Goal: Contribute content

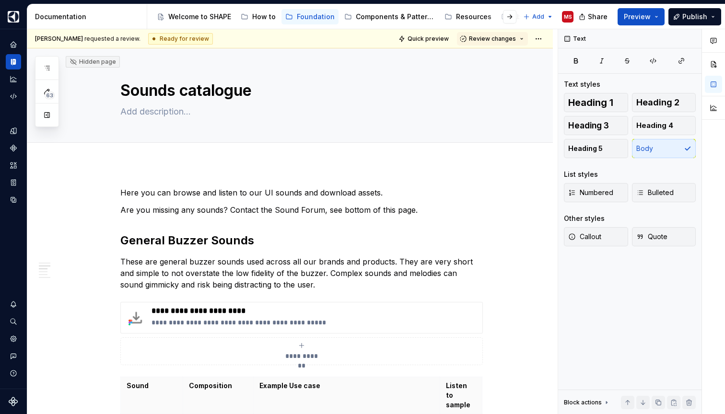
scroll to position [0, 0]
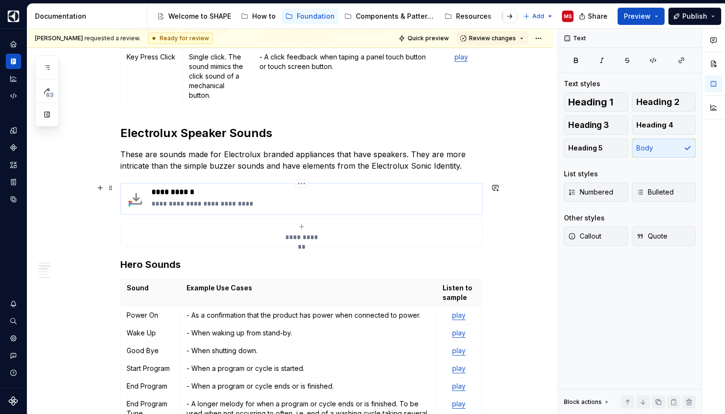
click at [195, 193] on p "**********" at bounding box center [314, 192] width 327 height 10
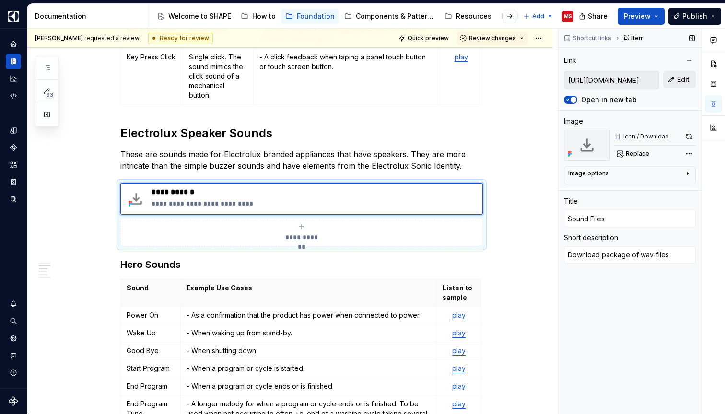
click at [683, 79] on span "Edit" at bounding box center [683, 80] width 12 height 10
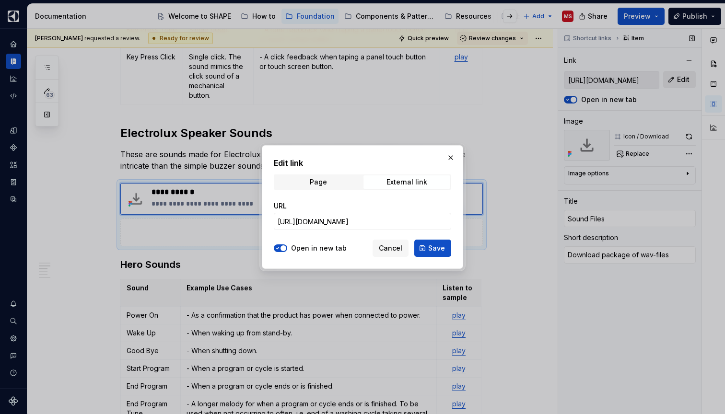
type textarea "*"
drag, startPoint x: 396, startPoint y: 220, endPoint x: 469, endPoint y: 220, distance: 72.9
click at [469, 220] on div "Edit link Page External link URL [URL][DOMAIN_NAME] Open in new tab Cancel Save" at bounding box center [362, 207] width 725 height 414
click at [425, 222] on input "[URL][DOMAIN_NAME]" at bounding box center [362, 221] width 177 height 17
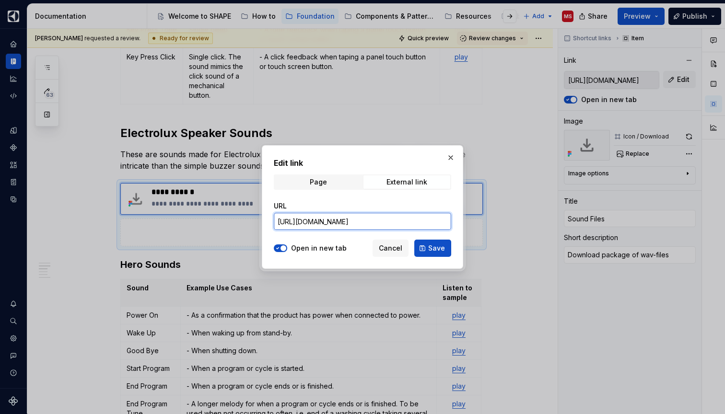
click at [425, 222] on input "[URL][DOMAIN_NAME]" at bounding box center [362, 221] width 177 height 17
paste input "u:/r/sites/DigitalDesignSystem/Shared%20Documents/10.%20Sound%20Design/13%20Sou…"
type input "[URL][DOMAIN_NAME]"
click at [307, 251] on label "Open in new tab" at bounding box center [319, 249] width 56 height 10
click at [287, 251] on button "Open in new tab" at bounding box center [280, 248] width 13 height 8
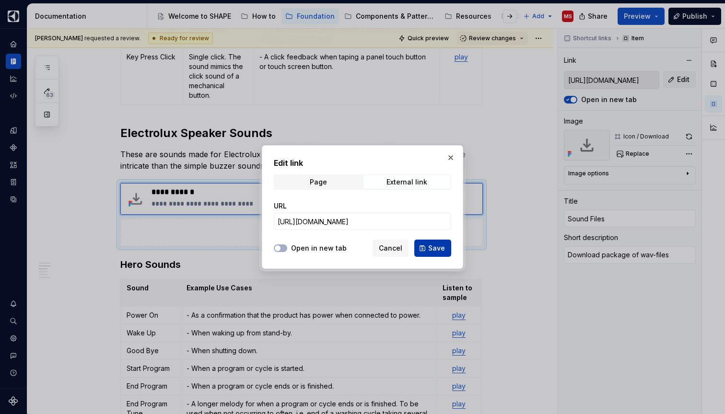
click at [437, 247] on span "Save" at bounding box center [436, 249] width 17 height 10
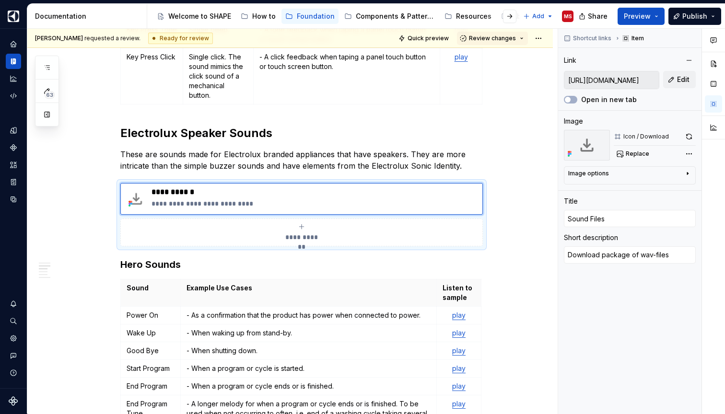
type textarea "*"
type input "[URL][DOMAIN_NAME]"
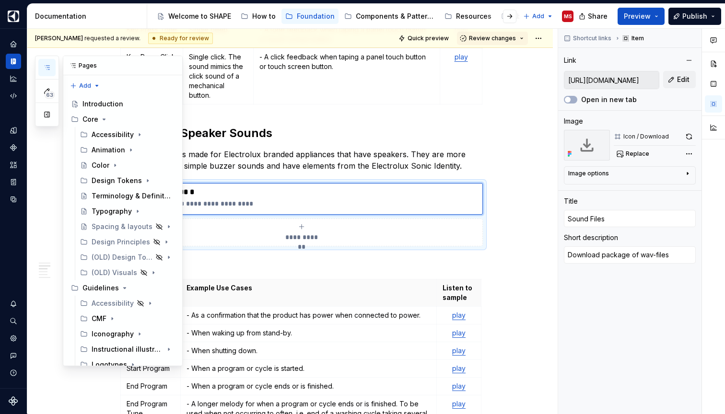
click at [46, 67] on icon "button" at bounding box center [47, 68] width 8 height 8
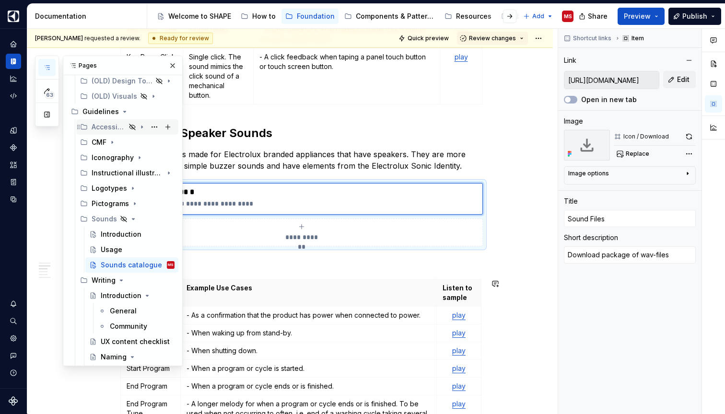
scroll to position [180, 0]
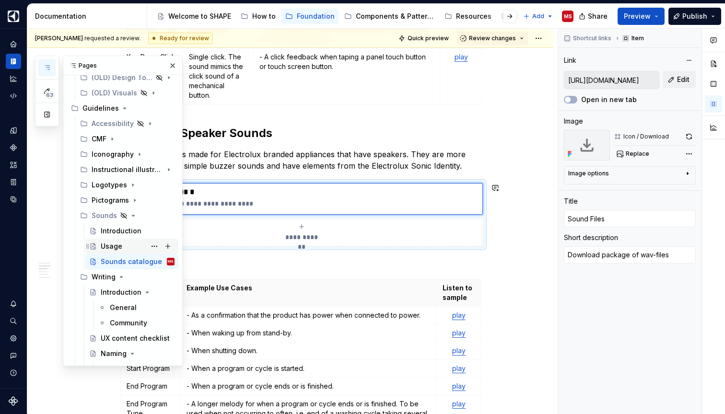
click at [127, 249] on div "Usage" at bounding box center [138, 246] width 74 height 13
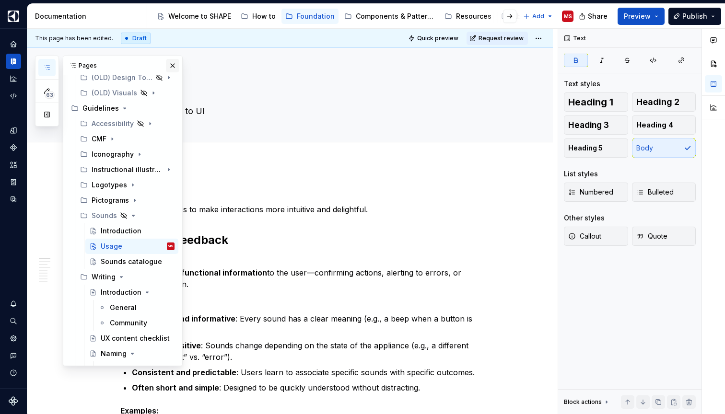
click at [174, 64] on button "button" at bounding box center [172, 65] width 13 height 13
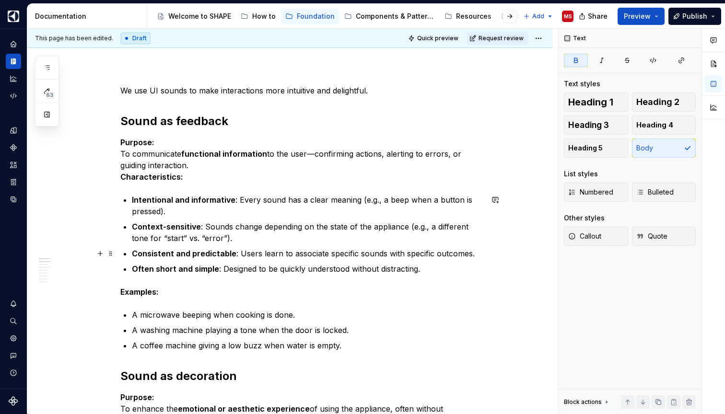
scroll to position [110, 0]
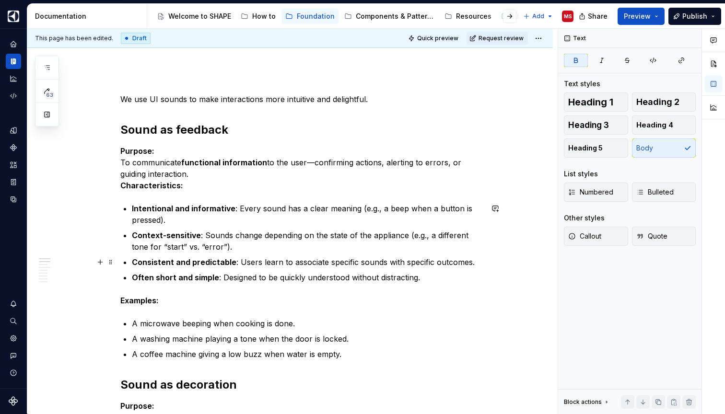
type textarea "*"
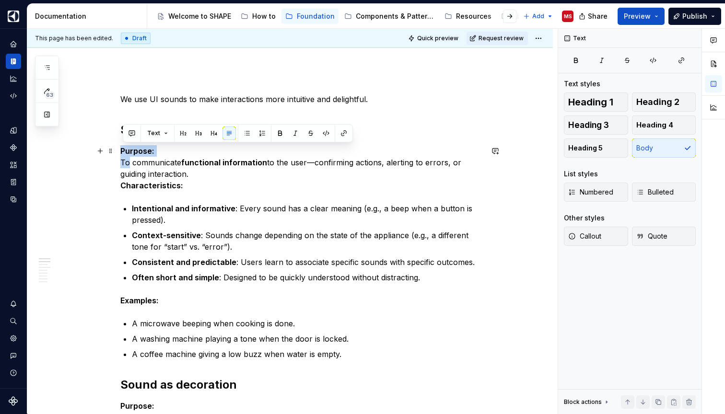
drag, startPoint x: 130, startPoint y: 161, endPoint x: 120, endPoint y: 154, distance: 12.1
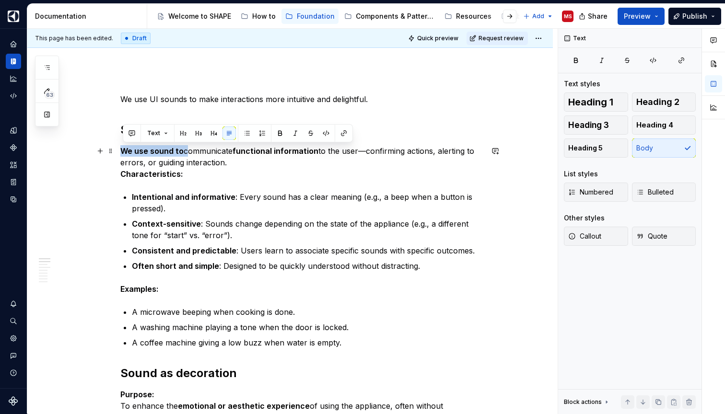
drag, startPoint x: 188, startPoint y: 149, endPoint x: 121, endPoint y: 150, distance: 67.1
click at [277, 131] on button "button" at bounding box center [279, 133] width 13 height 13
click at [279, 132] on button "button" at bounding box center [279, 133] width 13 height 13
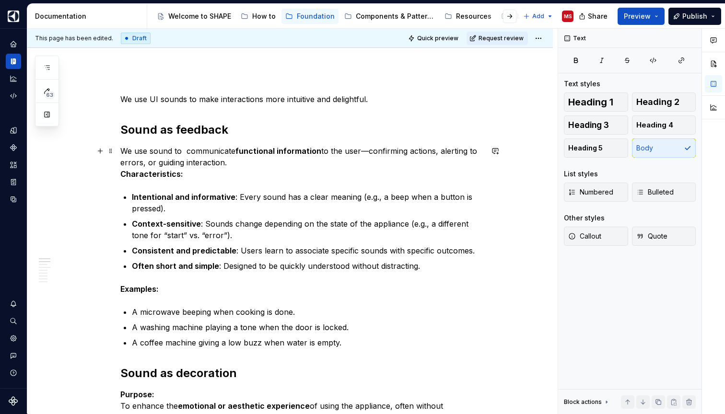
click at [239, 151] on strong "functional information" at bounding box center [278, 151] width 86 height 10
click at [172, 151] on p "We use sound to communicate functional information to the user—confirming actio…" at bounding box center [301, 162] width 362 height 35
click at [158, 153] on p "We use sound to communicate functional information to the user—confirming actio…" at bounding box center [301, 162] width 362 height 35
click at [209, 153] on p "We use sound to communicate functional information to the user—confirming actio…" at bounding box center [301, 162] width 362 height 35
drag, startPoint x: 245, startPoint y: 162, endPoint x: 125, endPoint y: 158, distance: 120.4
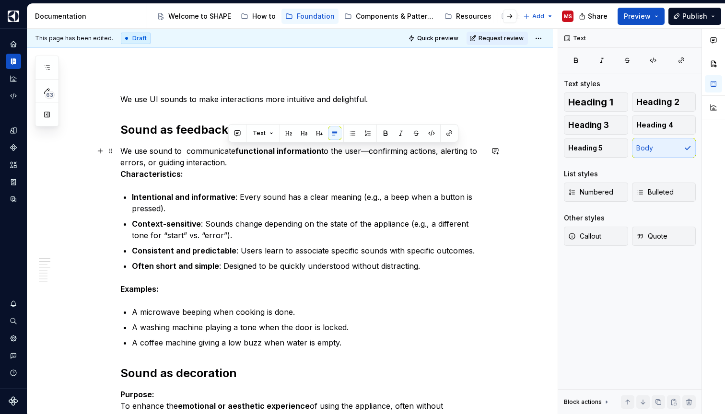
click at [125, 158] on p "We use sound to communicate functional information to the user—confirming actio…" at bounding box center [301, 162] width 362 height 35
click at [156, 158] on p "We use sound to communicate functional information to the user—confirming actio…" at bounding box center [301, 162] width 362 height 35
click at [189, 150] on p "We use sound to communicate functional information to the user—confirming actio…" at bounding box center [301, 162] width 362 height 35
click at [137, 149] on p "We use sound to communicate functional information to the user—confirming actio…" at bounding box center [301, 162] width 362 height 35
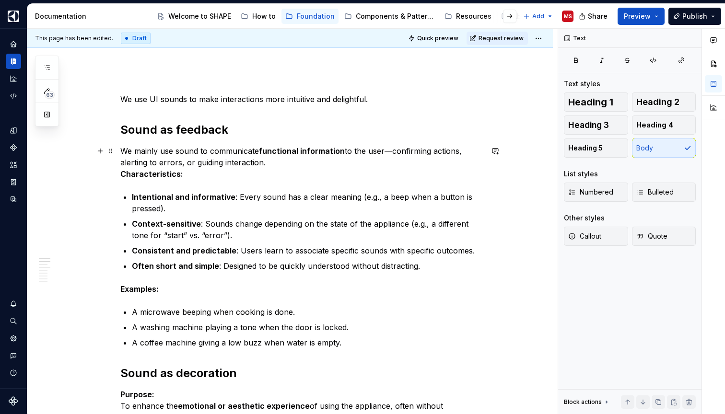
click at [259, 165] on p "We mainly use sound to communicate functional information to the user—confirmin…" at bounding box center [301, 162] width 362 height 35
click at [301, 170] on p "We mainly use sound to communicate functional information to the user—confirmin…" at bounding box center [301, 162] width 362 height 35
click at [387, 151] on p "We mainly use sound to communicate functional information to the user—confirmin…" at bounding box center [301, 162] width 362 height 35
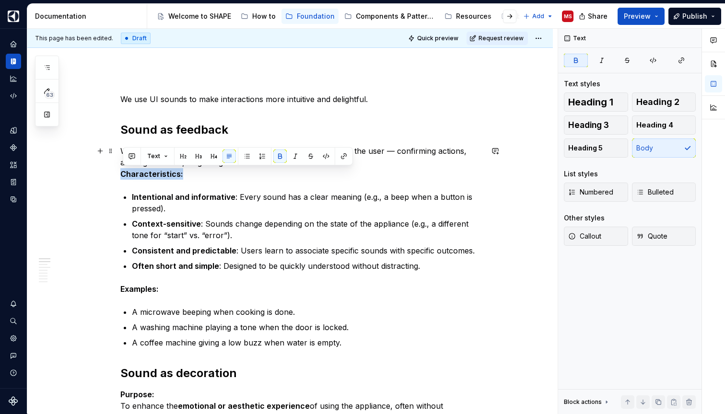
drag, startPoint x: 183, startPoint y: 173, endPoint x: 114, endPoint y: 173, distance: 69.0
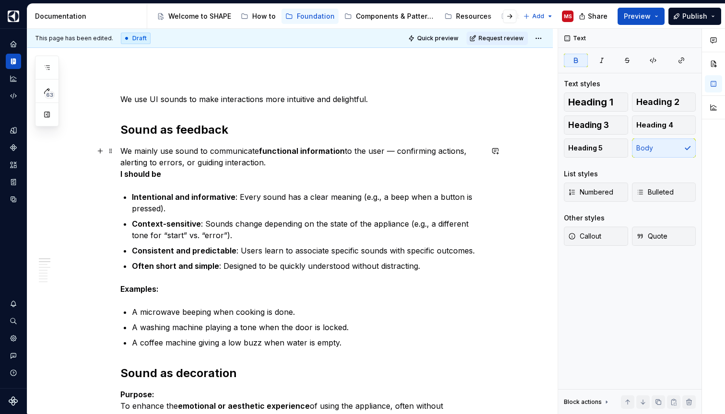
click at [285, 164] on p "We mainly use sound to communicate functional information to the user — confirm…" at bounding box center [301, 162] width 362 height 35
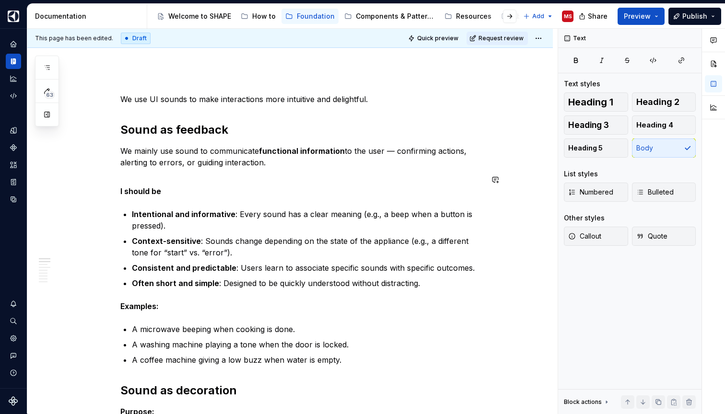
click at [229, 193] on p "I should be" at bounding box center [301, 185] width 362 height 23
click at [152, 177] on p "I should be" at bounding box center [301, 185] width 362 height 23
click at [112, 179] on span at bounding box center [111, 179] width 8 height 13
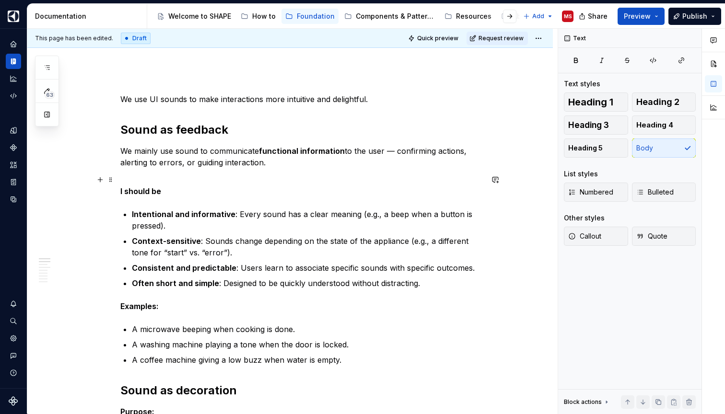
click at [123, 190] on strong "I should be" at bounding box center [140, 191] width 41 height 10
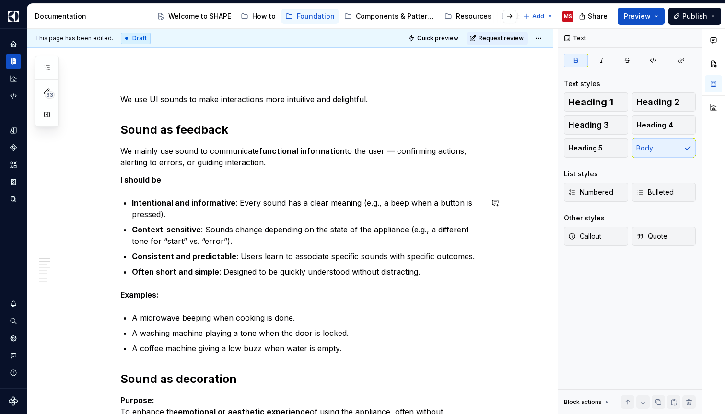
click at [305, 167] on p "We mainly use sound to communicate functional information to the user — confirm…" at bounding box center [301, 156] width 362 height 23
click at [316, 219] on p "Intentional and informative : Every sound has a clear meaning (e.g., a beep whe…" at bounding box center [307, 208] width 351 height 23
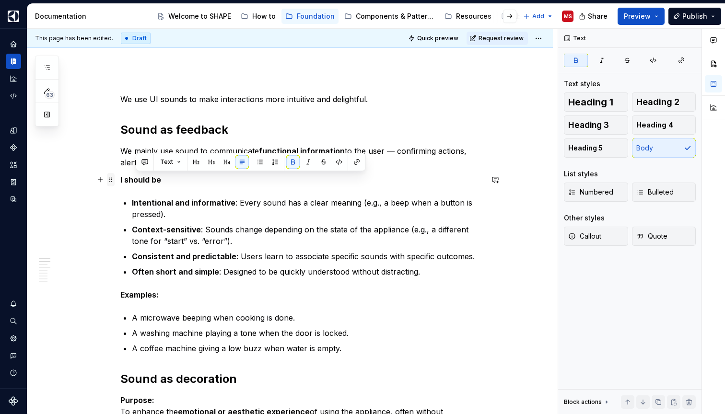
drag, startPoint x: 166, startPoint y: 176, endPoint x: 115, endPoint y: 177, distance: 50.8
click at [168, 185] on p "I should be" at bounding box center [301, 180] width 362 height 12
drag, startPoint x: 170, startPoint y: 180, endPoint x: 122, endPoint y: 180, distance: 47.5
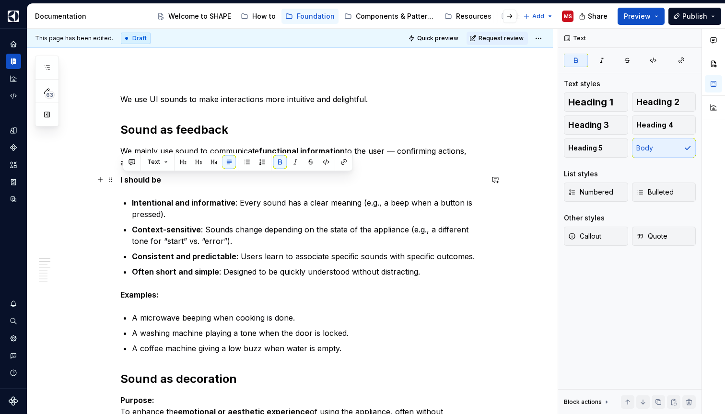
click at [230, 216] on p "Intentional and informative : Every sound has a clear meaning (e.g., a beep whe…" at bounding box center [307, 208] width 351 height 23
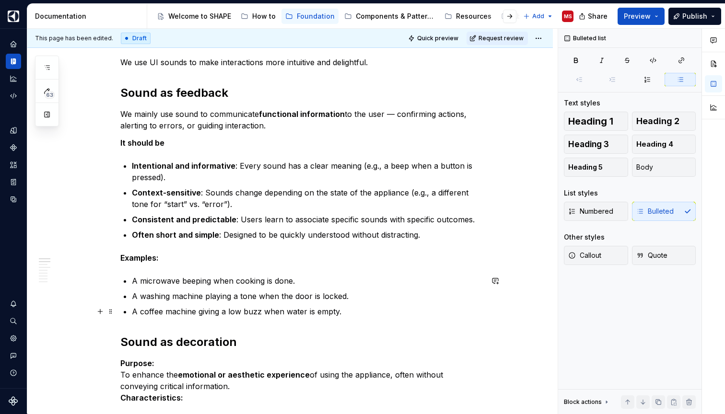
scroll to position [160, 0]
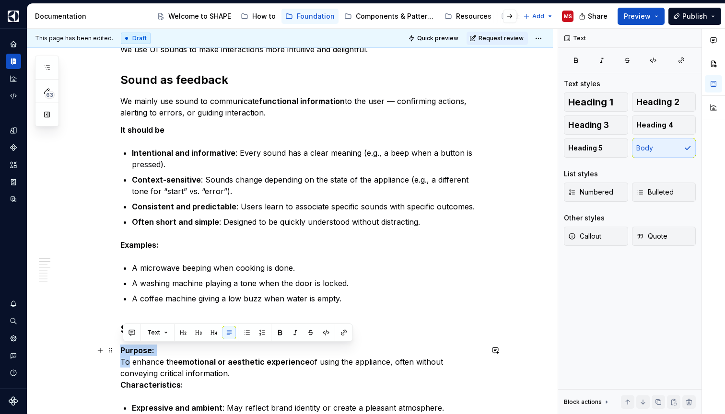
drag, startPoint x: 132, startPoint y: 359, endPoint x: 122, endPoint y: 351, distance: 12.4
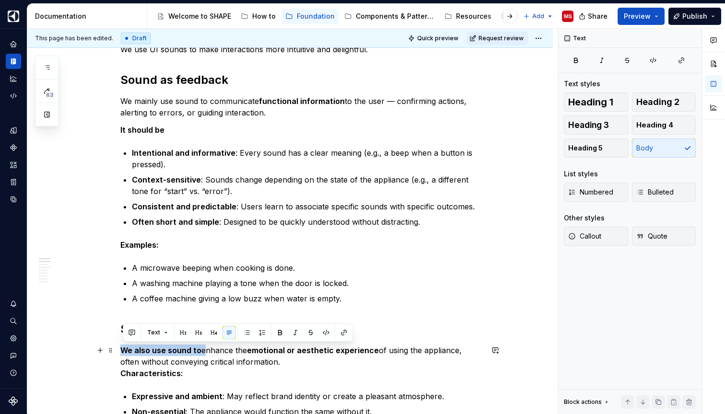
drag, startPoint x: 205, startPoint y: 350, endPoint x: 123, endPoint y: 352, distance: 82.0
click at [123, 352] on p "We also use sound to enhance the emotional or aesthetic experience of using the…" at bounding box center [301, 362] width 362 height 35
click at [278, 332] on button "button" at bounding box center [279, 332] width 13 height 13
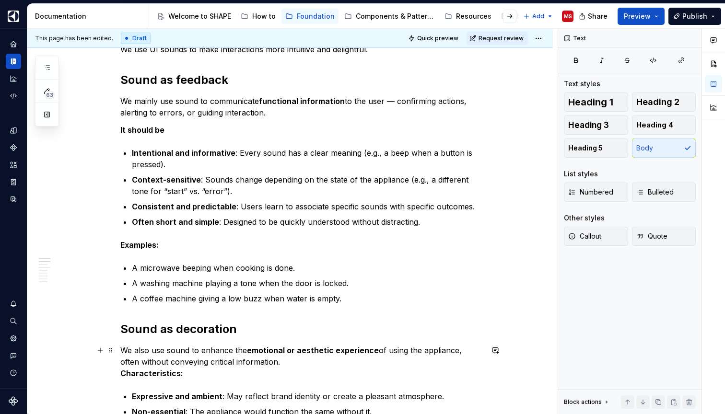
click at [240, 360] on p "We also use sound to enhance the emotional or aesthetic experience of using the…" at bounding box center [301, 362] width 362 height 35
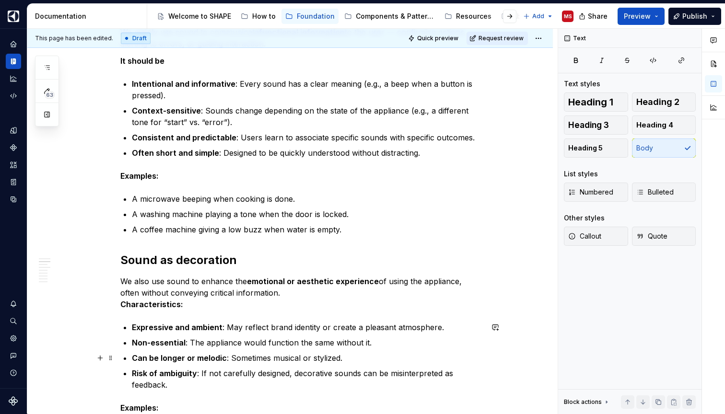
scroll to position [235, 0]
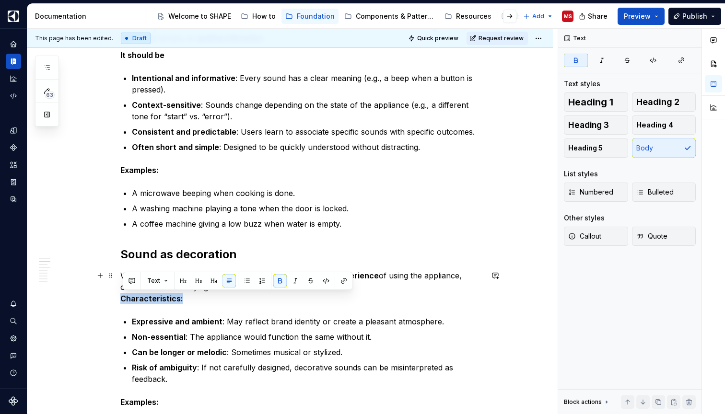
drag, startPoint x: 184, startPoint y: 300, endPoint x: 119, endPoint y: 299, distance: 64.7
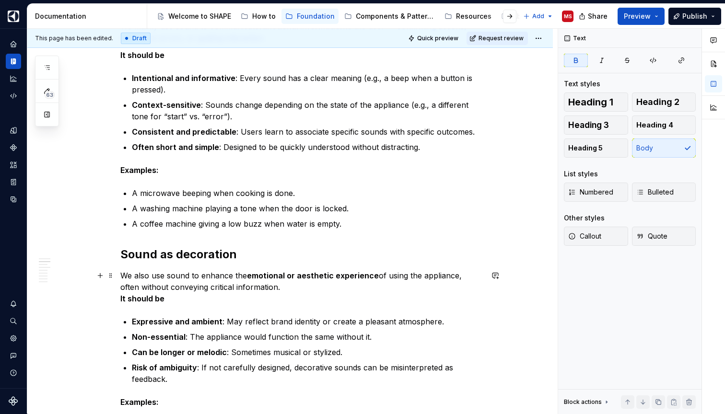
click at [263, 289] on p "We also use sound to enhance the emotional or aesthetic experience of using the…" at bounding box center [301, 287] width 362 height 35
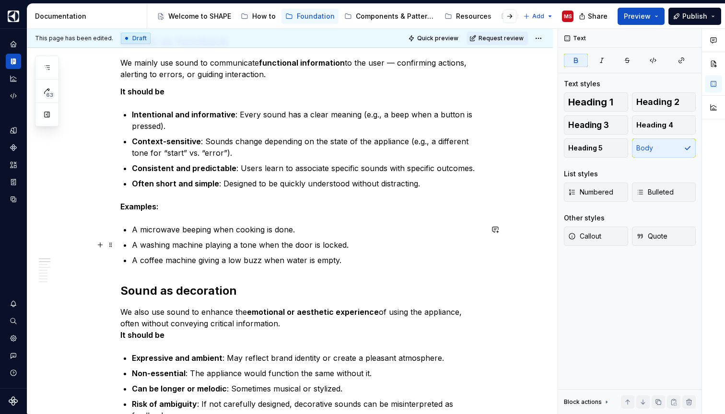
scroll to position [170, 0]
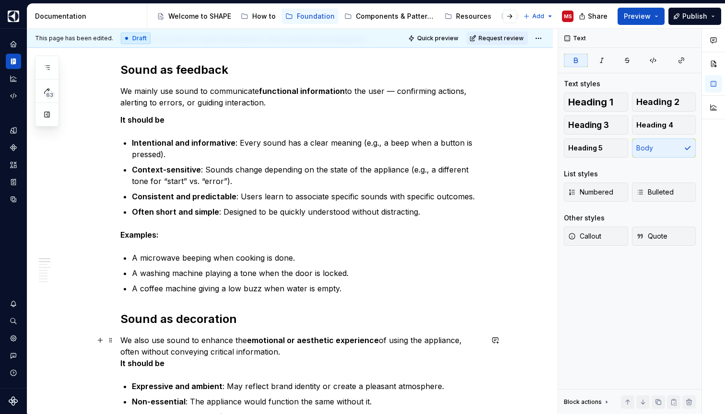
click at [264, 351] on p "We also use sound to enhance the emotional or aesthetic experience of using the…" at bounding box center [301, 352] width 362 height 35
click at [131, 363] on strong "It should be" at bounding box center [142, 364] width 44 height 10
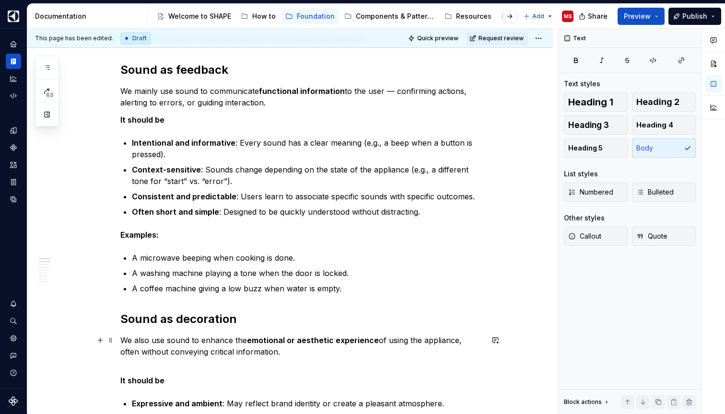
click at [153, 364] on p "We also use sound to enhance the emotional or aesthetic experience of using the…" at bounding box center [301, 352] width 362 height 35
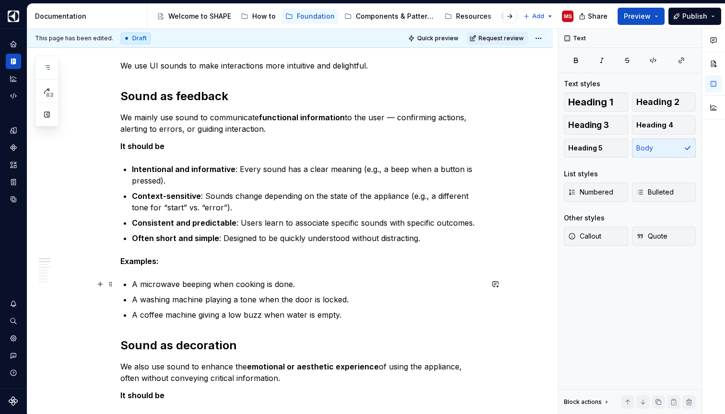
scroll to position [145, 0]
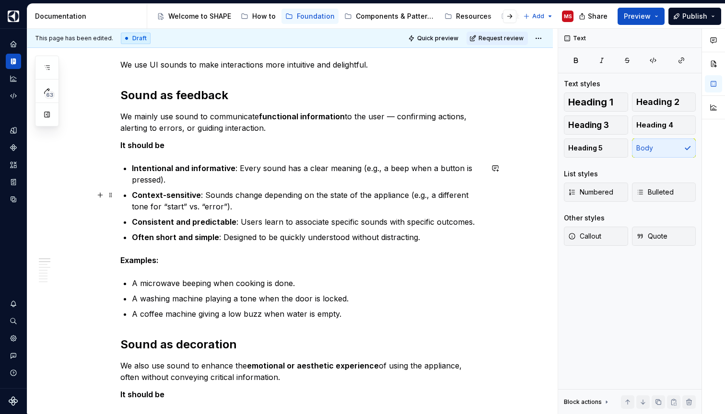
click at [412, 194] on p "Context-sensitive : Sounds change depending on the state of the appliance (e.g.…" at bounding box center [307, 200] width 351 height 23
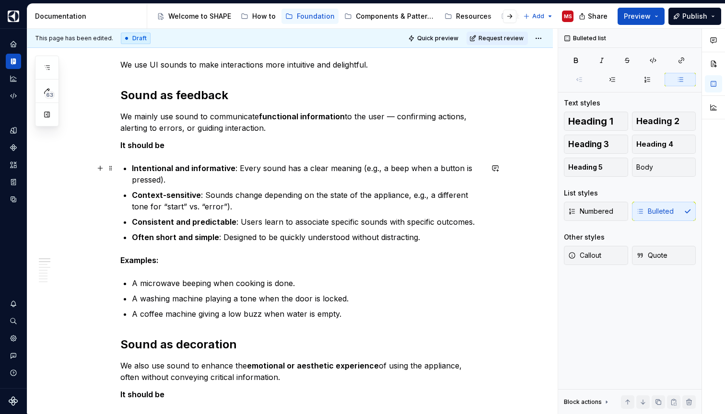
click at [362, 169] on p "Intentional and informative : Every sound has a clear meaning (e.g., a beep whe…" at bounding box center [307, 173] width 351 height 23
click at [239, 204] on p "Context-sensitive : Sounds change depending on the state of the appliance, e.g.…" at bounding box center [307, 200] width 351 height 23
click at [428, 196] on p "Context-sensitive : Sounds change depending on the state of the appliance, e.g.…" at bounding box center [307, 200] width 351 height 23
click at [379, 172] on p "Intentional and informative : Every sound has a clear meaning, e.g., a beep whe…" at bounding box center [307, 173] width 351 height 23
click at [372, 181] on p "Intentional and informative : Every sound has a clear meaning, e.g. a beep when…" at bounding box center [307, 173] width 351 height 23
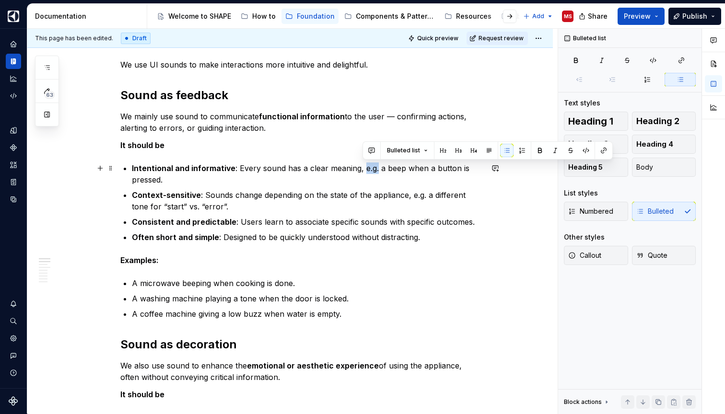
drag, startPoint x: 377, startPoint y: 169, endPoint x: 363, endPoint y: 169, distance: 14.4
click at [363, 169] on p "Intentional and informative : Every sound has a clear meaning, e.g. a beep when…" at bounding box center [307, 173] width 351 height 23
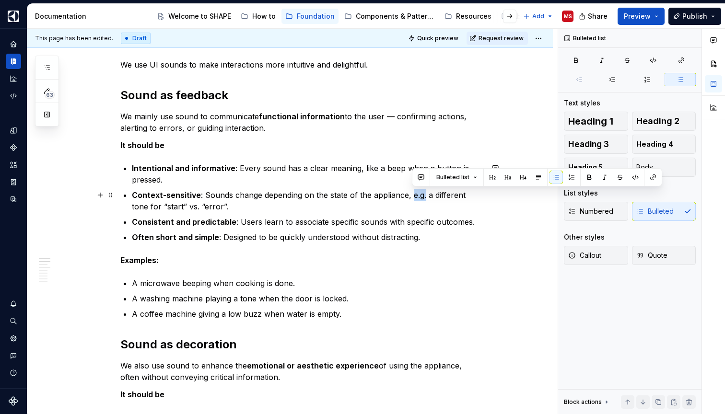
drag, startPoint x: 426, startPoint y: 196, endPoint x: 414, endPoint y: 196, distance: 12.5
click at [414, 196] on p "Context-sensitive : Sounds change depending on the state of the appliance, e.g.…" at bounding box center [307, 200] width 351 height 23
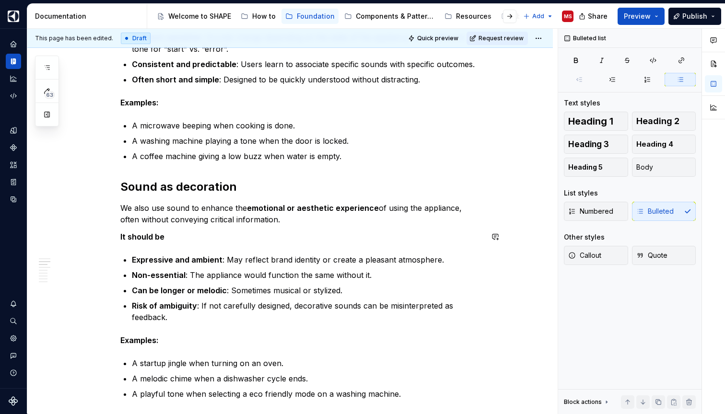
scroll to position [310, 0]
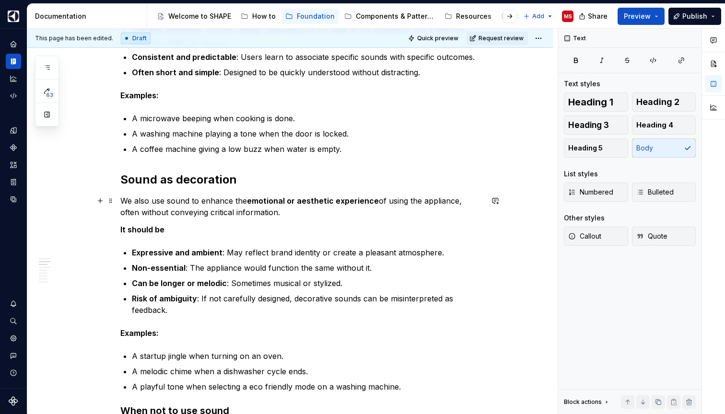
click at [154, 201] on p "We also use sound to enhance the emotional or aesthetic experience of using the…" at bounding box center [301, 206] width 362 height 23
click at [123, 212] on p "We also may use sound to enhance the emotional or aesthetic experience of using…" at bounding box center [301, 206] width 362 height 23
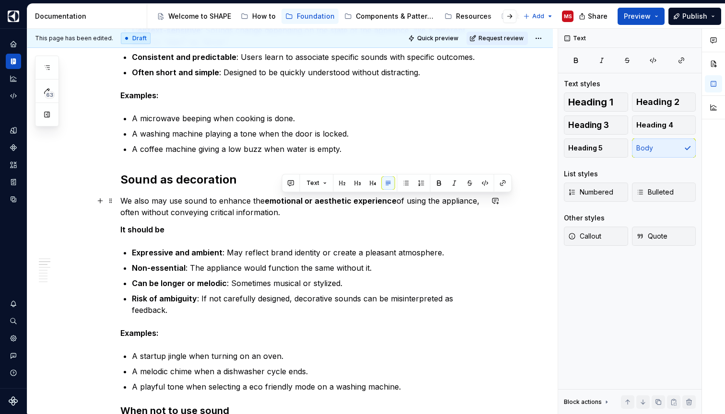
drag, startPoint x: 294, startPoint y: 209, endPoint x: 121, endPoint y: 211, distance: 172.6
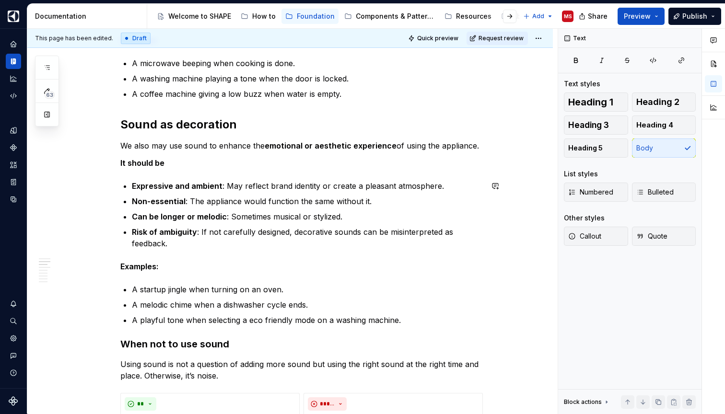
scroll to position [344, 0]
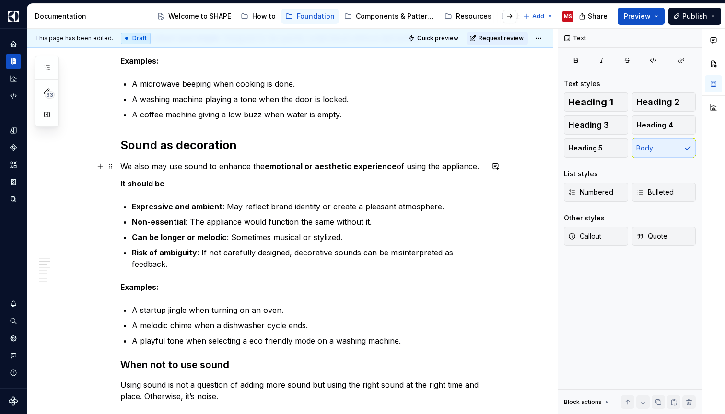
click at [137, 166] on p "We also may use sound to enhance the emotional or aesthetic experience of using…" at bounding box center [301, 167] width 362 height 12
click at [193, 167] on p "We may also use sound to enhance the emotional or aesthetic experience of using…" at bounding box center [301, 167] width 362 height 12
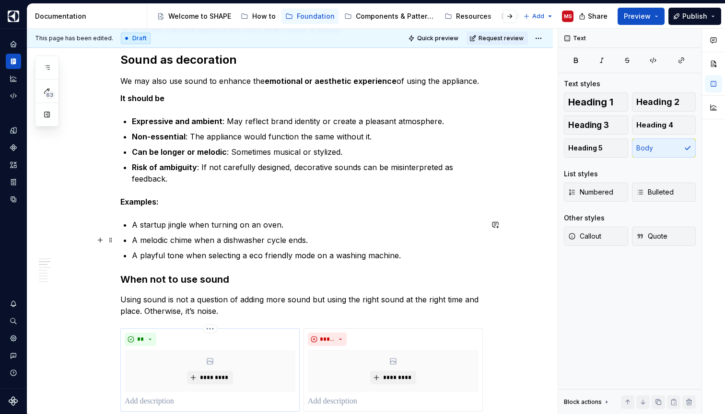
scroll to position [427, 0]
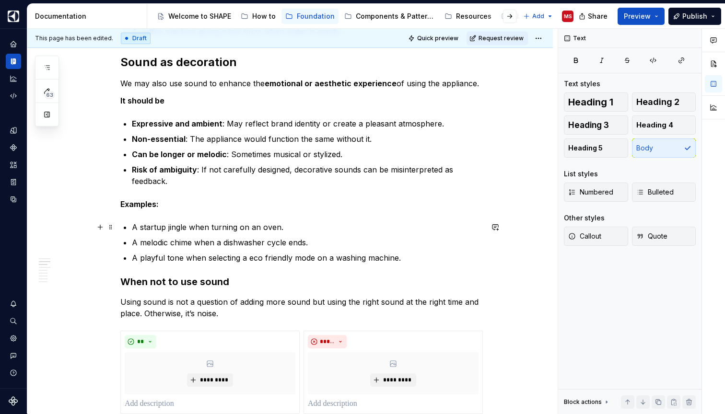
click at [142, 227] on p "A startup jingle when turning on an oven." at bounding box center [307, 227] width 351 height 12
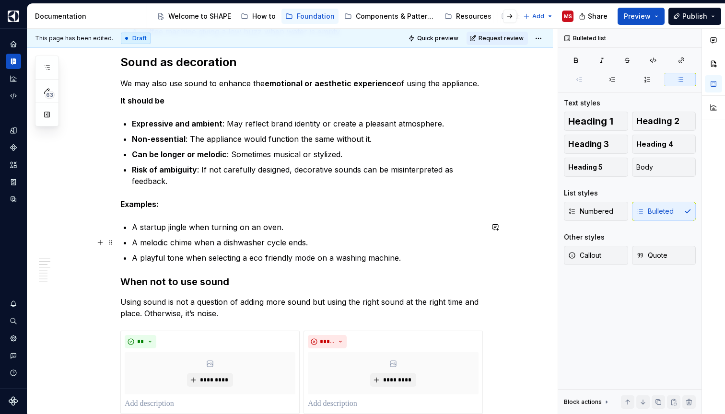
click at [317, 239] on p "A melodic chime when a dishwasher cycle ends." at bounding box center [307, 243] width 351 height 12
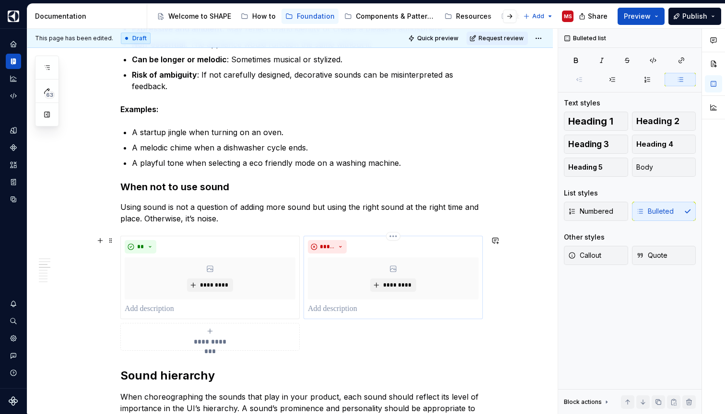
scroll to position [540, 0]
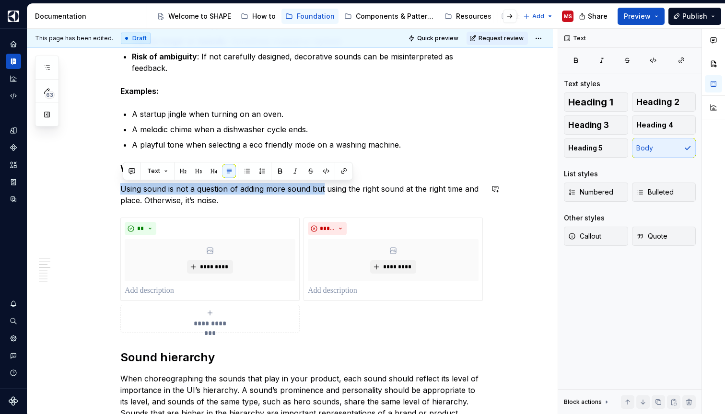
drag, startPoint x: 325, startPoint y: 188, endPoint x: 124, endPoint y: 183, distance: 201.4
click at [124, 183] on div "We use UI sounds to make interactions more intuitive and delightful. Sound as f…" at bounding box center [301, 232] width 362 height 1172
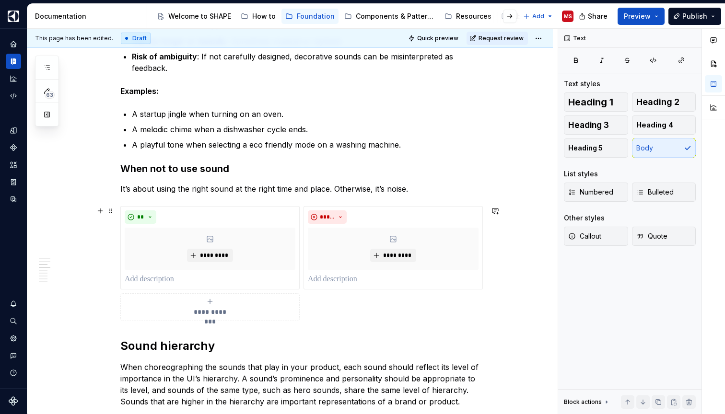
click at [64, 316] on div "We use UI sounds to make interactions more intuitive and delightful. Sound as f…" at bounding box center [289, 282] width 525 height 1319
click at [324, 190] on p "It’s about using the right sound at the right time and place. Otherwise, it’s n…" at bounding box center [301, 189] width 362 height 12
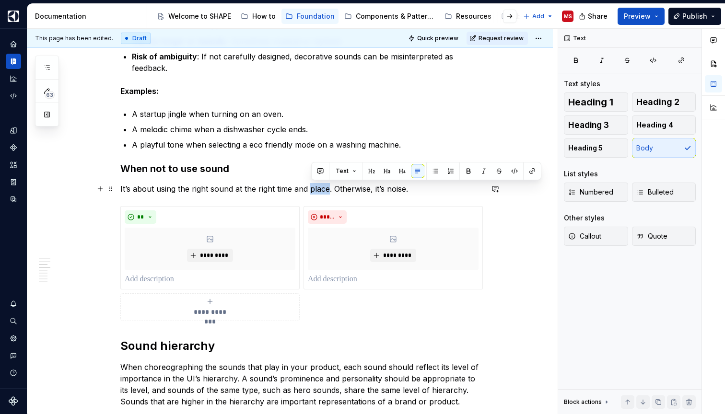
click at [324, 190] on p "It’s about using the right sound at the right time and place. Otherwise, it’s n…" at bounding box center [301, 189] width 362 height 12
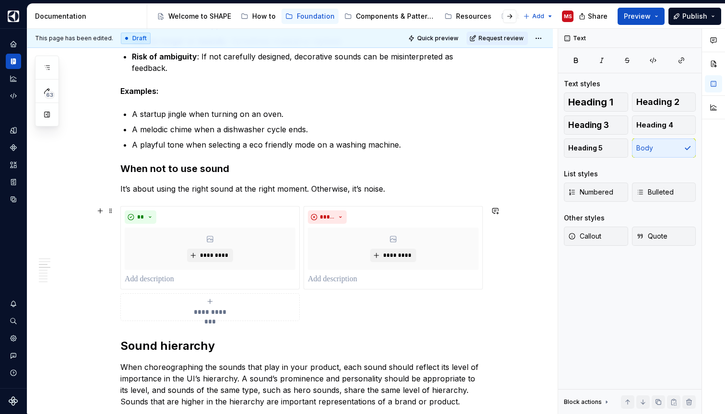
click at [526, 302] on div "We use UI sounds to make interactions more intuitive and delightful. Sound as f…" at bounding box center [289, 282] width 525 height 1319
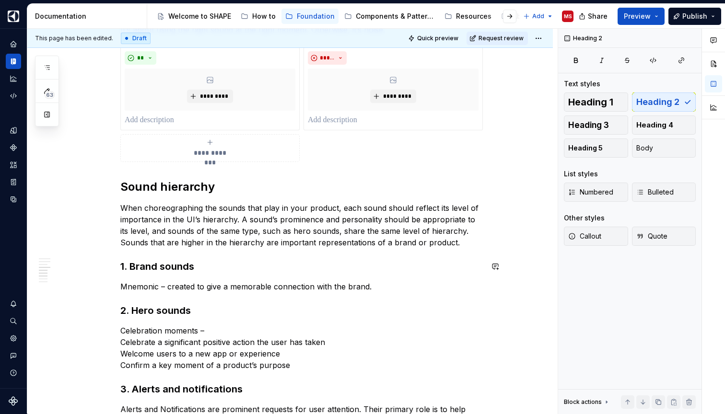
scroll to position [701, 0]
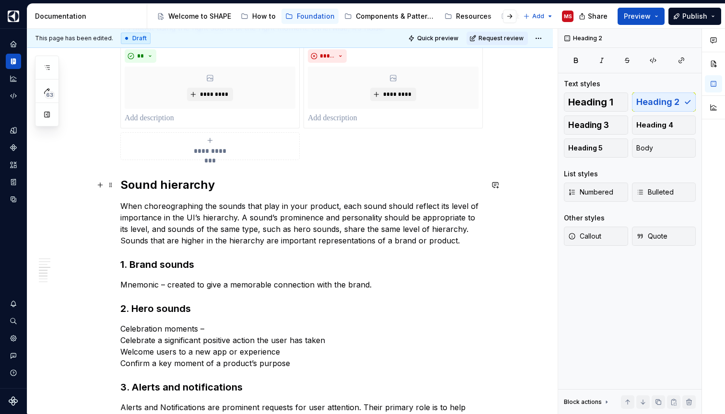
click at [167, 183] on h2 "Sound hierarchy" at bounding box center [301, 184] width 362 height 15
click at [242, 184] on h2 "Hierarchy" at bounding box center [301, 184] width 362 height 15
click at [409, 267] on h3 "1. Brand sounds" at bounding box center [301, 264] width 362 height 13
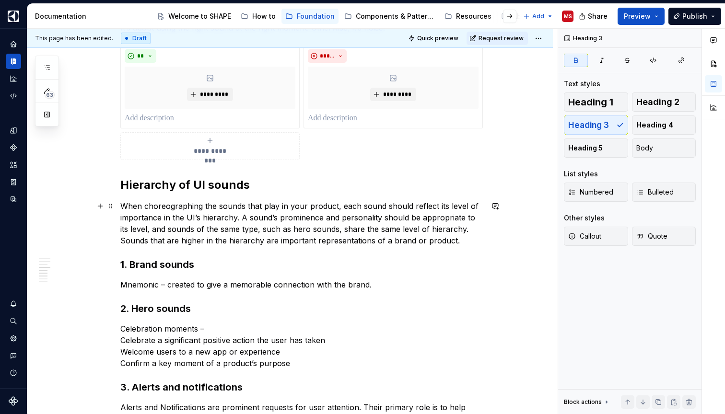
click at [214, 205] on p "When choreographing the sounds that play in your product, each sound should ref…" at bounding box center [301, 223] width 362 height 46
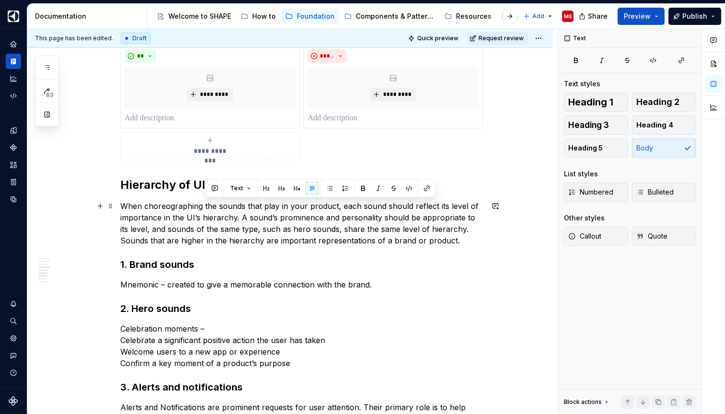
click at [214, 205] on p "When choreographing the sounds that play in your product, each sound should ref…" at bounding box center [301, 223] width 362 height 46
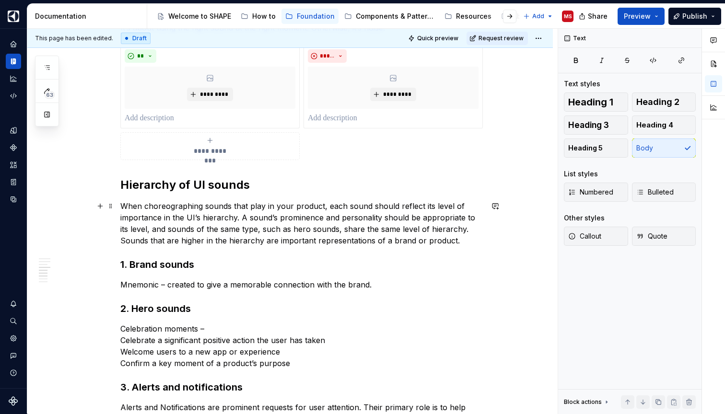
click at [236, 219] on p "When choreographing sounds that play in your product, each sound should reflect…" at bounding box center [301, 223] width 362 height 46
click at [278, 242] on p "When choreographing sounds that play in your product, each sound should reflect…" at bounding box center [301, 223] width 362 height 46
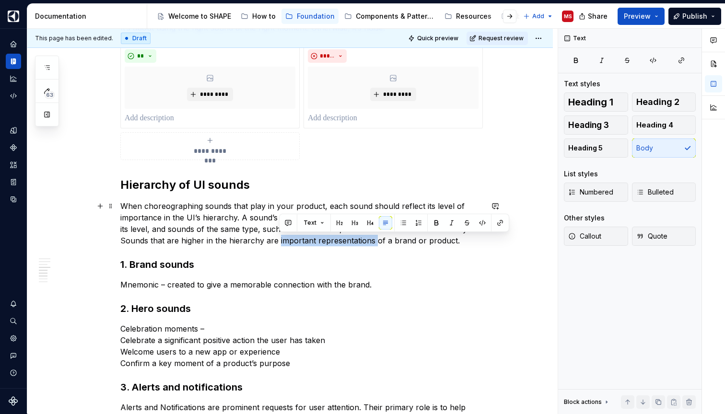
drag, startPoint x: 374, startPoint y: 240, endPoint x: 278, endPoint y: 239, distance: 95.4
click at [278, 239] on p "When choreographing sounds that play in your product, each sound should reflect…" at bounding box center [301, 223] width 362 height 46
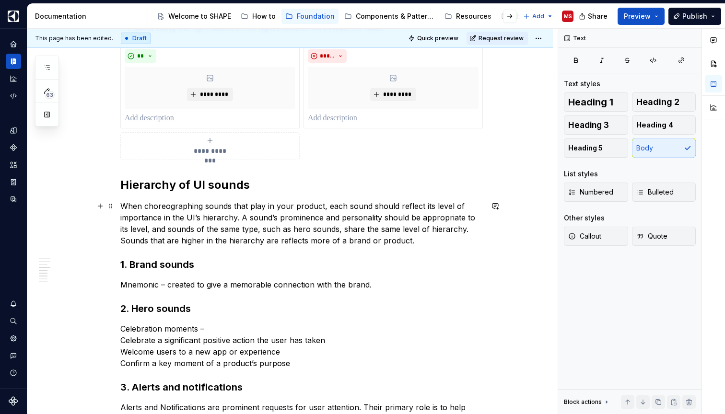
click at [342, 241] on p "When choreographing sounds that play in your product, each sound should reflect…" at bounding box center [301, 223] width 362 height 46
click at [273, 240] on p "When choreographing sounds that play in your product, each sound should reflect…" at bounding box center [301, 223] width 362 height 46
click at [369, 239] on p "When choreographing sounds that play in your product, each sound should reflect…" at bounding box center [301, 223] width 362 height 46
click at [421, 273] on div "We use UI sounds to make interactions more intuitive and delightful. Sound as f…" at bounding box center [301, 65] width 362 height 1160
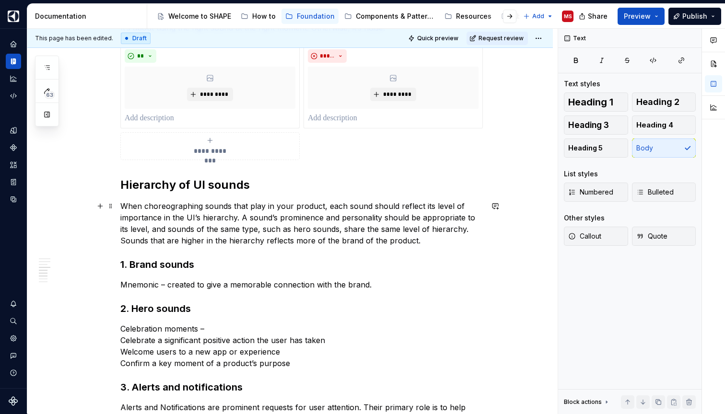
click at [266, 240] on p "When choreographing sounds that play in your product, each sound should reflect…" at bounding box center [301, 223] width 362 height 46
click at [392, 281] on p "Mnemonic – created to give a memorable connection with the brand." at bounding box center [301, 285] width 362 height 12
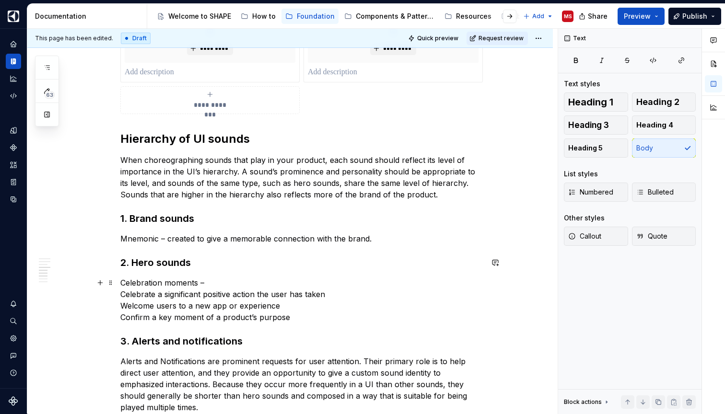
scroll to position [753, 0]
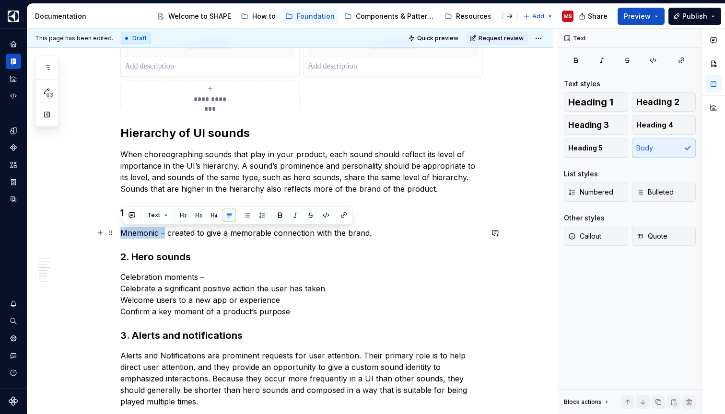
drag, startPoint x: 168, startPoint y: 234, endPoint x: 119, endPoint y: 232, distance: 48.5
click at [119, 232] on div "We use UI sounds to make interactions more intuitive and delightful. Sound as f…" at bounding box center [289, 69] width 525 height 1319
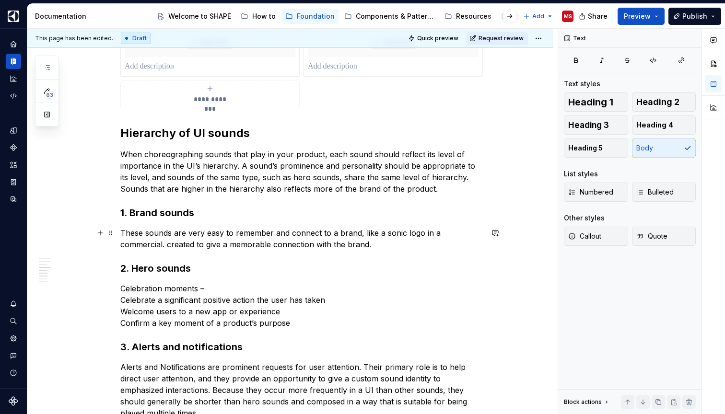
click at [383, 244] on p "These sounds are very easy to remember and connect to a brand, like a sonic log…" at bounding box center [301, 238] width 362 height 23
click at [421, 233] on p "These sounds are very easy to remember and connect to a brand, like a sonic log…" at bounding box center [301, 238] width 362 height 23
drag, startPoint x: 473, startPoint y: 297, endPoint x: 385, endPoint y: 241, distance: 104.1
click at [385, 241] on p "These sounds are very easy to remember and connect to a brand, like a sonic log…" at bounding box center [301, 238] width 362 height 23
click at [402, 245] on p "These sounds are very easy to remember and connect to a brand, like a sonic log…" at bounding box center [301, 238] width 362 height 23
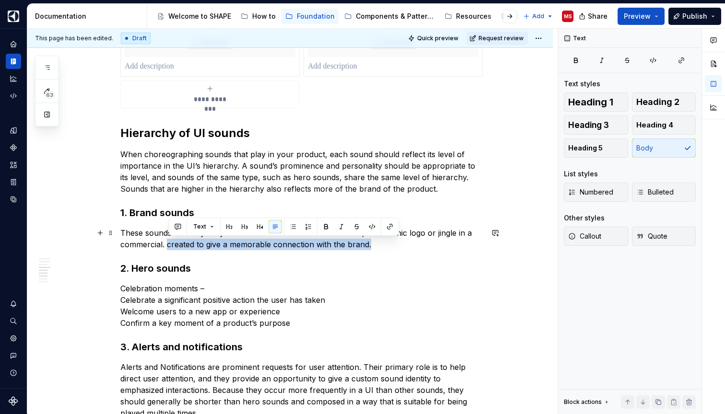
drag, startPoint x: 385, startPoint y: 243, endPoint x: 171, endPoint y: 247, distance: 214.3
click at [171, 247] on p "These sounds are very easy to remember and connect to a brand, like a sonic log…" at bounding box center [301, 238] width 362 height 23
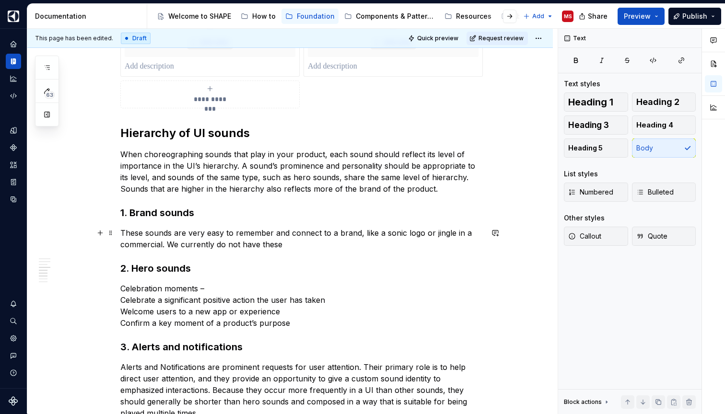
click at [173, 244] on p "These sounds are very easy to remember and connect to a brand, like a sonic log…" at bounding box center [301, 238] width 362 height 23
click at [169, 244] on p "These sounds are very easy to remember and connect to a brand, like a sonic log…" at bounding box center [301, 238] width 362 height 23
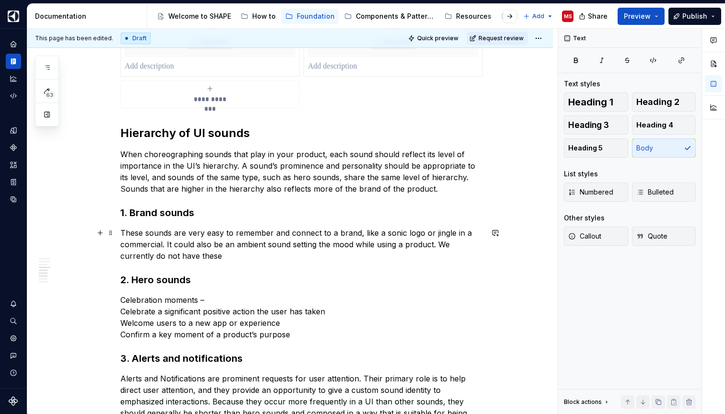
click at [245, 259] on p "These sounds are very easy to remember and connect to a brand, like a sonic log…" at bounding box center [301, 244] width 362 height 35
click at [230, 256] on p "These sounds are very easy to remember and connect to a brand, like a sonic log…" at bounding box center [301, 244] width 362 height 35
click at [343, 264] on div "We use UI sounds to make interactions more intuitive and delightful. Sound as f…" at bounding box center [301, 24] width 362 height 1183
click at [211, 256] on p "These sounds are very easy to remember and connect to a brand, like a sonic log…" at bounding box center [301, 244] width 362 height 35
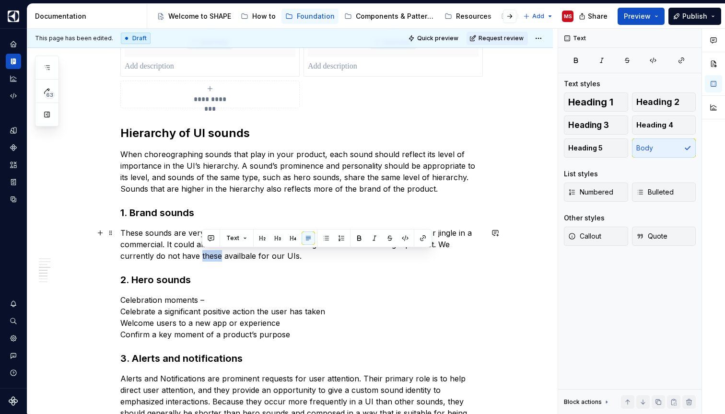
click at [211, 256] on p "These sounds are very easy to remember and connect to a brand, like a sonic log…" at bounding box center [301, 244] width 362 height 35
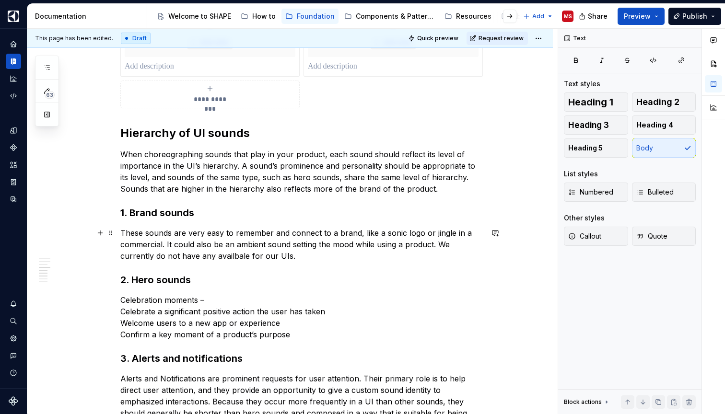
click at [250, 255] on p "These sounds are very easy to remember and connect to a brand, like a sonic log…" at bounding box center [301, 244] width 362 height 35
click at [355, 258] on p "These sounds are very easy to remember and connect to a brand, like a sonic log…" at bounding box center [301, 244] width 362 height 35
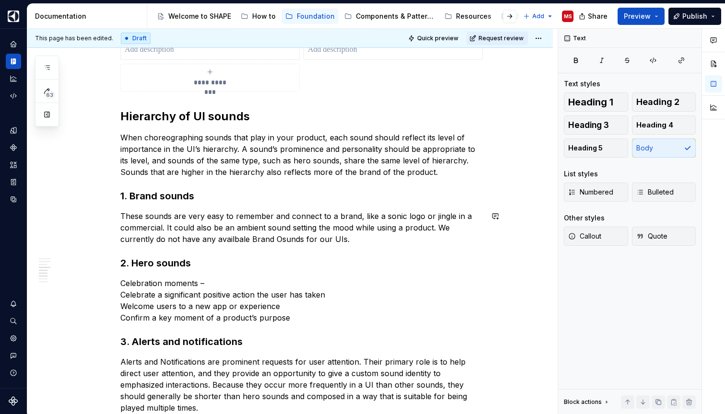
scroll to position [773, 0]
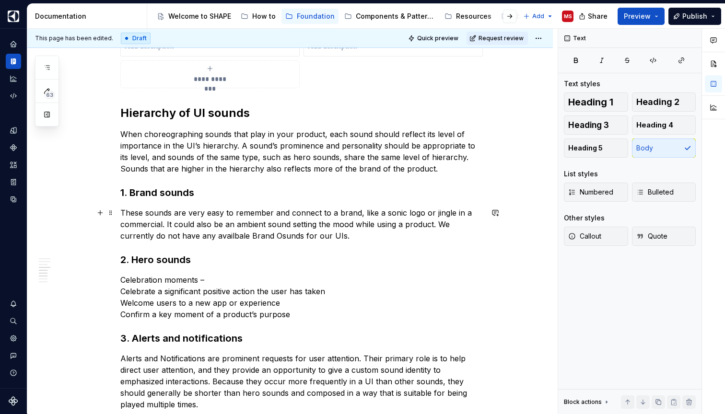
click at [285, 235] on p "These sounds are very easy to remember and connect to a brand, like a sonic log…" at bounding box center [301, 224] width 362 height 35
click at [332, 247] on div "We use UI sounds to make interactions more intuitive and delightful. Sound as f…" at bounding box center [301, 4] width 362 height 1183
click at [244, 235] on p "These sounds are very easy to remember and connect to a brand, like a sonic log…" at bounding box center [301, 224] width 362 height 35
click at [358, 249] on div "We use UI sounds to make interactions more intuitive and delightful. Sound as f…" at bounding box center [301, 4] width 362 height 1183
click at [243, 235] on p "These sounds are very easy to remember and connect to a brand, like a sonic log…" at bounding box center [301, 224] width 362 height 35
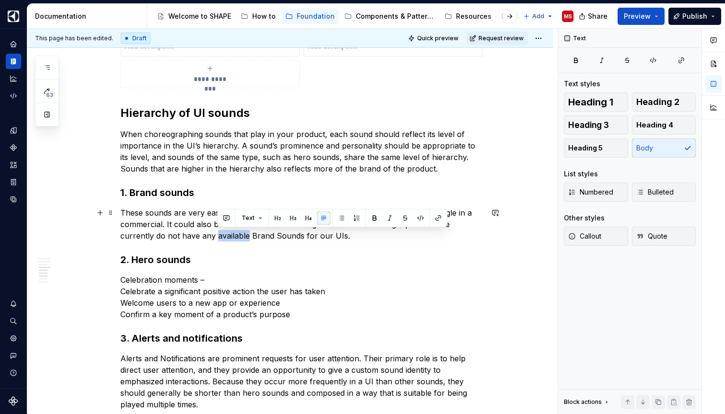
click at [243, 235] on p "These sounds are very easy to remember and connect to a brand, like a sonic log…" at bounding box center [301, 224] width 362 height 35
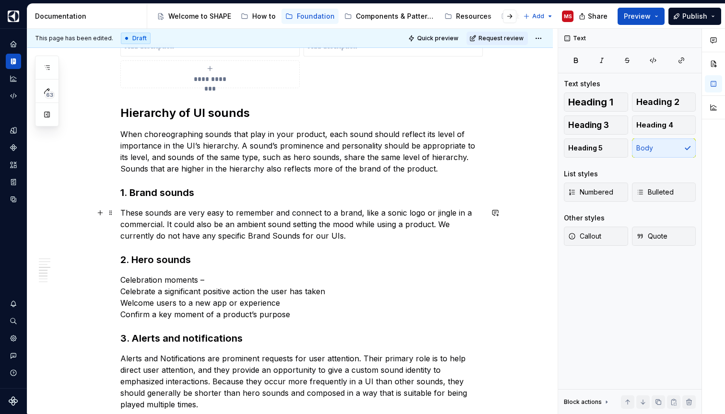
click at [329, 233] on p "These sounds are very easy to remember and connect to a brand, like a sonic log…" at bounding box center [301, 224] width 362 height 35
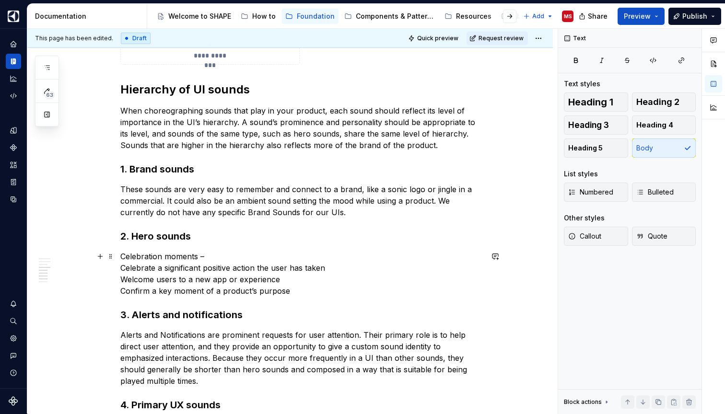
scroll to position [812, 0]
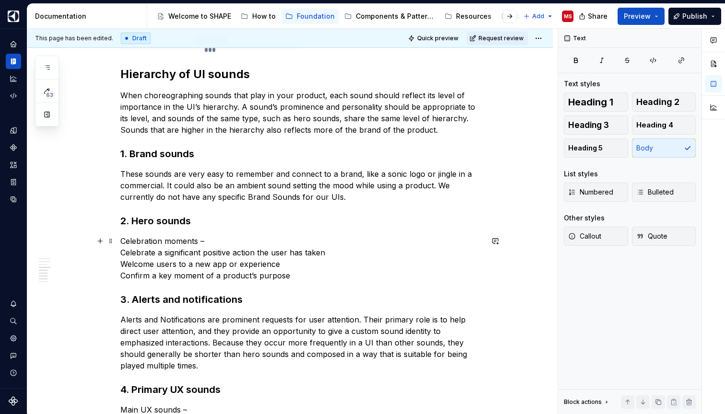
click at [221, 241] on p "Celebration moments – Celebrate a significant positive action the user has take…" at bounding box center [301, 258] width 362 height 46
click at [124, 240] on p "Celebration moments – Celebrate a significant positive action the user has take…" at bounding box center [301, 258] width 362 height 46
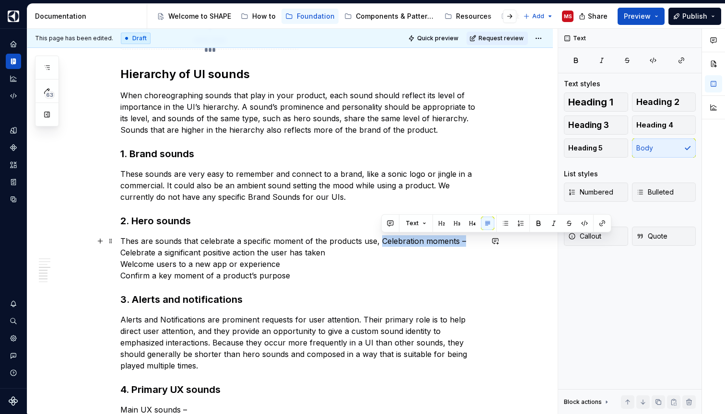
drag, startPoint x: 383, startPoint y: 242, endPoint x: 466, endPoint y: 239, distance: 83.0
click at [466, 239] on p "Thes are sounds that celebrate a specific moment of the products use, Celebrati…" at bounding box center [301, 258] width 362 height 46
drag, startPoint x: 383, startPoint y: 241, endPoint x: 457, endPoint y: 244, distance: 73.9
click at [457, 244] on p "Thes are sounds that celebrate a specific moment of the products use, usually t…" at bounding box center [301, 258] width 362 height 46
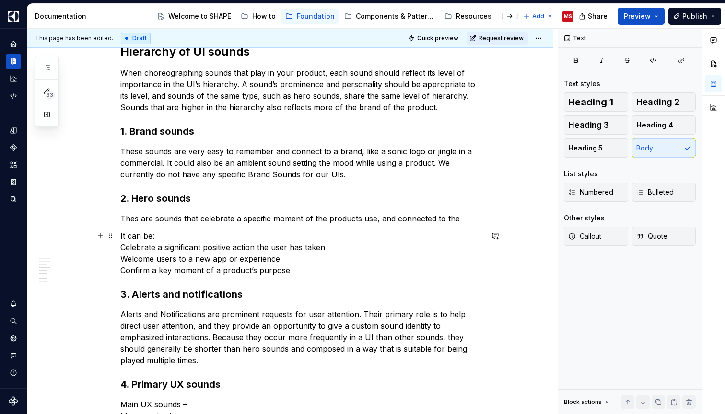
scroll to position [846, 0]
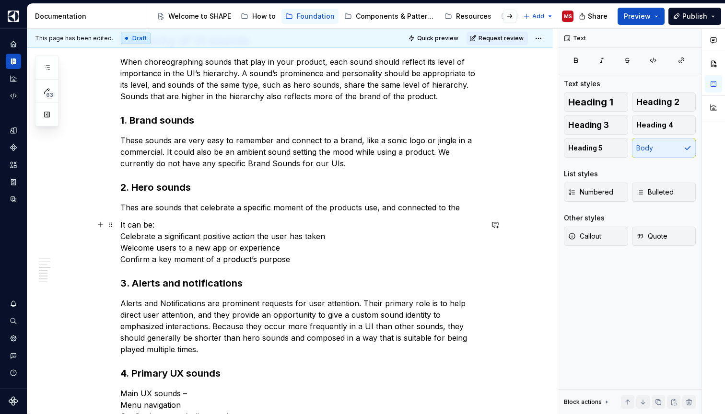
click at [333, 261] on p "It can be: Celebrate a significant positive action the user has taken Welcome u…" at bounding box center [301, 242] width 362 height 46
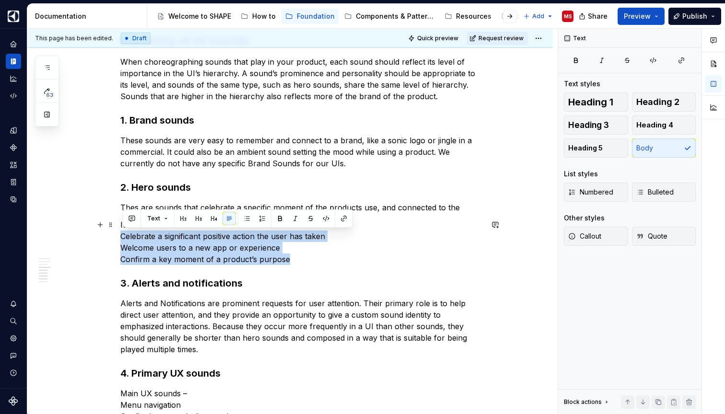
drag, startPoint x: 317, startPoint y: 258, endPoint x: 112, endPoint y: 238, distance: 206.1
click at [249, 217] on button "button" at bounding box center [246, 218] width 13 height 13
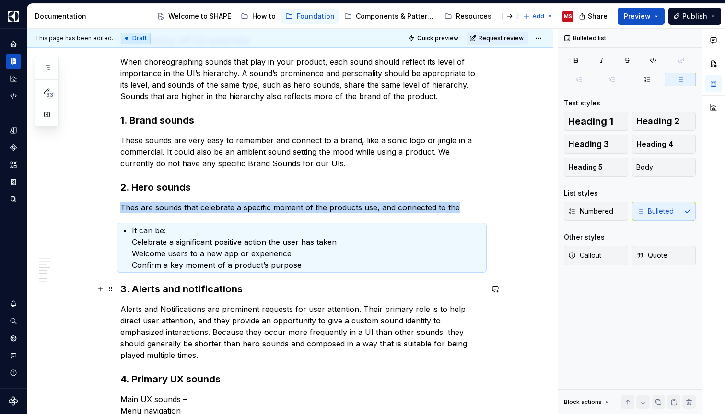
click at [366, 285] on h3 "3. Alerts and notifications" at bounding box center [301, 288] width 362 height 13
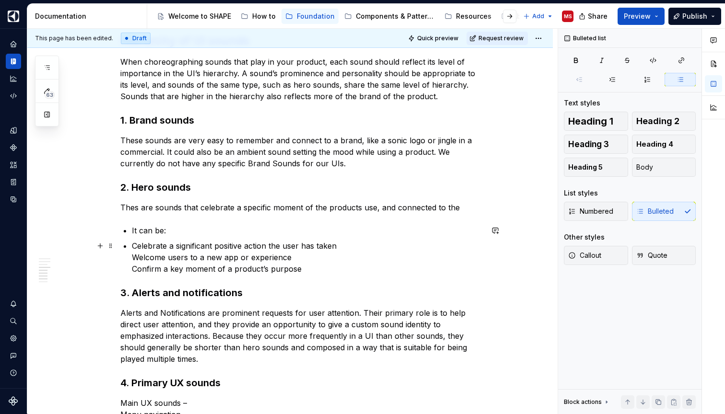
click at [135, 255] on p "Celebrate a significant positive action the user has taken Welcome users to a n…" at bounding box center [307, 257] width 351 height 35
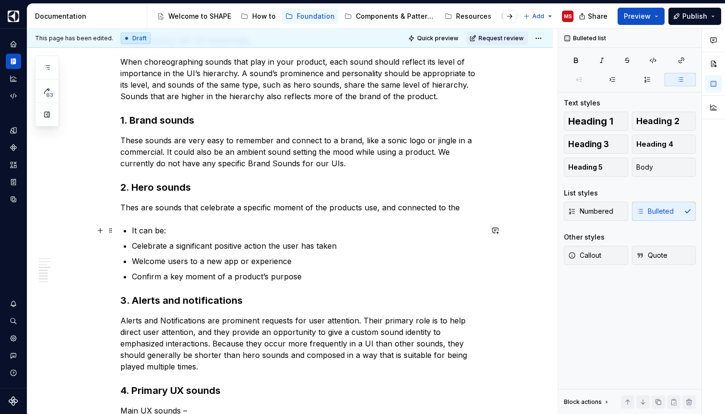
click at [135, 228] on p "It can be:" at bounding box center [307, 231] width 351 height 12
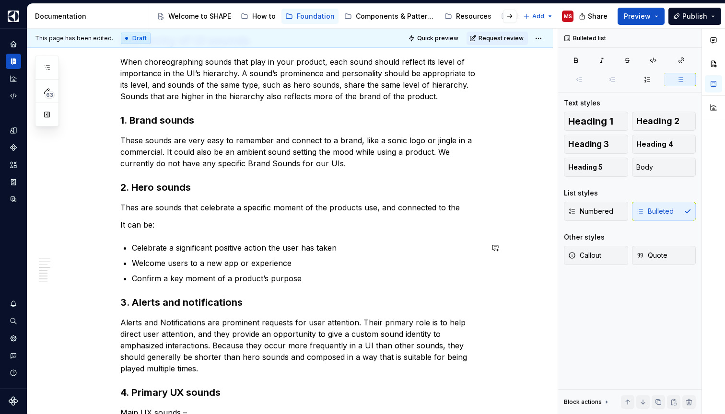
click at [177, 230] on p "It can be:" at bounding box center [301, 225] width 362 height 12
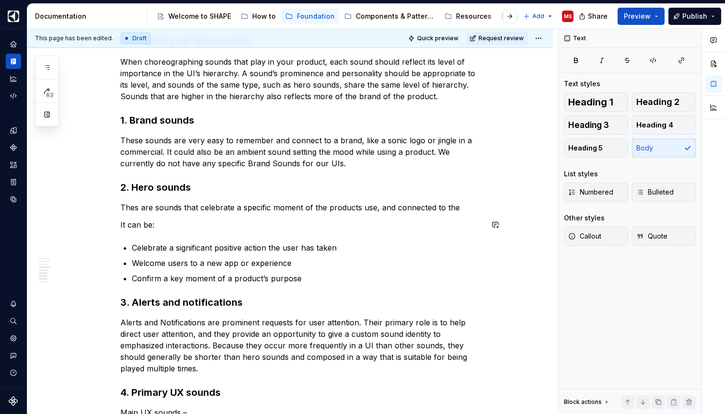
click at [225, 209] on p "Thes are sounds that celebrate a specific moment of the products use, and conne…" at bounding box center [301, 208] width 362 height 12
click at [244, 206] on p "Thes are sounds that highlights a specific moment of the products use, and conn…" at bounding box center [301, 208] width 362 height 12
click at [299, 207] on p "Thes are sounds that highlights specific moment of the products use, and connec…" at bounding box center [301, 208] width 362 height 12
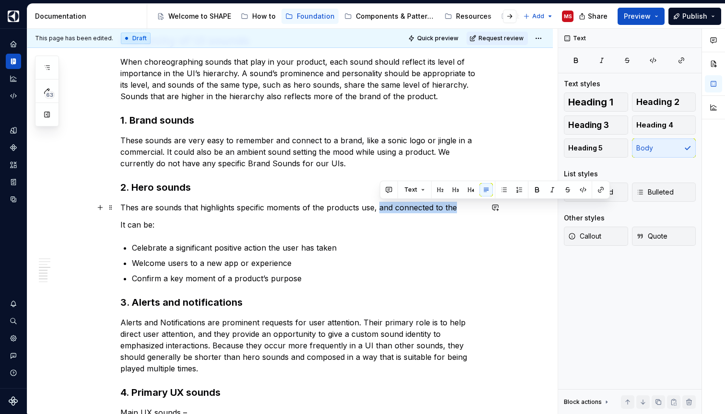
drag, startPoint x: 381, startPoint y: 206, endPoint x: 457, endPoint y: 203, distance: 76.8
click at [457, 204] on p "Thes are sounds that highlights specific moments of the products use, and conne…" at bounding box center [301, 208] width 362 height 12
drag, startPoint x: 381, startPoint y: 208, endPoint x: 457, endPoint y: 205, distance: 76.3
click at [457, 206] on p "Thes are sounds that highlights specific moments of the products use, and conne…" at bounding box center [301, 208] width 362 height 12
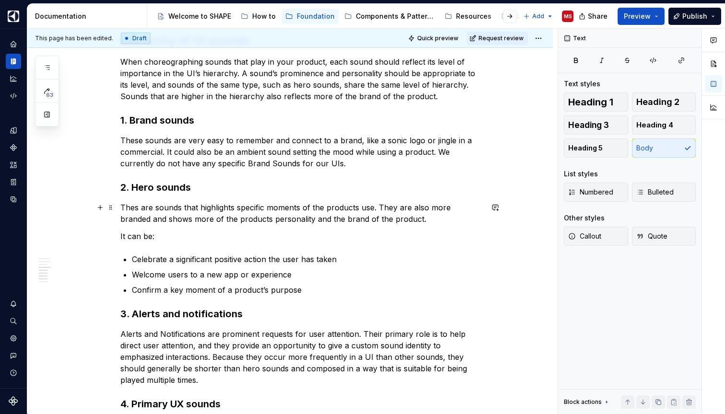
click at [380, 206] on p "Thes are sounds that highlights specific moments of the products use. They are …" at bounding box center [301, 213] width 362 height 23
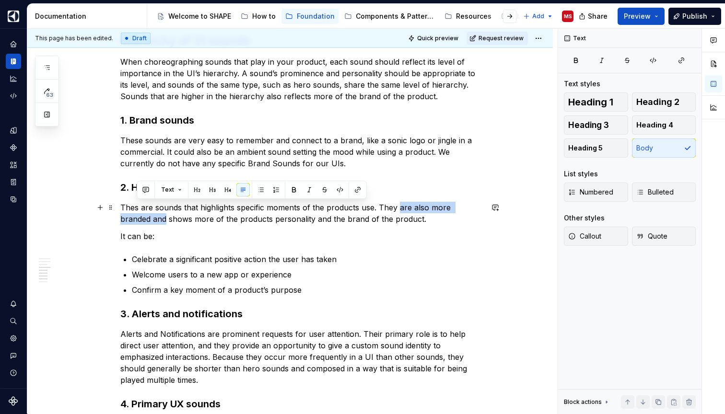
drag, startPoint x: 402, startPoint y: 207, endPoint x: 137, endPoint y: 218, distance: 265.3
click at [137, 218] on p "Thes are sounds that highlights specific moments of the products use. They are …" at bounding box center [301, 213] width 362 height 23
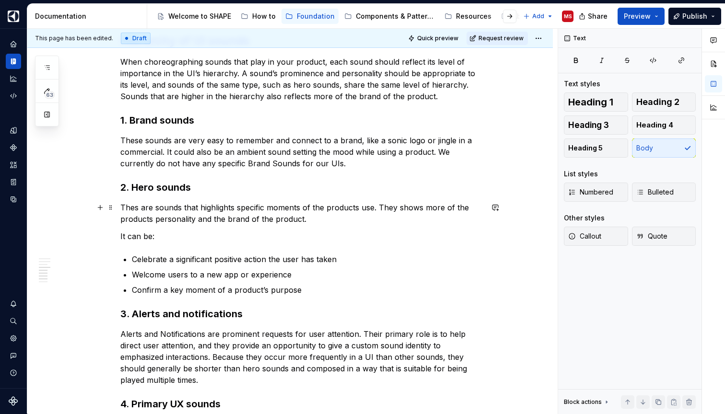
click at [423, 206] on p "Thes are sounds that highlights specific moments of the products use. They show…" at bounding box center [301, 213] width 362 height 23
click at [139, 220] on p "Thes are sounds that highlights specific moments of the products use. They show…" at bounding box center [301, 213] width 362 height 23
click at [288, 220] on p "Thes are sounds that highlights specific moments of the products use. They show…" at bounding box center [301, 213] width 362 height 23
click at [313, 219] on p "Thes are sounds that highlights specific moments of the products use. They show…" at bounding box center [301, 213] width 362 height 23
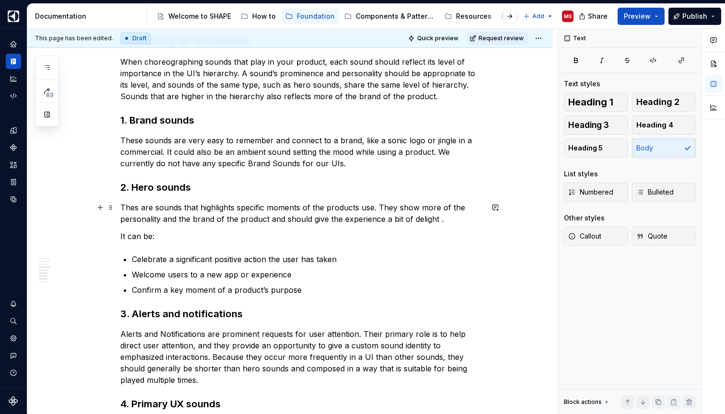
click at [441, 220] on p "Thes are sounds that highlights specific moments of the products use. They show…" at bounding box center [301, 213] width 362 height 23
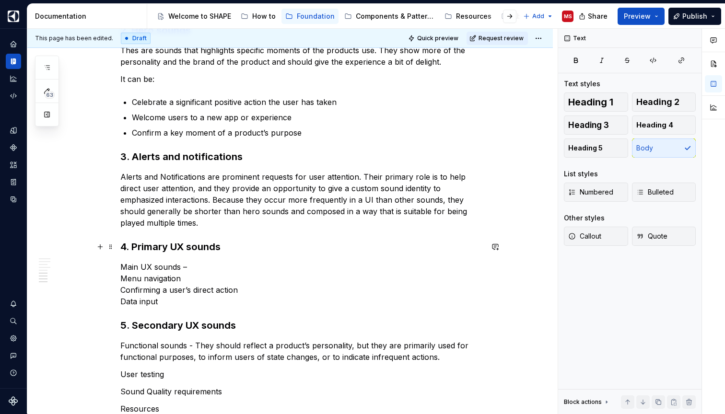
scroll to position [1003, 0]
click at [153, 77] on p "It can be:" at bounding box center [301, 79] width 362 height 12
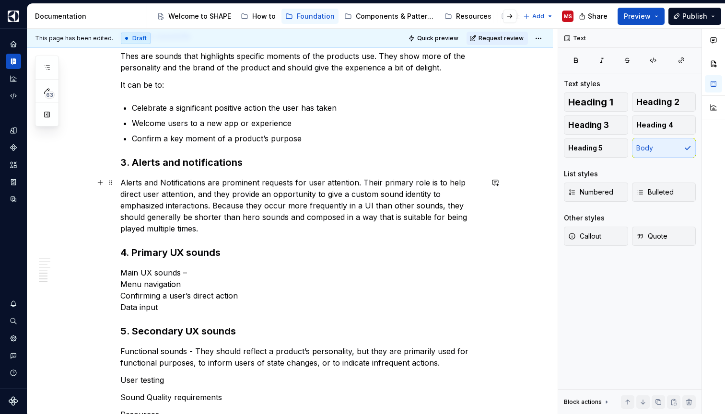
scroll to position [993, 0]
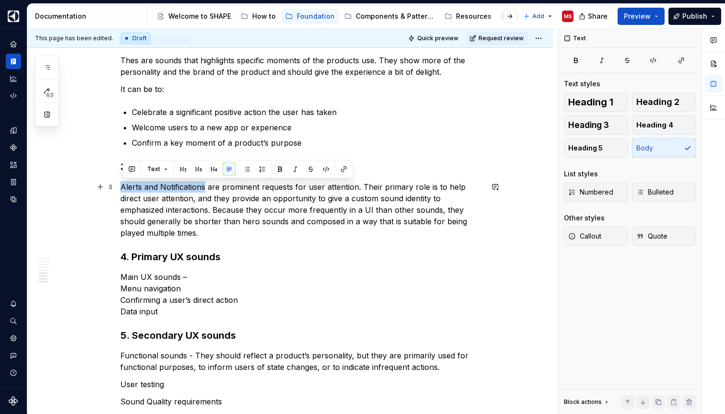
drag, startPoint x: 207, startPoint y: 186, endPoint x: 122, endPoint y: 186, distance: 84.8
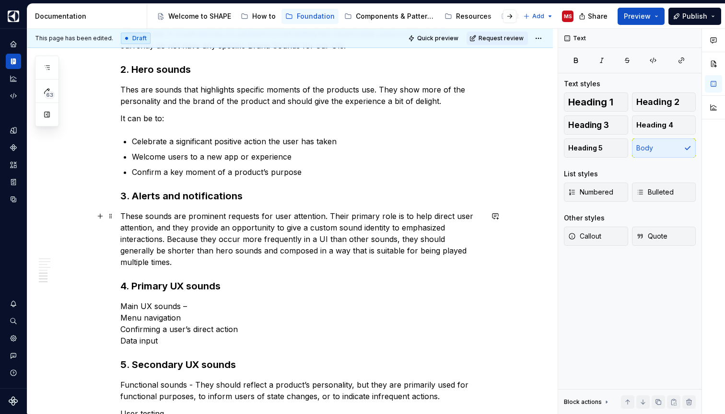
scroll to position [963, 0]
click at [451, 102] on p "Thes are sounds that highlights specific moments of the products use. They show…" at bounding box center [301, 95] width 362 height 23
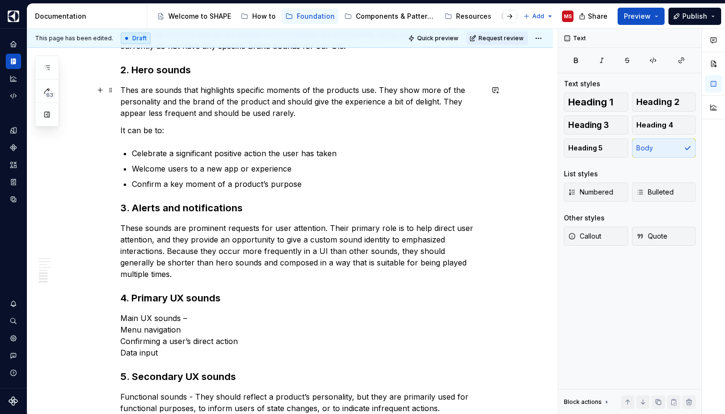
click at [274, 112] on p "Thes are sounds that highlights specific moments of the products use. They show…" at bounding box center [301, 101] width 362 height 35
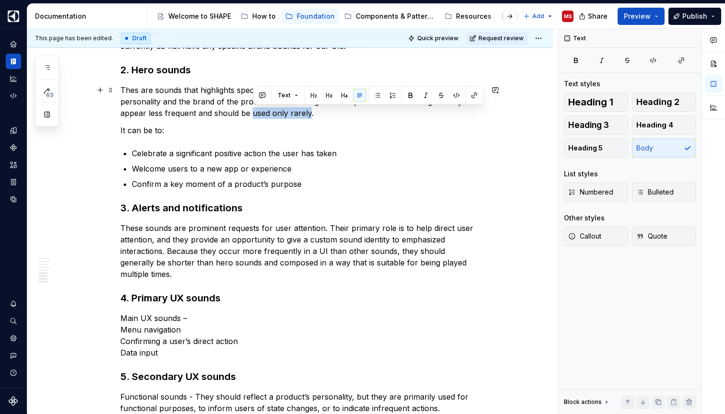
drag, startPoint x: 255, startPoint y: 114, endPoint x: 309, endPoint y: 115, distance: 54.6
click at [309, 115] on p "Thes are sounds that highlights specific moments of the products use. They show…" at bounding box center [301, 101] width 362 height 35
click at [333, 115] on p "Thes are sounds that highlights specific moments of the products use. They show…" at bounding box center [301, 101] width 362 height 35
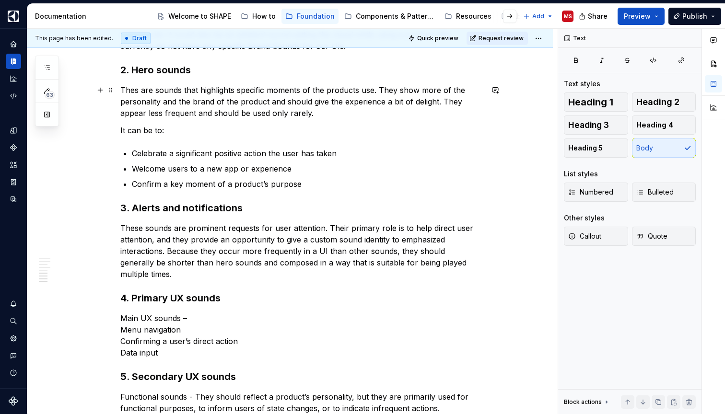
click at [283, 111] on p "Thes are sounds that highlights specific moments of the products use. They show…" at bounding box center [301, 101] width 362 height 35
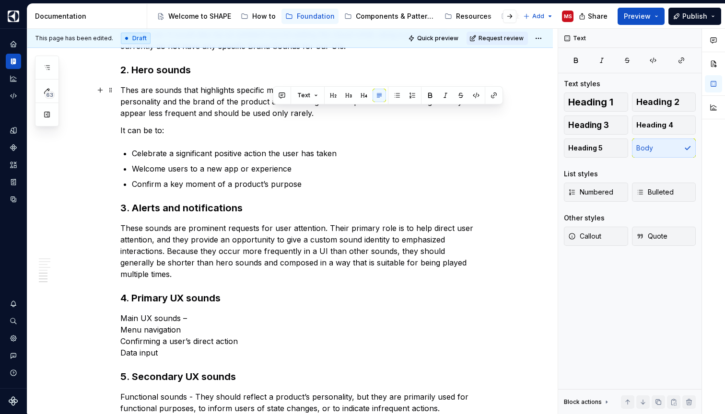
click at [283, 111] on p "Thes are sounds that highlights specific moments of the products use. They show…" at bounding box center [301, 101] width 362 height 35
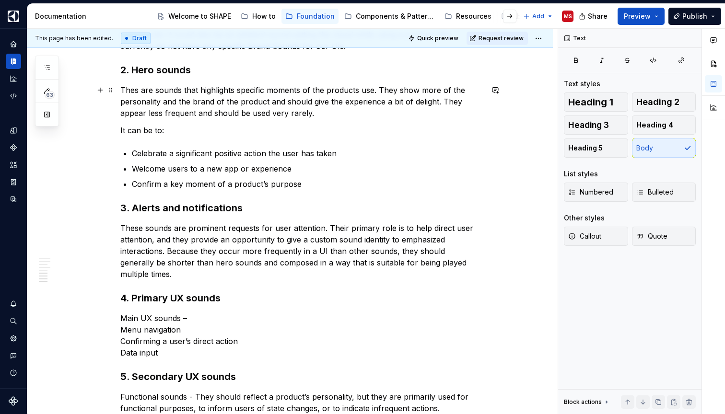
click at [312, 115] on p "Thes are sounds that highlights specific moments of the products use. They show…" at bounding box center [301, 101] width 362 height 35
drag, startPoint x: 333, startPoint y: 146, endPoint x: 394, endPoint y: 139, distance: 61.8
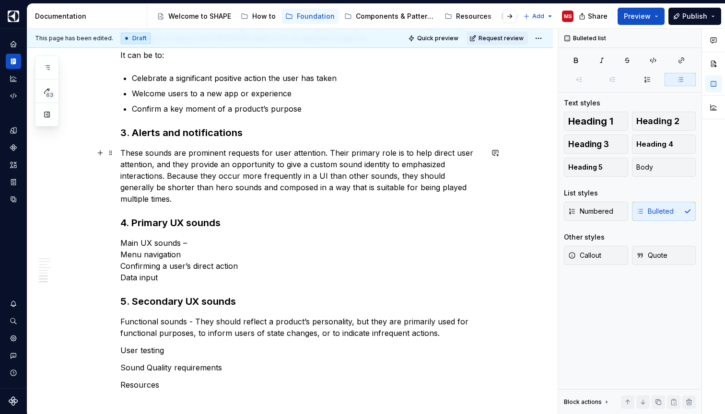
scroll to position [1047, 0]
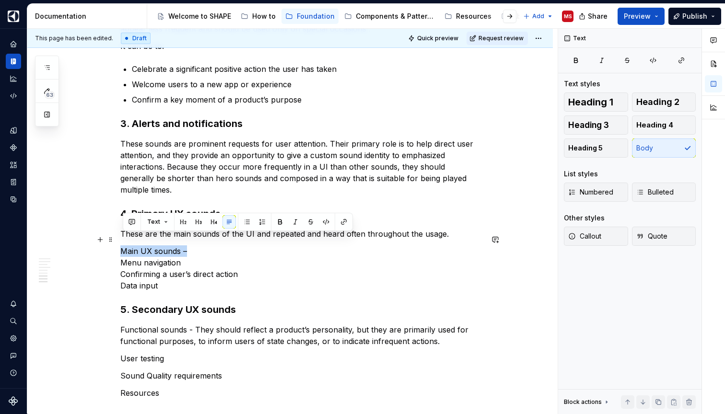
drag, startPoint x: 208, startPoint y: 241, endPoint x: 119, endPoint y: 240, distance: 88.7
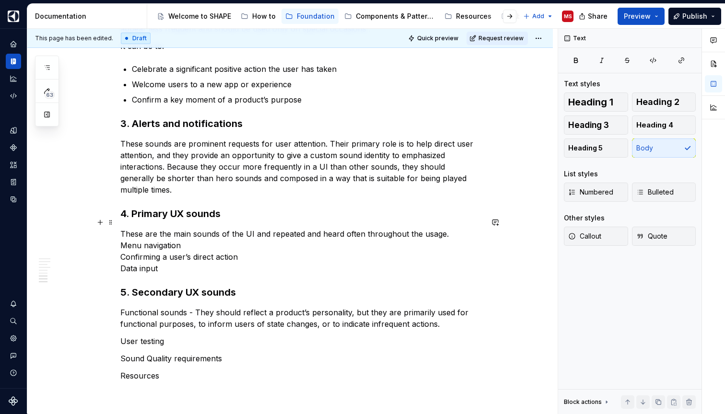
click at [124, 233] on p "These are the main sounds of the UI and repeated and heard often throughout the…" at bounding box center [301, 251] width 362 height 46
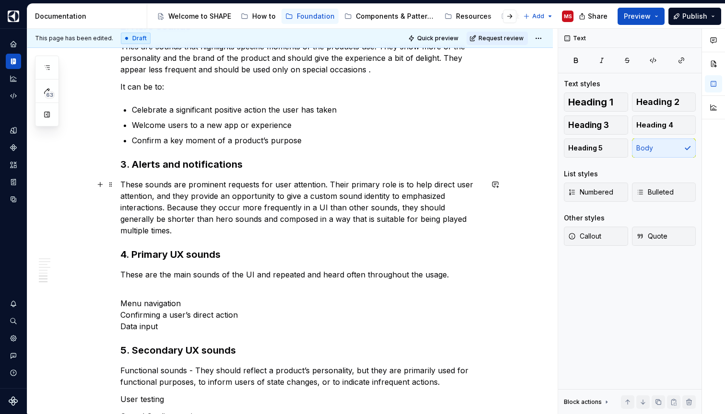
scroll to position [1005, 0]
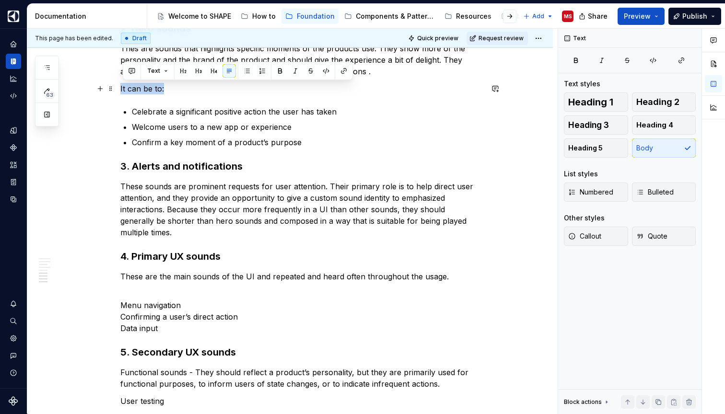
drag, startPoint x: 173, startPoint y: 93, endPoint x: 120, endPoint y: 86, distance: 52.6
copy p "It can be to:"
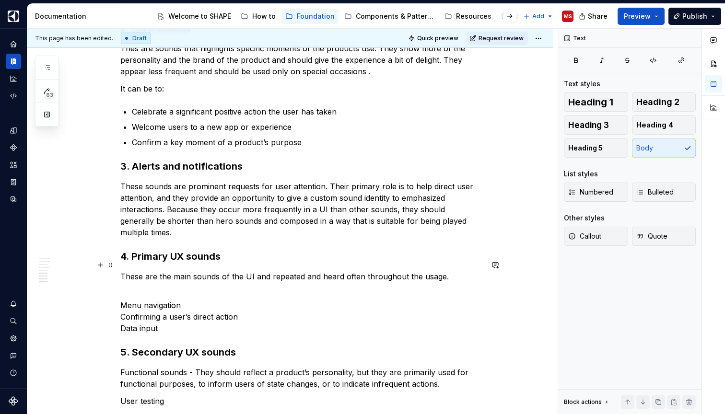
click at [165, 279] on p "These are the main sounds of the UI and repeated and heard often throughout the…" at bounding box center [301, 282] width 362 height 23
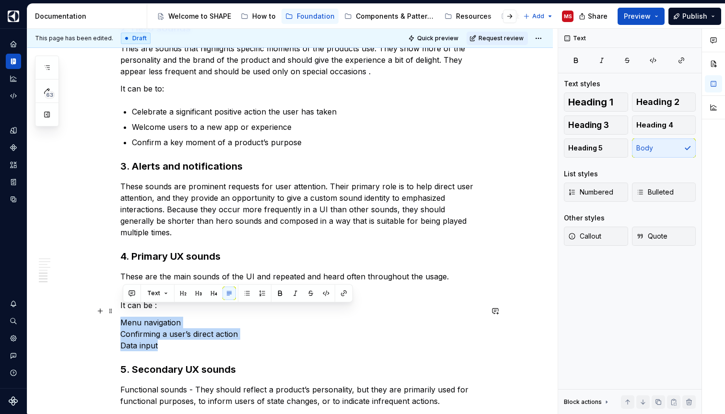
drag, startPoint x: 178, startPoint y: 339, endPoint x: 124, endPoint y: 311, distance: 61.3
click at [124, 317] on p "Menu navigation Confirming a user’s direct action Data input" at bounding box center [301, 334] width 362 height 35
click at [245, 292] on button "button" at bounding box center [246, 293] width 13 height 13
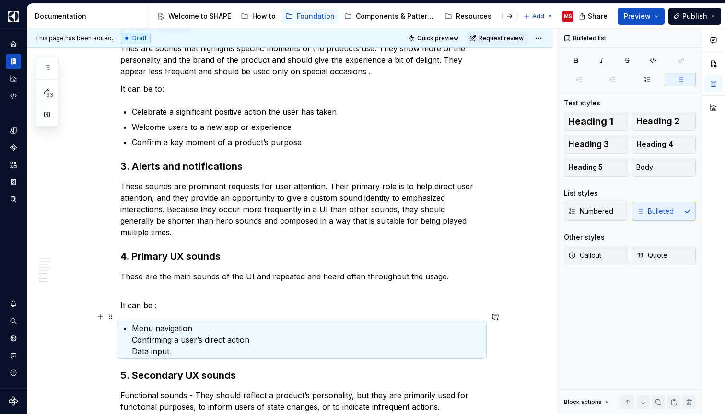
click at [223, 340] on p "Menu navigation Confirming a user’s direct action Data input" at bounding box center [307, 340] width 351 height 35
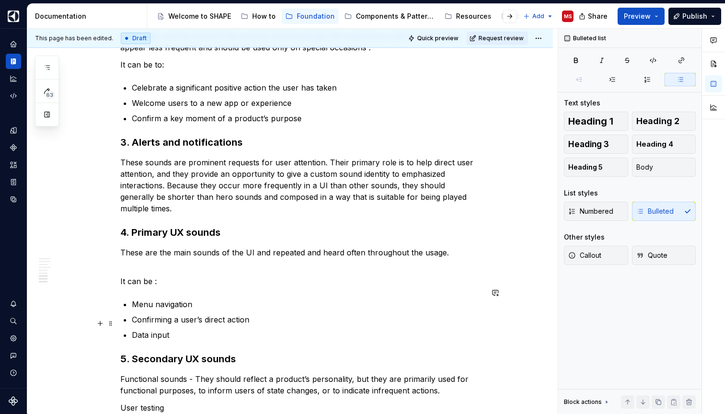
scroll to position [1034, 0]
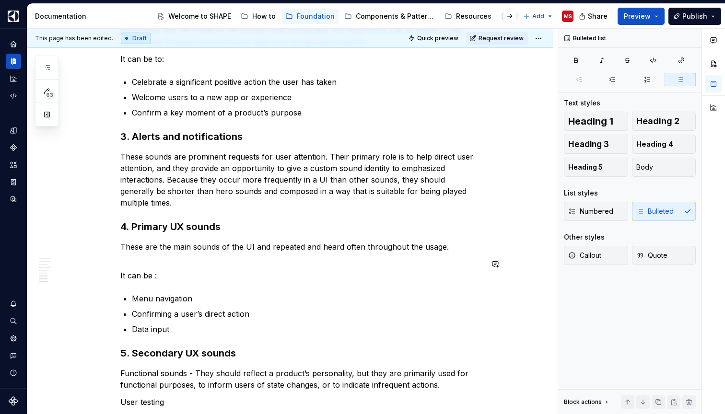
click at [191, 249] on p "These are the main sounds of the UI and repeated and heard often throughout the…" at bounding box center [301, 252] width 362 height 23
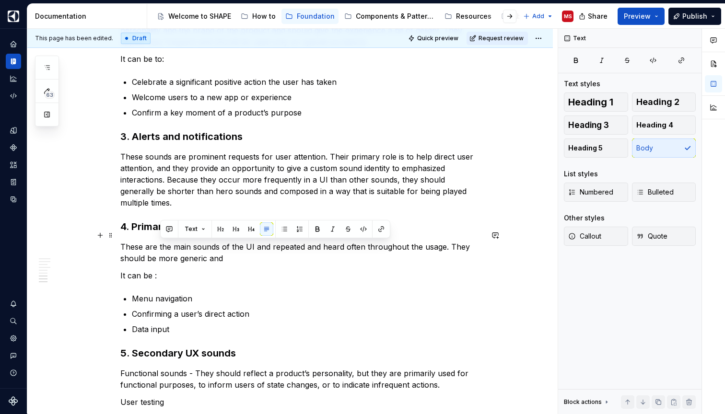
drag, startPoint x: 240, startPoint y: 248, endPoint x: 159, endPoint y: 247, distance: 80.5
click at [159, 247] on p "These are the main sounds of the UI and repeated and heard often throughout the…" at bounding box center [301, 252] width 362 height 23
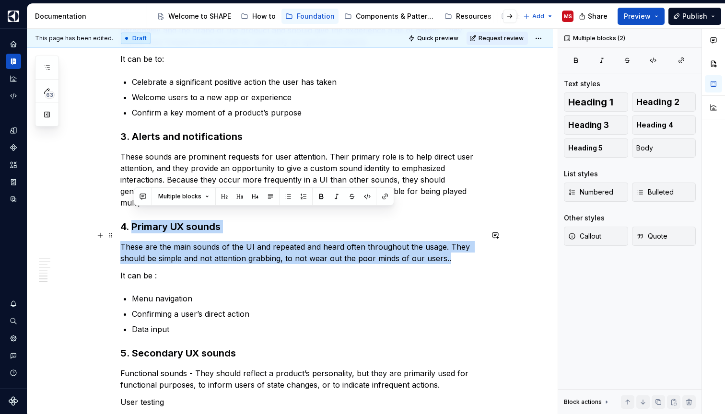
drag, startPoint x: 136, startPoint y: 215, endPoint x: 462, endPoint y: 248, distance: 327.7
copy div "Primary UX sounds These are the main sounds of the UI and repeated and heard of…"
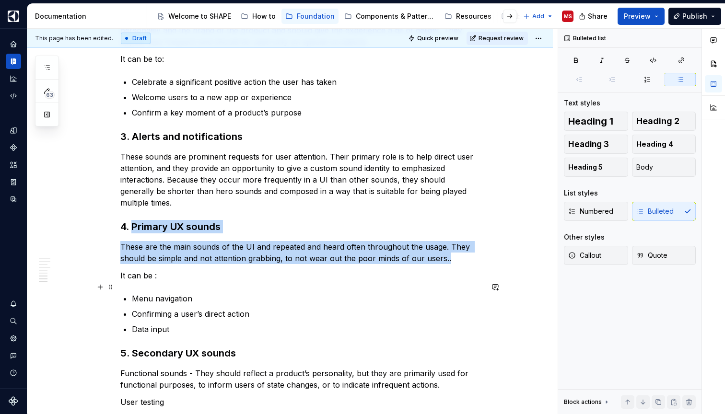
click at [306, 293] on p "Menu navigation" at bounding box center [307, 299] width 351 height 12
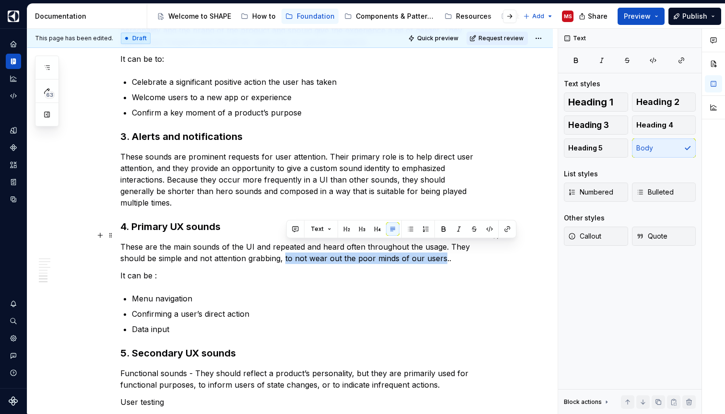
drag, startPoint x: 286, startPoint y: 245, endPoint x: 442, endPoint y: 251, distance: 156.4
click at [442, 251] on p "These are the main sounds of the UI and repeated and heard often throughout the…" at bounding box center [301, 252] width 362 height 23
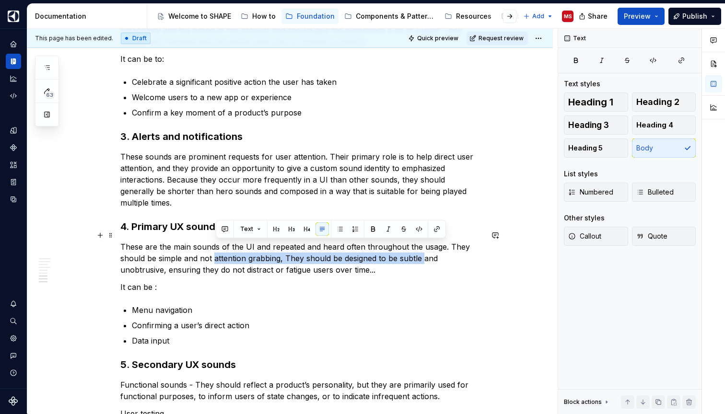
drag, startPoint x: 424, startPoint y: 248, endPoint x: 216, endPoint y: 249, distance: 208.0
click at [216, 249] on p "These are the main sounds of the UI and repeated and heard often throughout the…" at bounding box center [301, 258] width 362 height 35
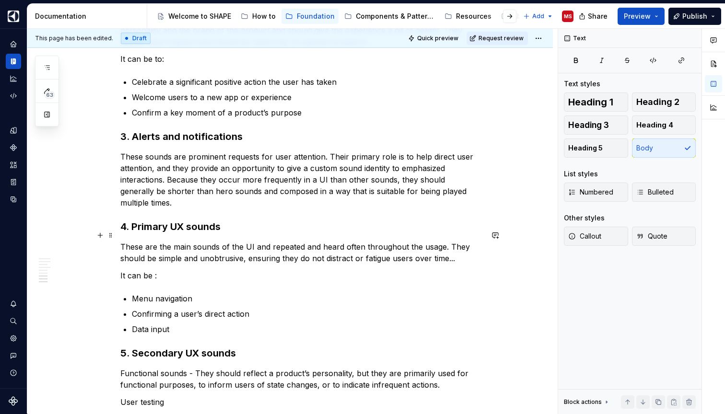
click at [464, 249] on p "These are the main sounds of the UI and repeated and heard often throughout the…" at bounding box center [301, 252] width 362 height 23
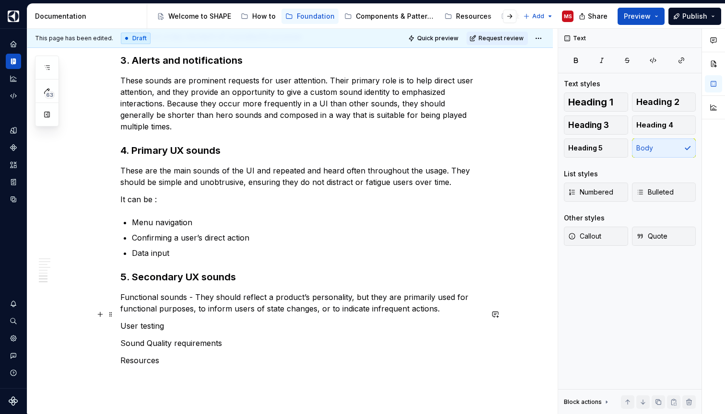
scroll to position [1120, 0]
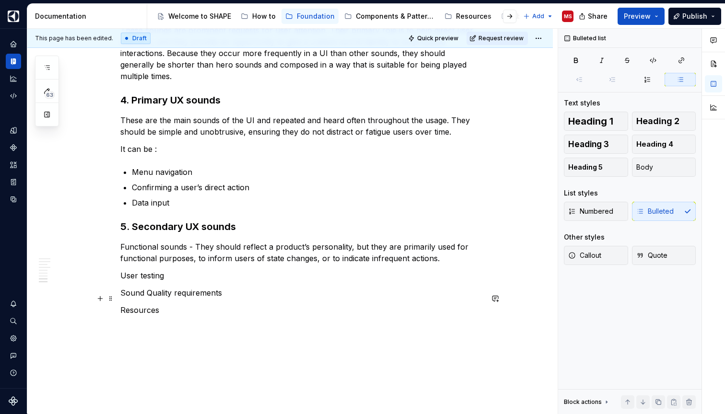
scroll to position [1155, 0]
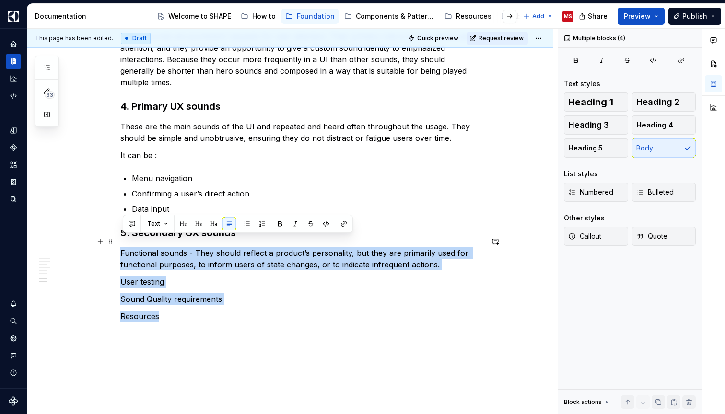
drag, startPoint x: 165, startPoint y: 307, endPoint x: 121, endPoint y: 244, distance: 76.3
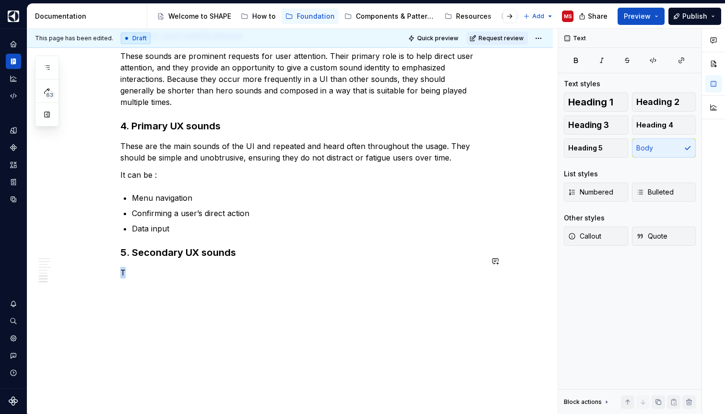
scroll to position [1124, 0]
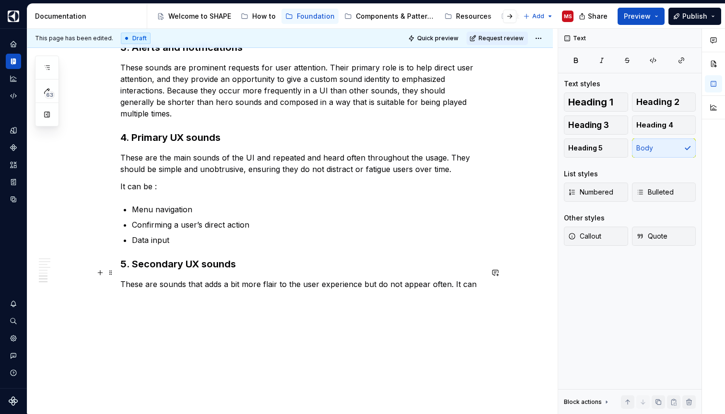
click at [189, 278] on p "These are sounds that adds a bit more flair to the user experience but do not a…" at bounding box center [301, 284] width 362 height 12
click at [304, 278] on p "These are sounds that adds a bit more flair to the user experience but do not a…" at bounding box center [301, 284] width 362 height 12
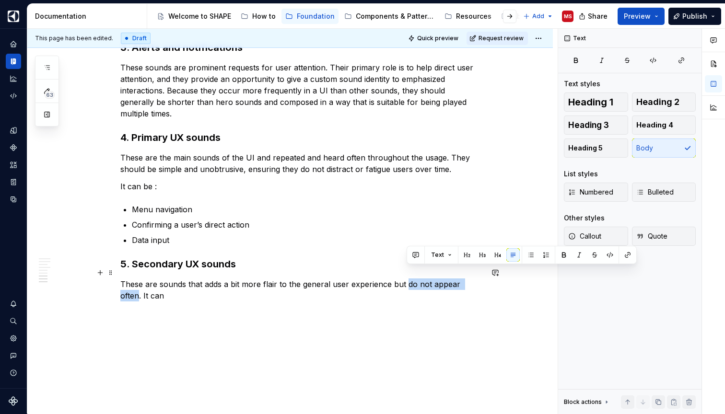
drag, startPoint x: 408, startPoint y: 274, endPoint x: 477, endPoint y: 274, distance: 69.0
click at [477, 278] on p "These are sounds that adds a bit more flair to the general user experience but …" at bounding box center [301, 289] width 362 height 23
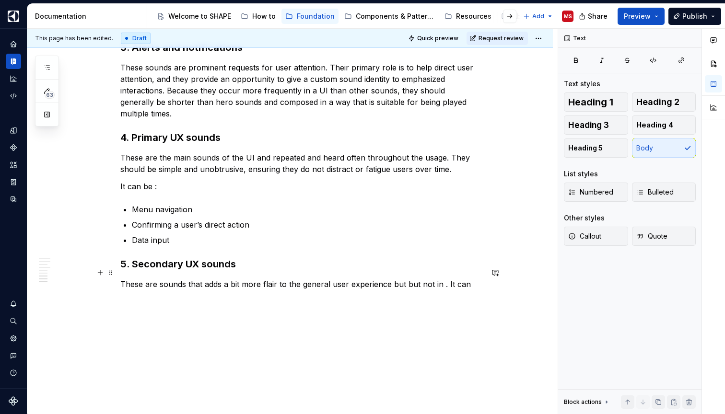
click at [409, 278] on p "These are sounds that adds a bit more flair to the general user experience but …" at bounding box center [301, 284] width 362 height 12
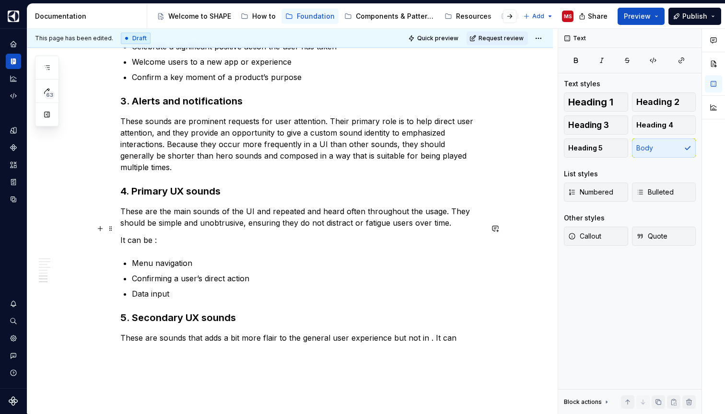
scroll to position [1093, 0]
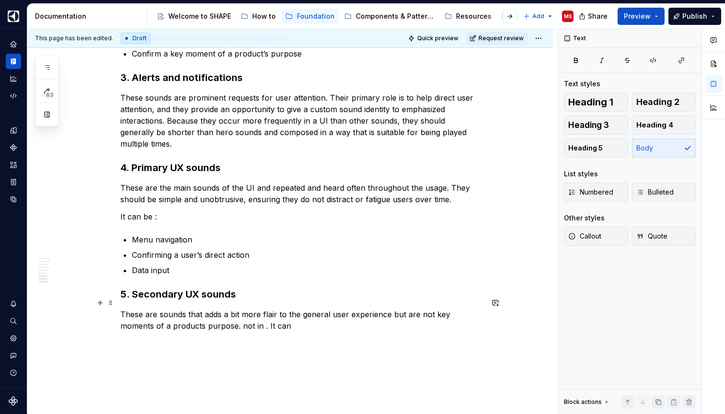
click at [234, 313] on p "These are sounds that adds a bit more flair to the general user experience but …" at bounding box center [301, 320] width 362 height 23
click at [161, 337] on p "It can" at bounding box center [301, 343] width 362 height 12
click at [131, 355] on p "A paper" at bounding box center [301, 361] width 362 height 12
click at [240, 355] on p "A sound a of crumpling paper" at bounding box center [301, 361] width 362 height 12
click at [124, 355] on p "A sound a of crumpling paper when deleting an item." at bounding box center [301, 361] width 362 height 12
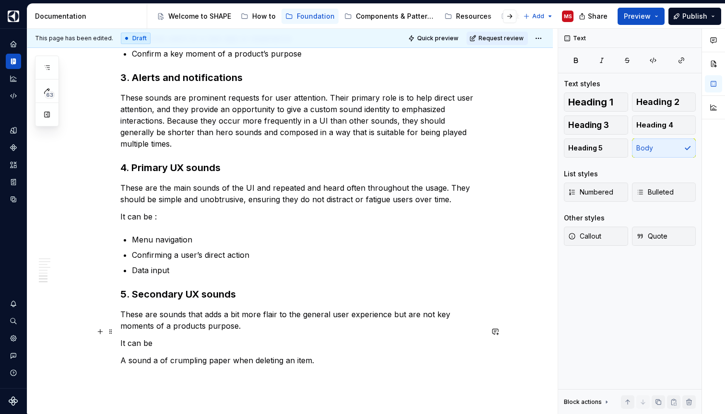
click at [136, 337] on p "It can be" at bounding box center [301, 343] width 362 height 12
click at [128, 355] on p "A sound a of crumpling paper when deleting an item." at bounding box center [301, 361] width 362 height 12
click at [329, 355] on p "The sound a of crumpling paper when deleting an item." at bounding box center [301, 361] width 362 height 12
click at [435, 309] on p "These are sounds that adds a bit more flair to the general user experience but …" at bounding box center [301, 320] width 362 height 23
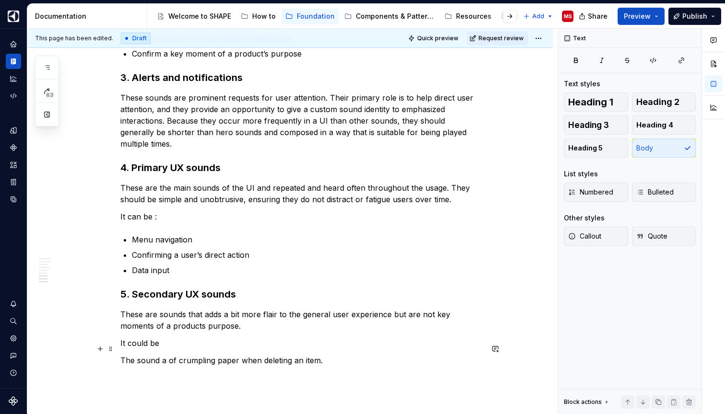
click at [336, 355] on p "The sound a of crumpling paper when deleting an item." at bounding box center [301, 361] width 362 height 12
click at [653, 188] on span "Bulleted" at bounding box center [654, 192] width 37 height 10
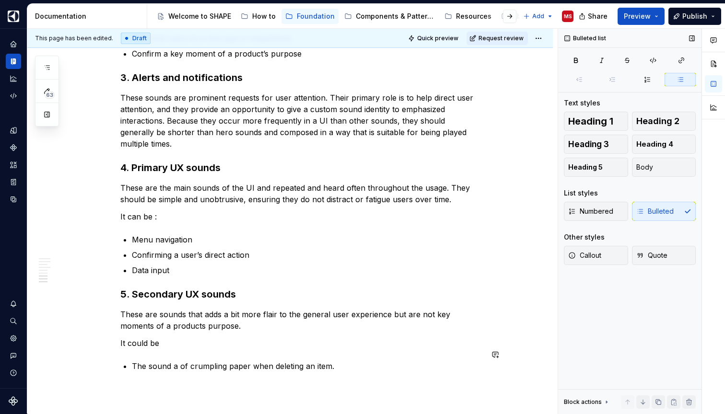
click at [358, 360] on p "The sound a of crumpling paper when deleting an item." at bounding box center [307, 366] width 351 height 12
click at [320, 309] on p "These are sounds that adds a bit more flair to the general user experience but …" at bounding box center [301, 320] width 362 height 23
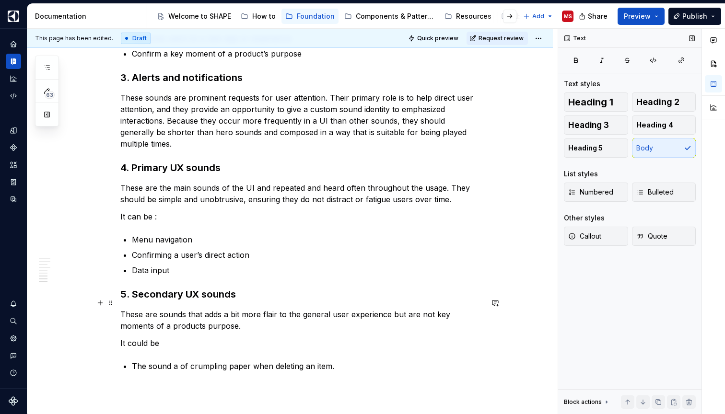
click at [295, 309] on p "These are sounds that adds a bit more flair to the general user experience but …" at bounding box center [301, 320] width 362 height 23
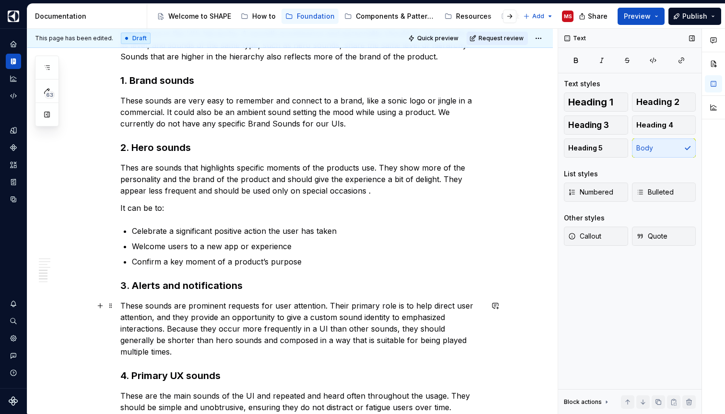
scroll to position [883, 0]
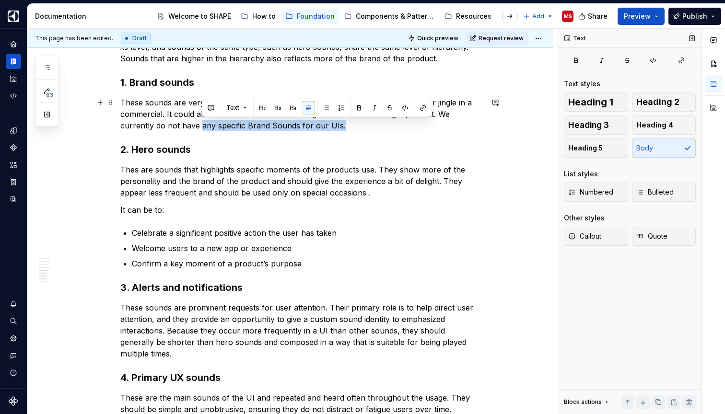
drag, startPoint x: 204, startPoint y: 125, endPoint x: 342, endPoint y: 125, distance: 138.5
click at [342, 125] on p "These sounds are very easy to remember and connect to a brand, like a sonic log…" at bounding box center [301, 114] width 362 height 35
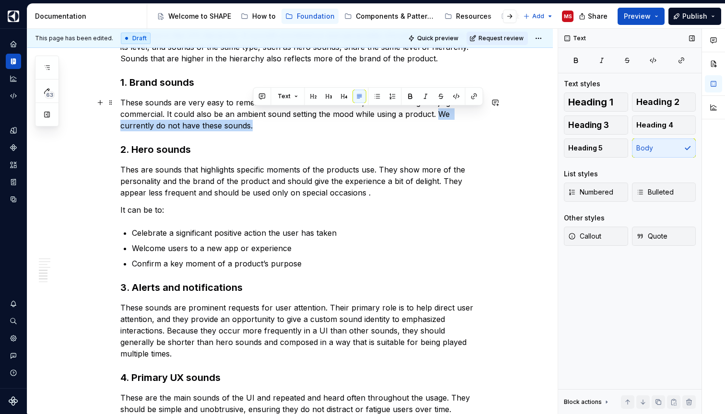
drag, startPoint x: 438, startPoint y: 114, endPoint x: 451, endPoint y: 122, distance: 15.3
click at [451, 122] on p "These sounds are very easy to remember and connect to a brand, like a sonic log…" at bounding box center [301, 114] width 362 height 35
click at [411, 97] on button "button" at bounding box center [410, 96] width 13 height 13
click at [408, 164] on p "Thes are sounds that highlights specific moments of the products use. They show…" at bounding box center [301, 181] width 362 height 35
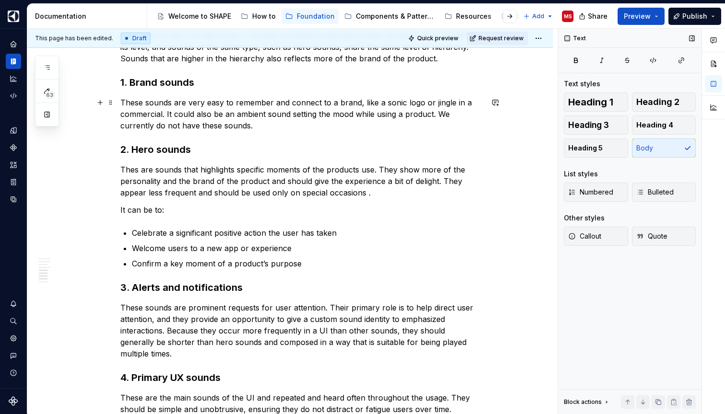
click at [441, 113] on p "These sounds are very easy to remember and connect to a brand, like a sonic log…" at bounding box center [301, 114] width 362 height 35
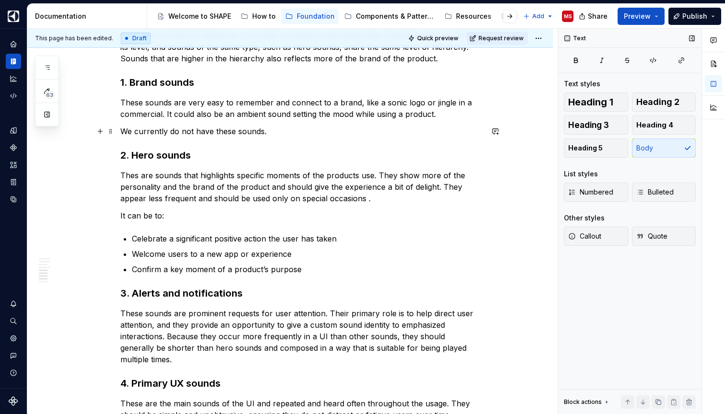
click at [250, 134] on p "We currently do not have these sounds." at bounding box center [301, 132] width 362 height 12
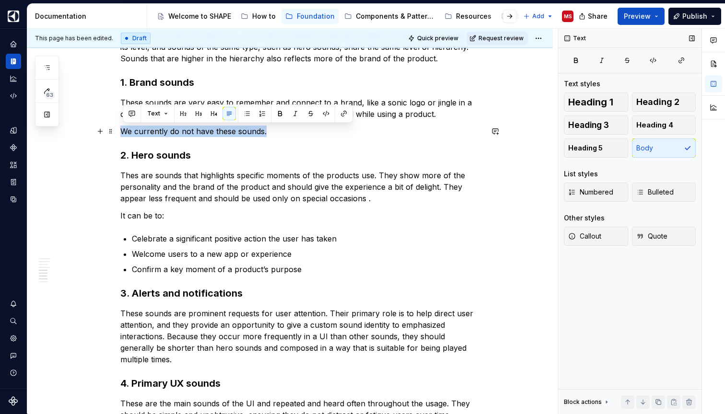
click at [250, 134] on p "We currently do not have these sounds." at bounding box center [301, 132] width 362 height 12
click at [601, 233] on span "Callout" at bounding box center [584, 237] width 33 height 10
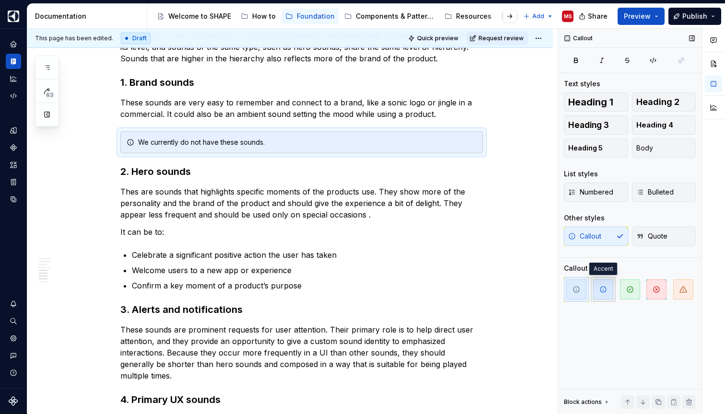
click at [605, 288] on icon "button" at bounding box center [603, 290] width 6 height 6
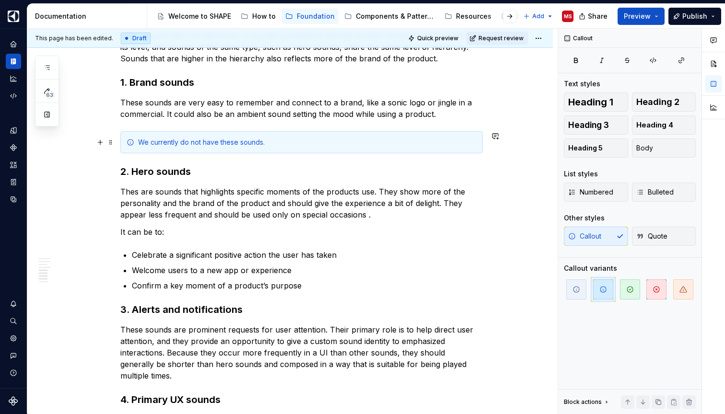
click at [249, 142] on div "We currently do not have these sounds." at bounding box center [307, 143] width 338 height 10
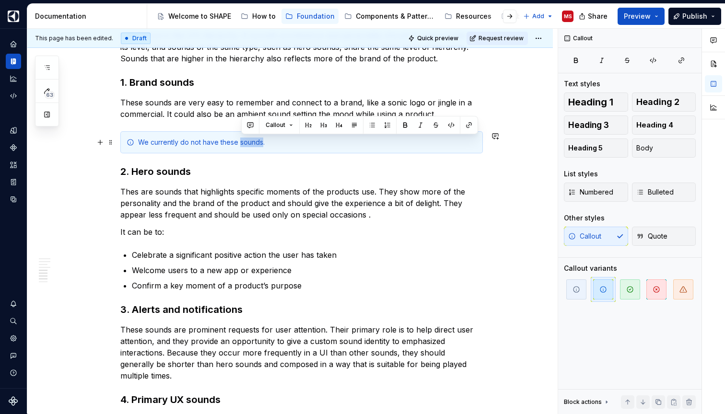
click at [249, 142] on div "We currently do not have these sounds." at bounding box center [307, 143] width 338 height 10
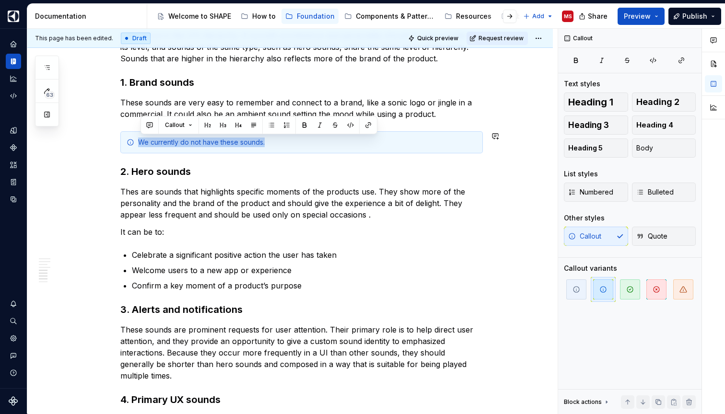
copy div "We currently do not have these sounds."
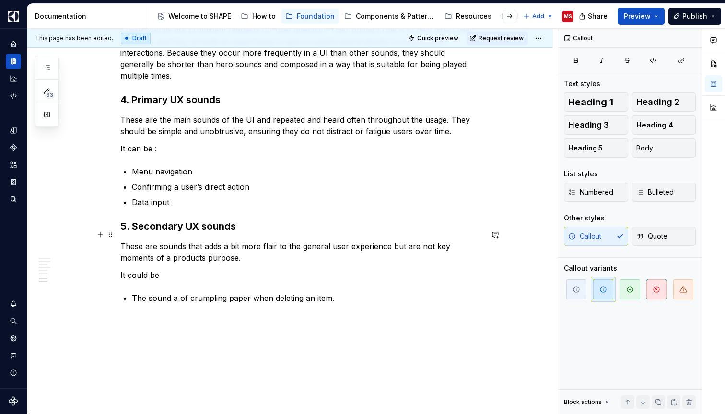
scroll to position [1197, 0]
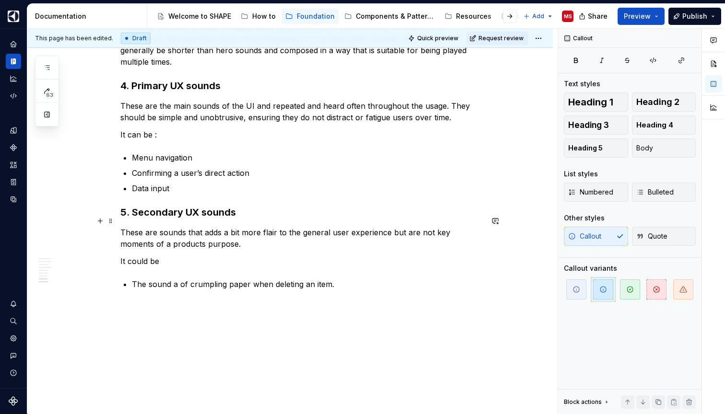
click at [283, 237] on p "These are sounds that adds a bit more flair to the general user experience but …" at bounding box center [301, 238] width 362 height 23
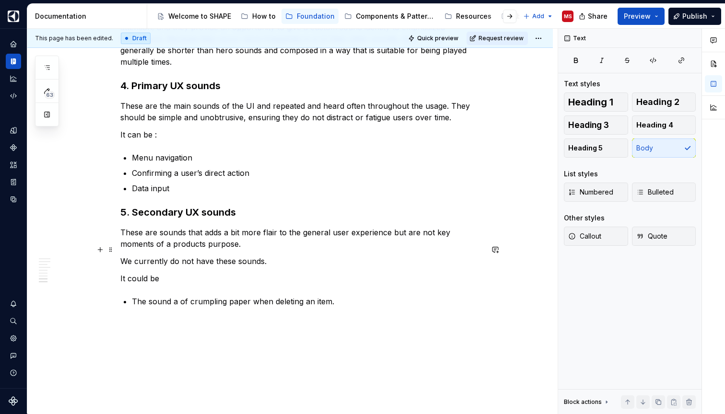
click at [248, 255] on p "We currently do not have these sounds." at bounding box center [301, 261] width 362 height 12
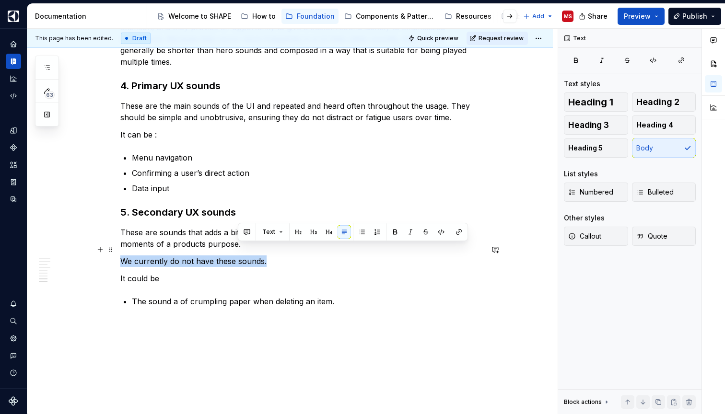
click at [248, 255] on p "We currently do not have these sounds." at bounding box center [301, 261] width 362 height 12
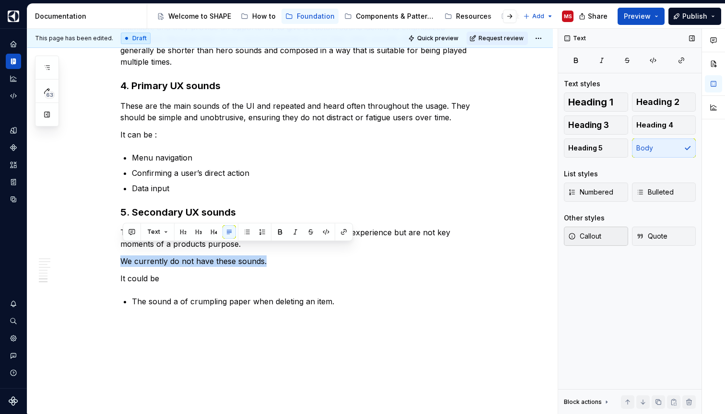
click at [599, 241] on button "Callout" at bounding box center [596, 236] width 64 height 19
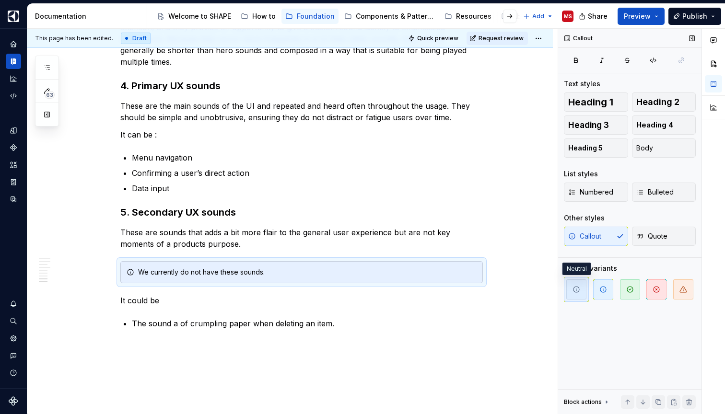
click at [577, 288] on icon "button" at bounding box center [576, 290] width 8 height 8
click at [378, 318] on p "The sound a of crumpling paper when deleting an item." at bounding box center [307, 324] width 351 height 12
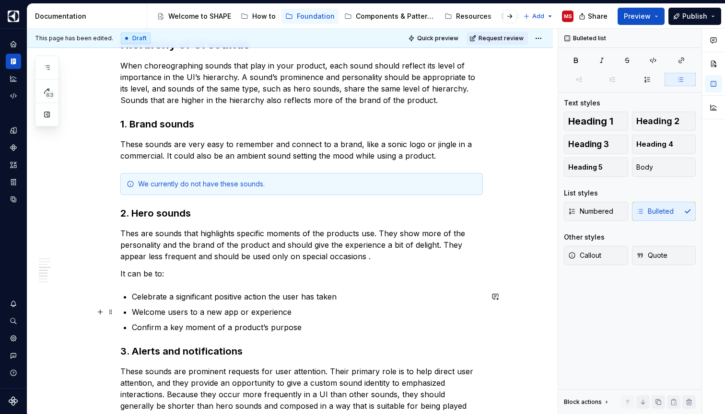
scroll to position [832, 0]
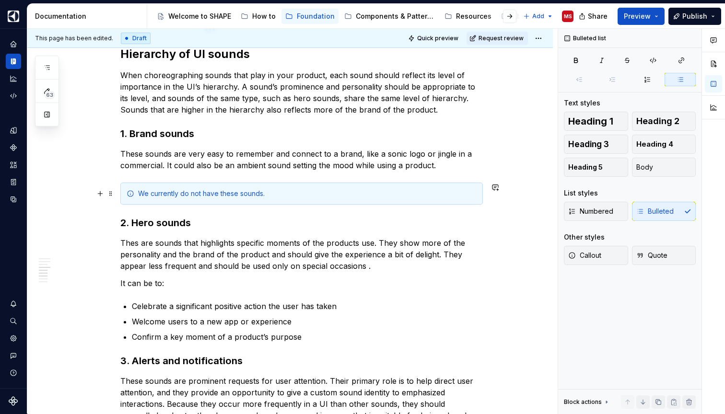
click at [337, 195] on div "We currently do not have these sounds." at bounding box center [307, 194] width 338 height 10
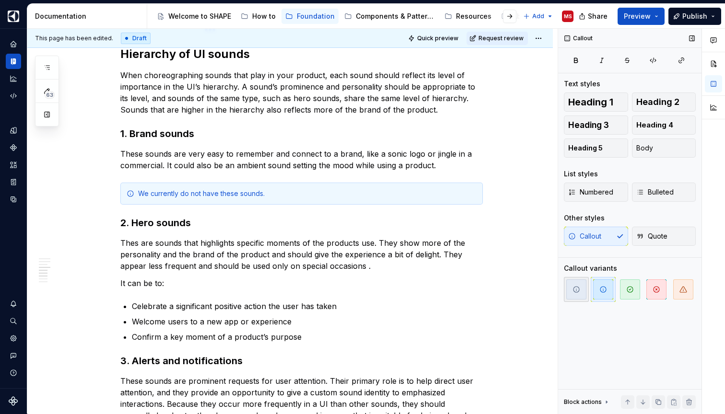
click at [580, 290] on span "button" at bounding box center [576, 289] width 20 height 20
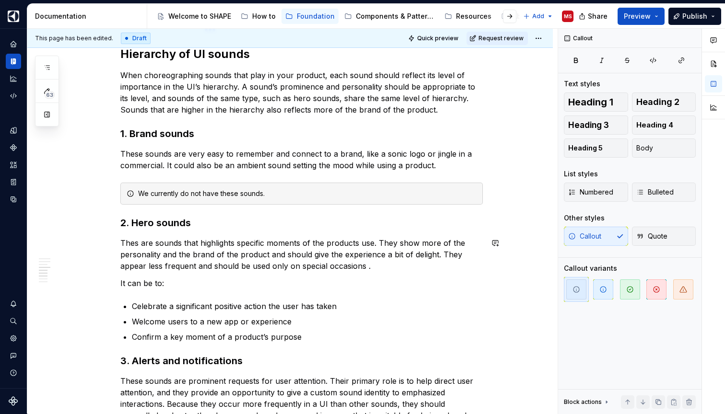
click at [417, 233] on div "We use UI sounds to make interactions more intuitive and delightful. Sound as f…" at bounding box center [301, 24] width 362 height 1340
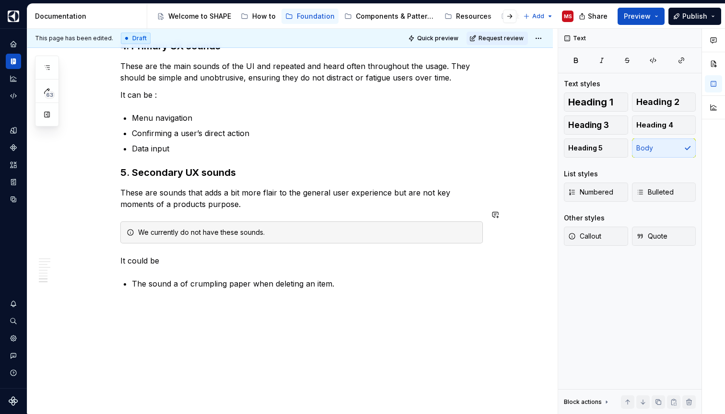
scroll to position [1237, 0]
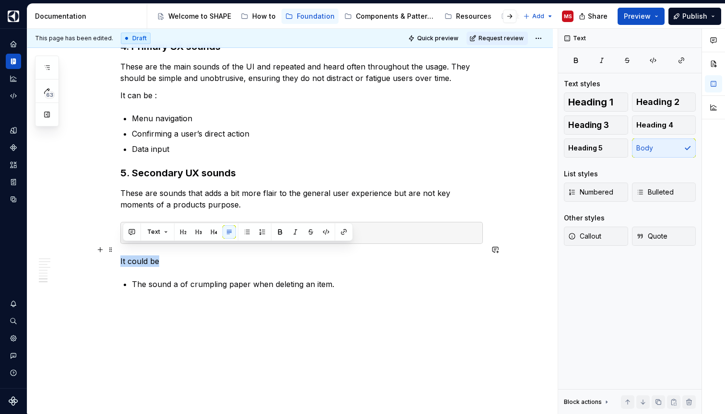
drag, startPoint x: 161, startPoint y: 251, endPoint x: 124, endPoint y: 250, distance: 37.4
click at [124, 255] on p "It could be" at bounding box center [301, 261] width 362 height 12
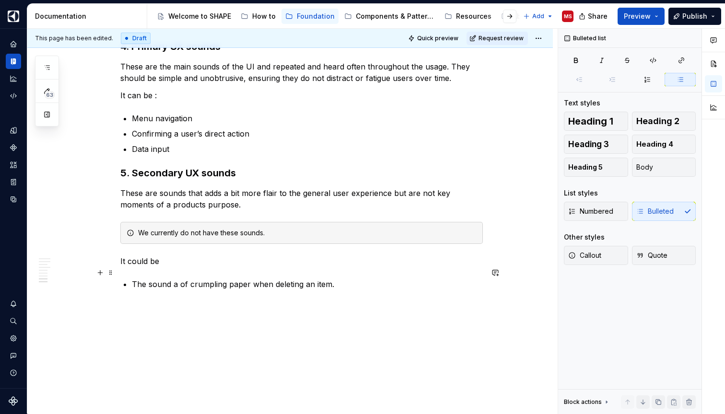
click at [349, 278] on p "The sound a of crumpling paper when deleting an item." at bounding box center [307, 284] width 351 height 12
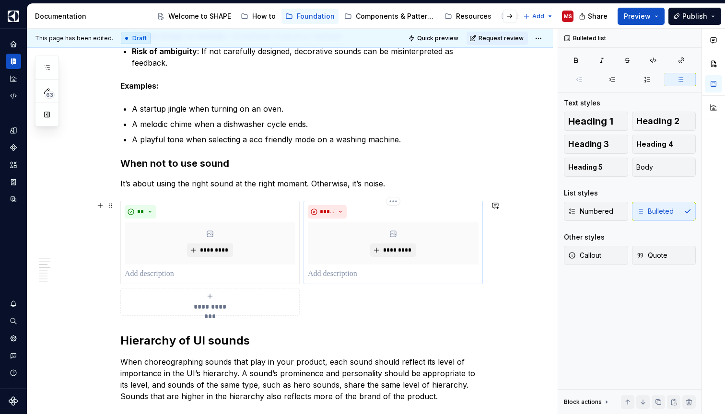
scroll to position [546, 0]
click at [267, 304] on div "**********" at bounding box center [210, 300] width 171 height 19
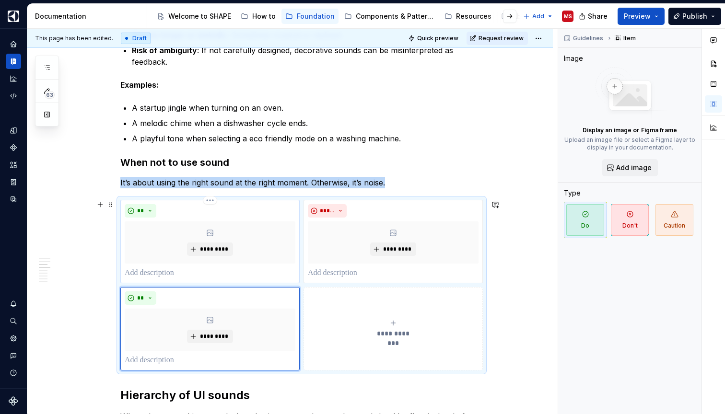
click at [169, 274] on p at bounding box center [210, 273] width 171 height 12
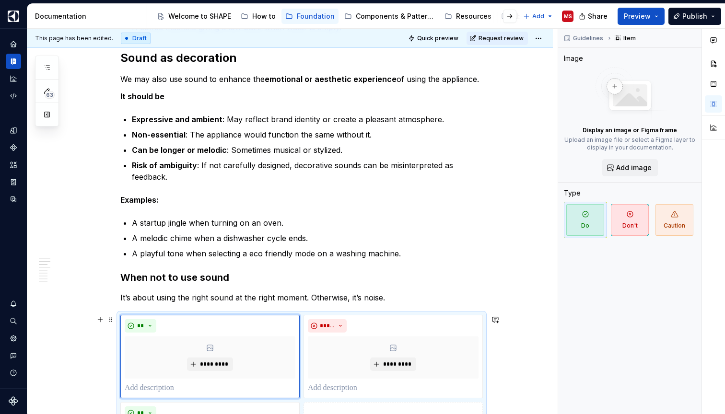
scroll to position [458, 0]
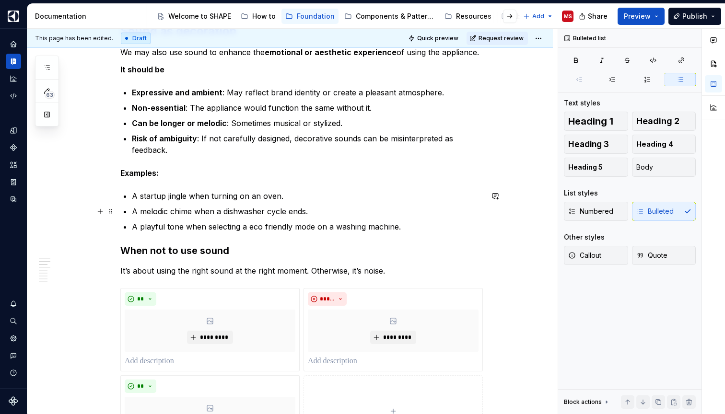
click at [186, 212] on p "A melodic chime when a dishwasher cycle ends." at bounding box center [307, 212] width 351 height 12
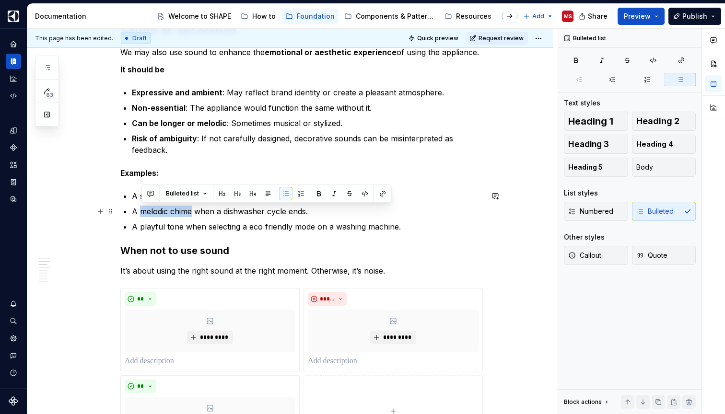
drag, startPoint x: 143, startPoint y: 211, endPoint x: 192, endPoint y: 214, distance: 49.0
click at [192, 214] on p "A melodic chime when a dishwasher cycle ends." at bounding box center [307, 212] width 351 height 12
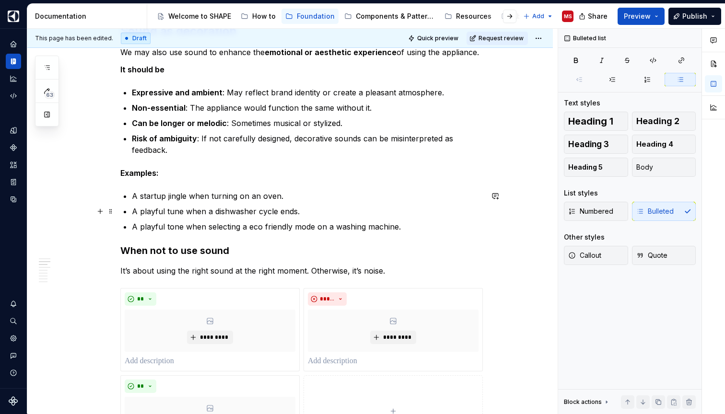
click at [228, 212] on p "A playful tune when a dishwasher cycle ends." at bounding box center [307, 212] width 351 height 12
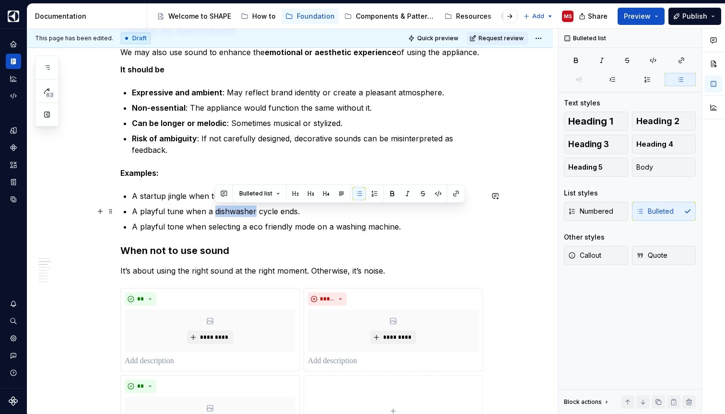
click at [228, 212] on p "A playful tune when a dishwasher cycle ends." at bounding box center [307, 212] width 351 height 12
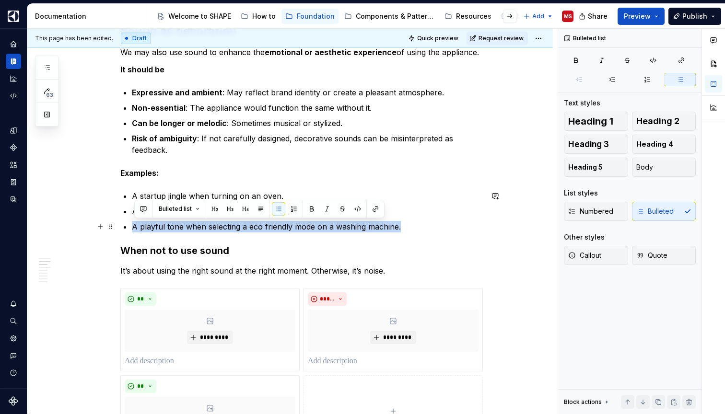
drag, startPoint x: 404, startPoint y: 226, endPoint x: 123, endPoint y: 226, distance: 280.9
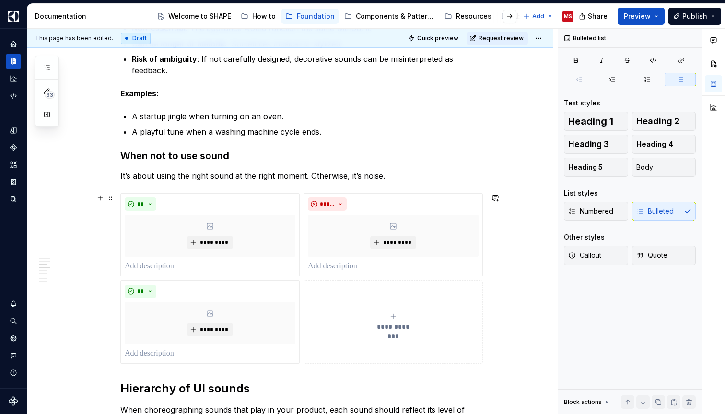
scroll to position [547, 0]
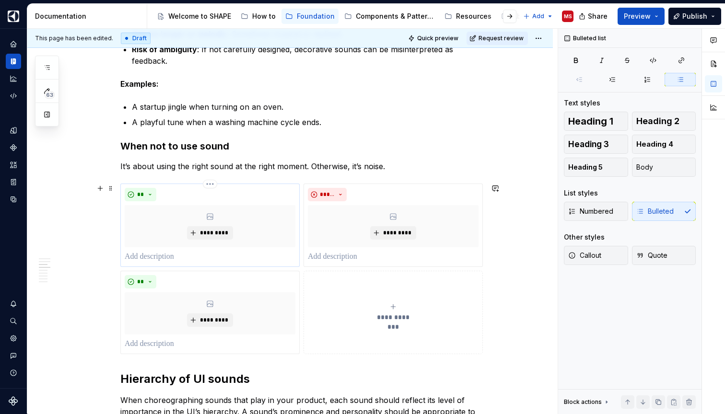
click at [195, 254] on p at bounding box center [210, 257] width 171 height 12
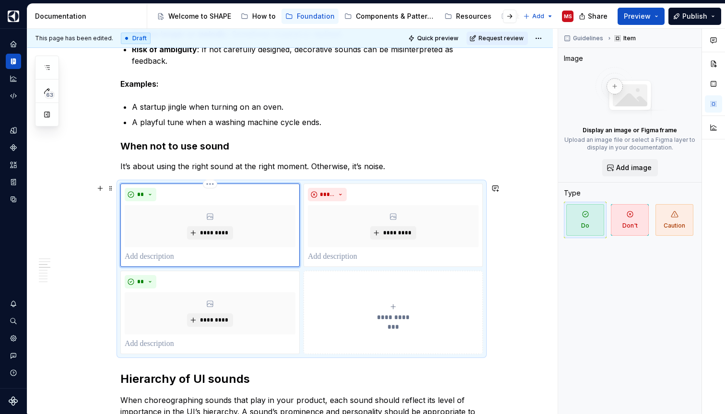
type textarea "*"
click at [365, 257] on p at bounding box center [393, 257] width 171 height 12
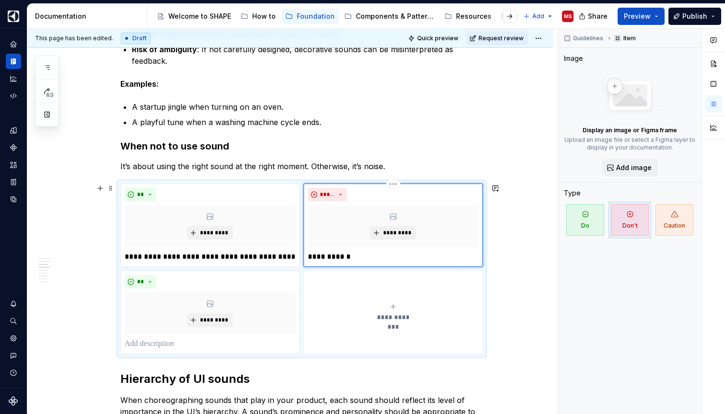
click at [348, 258] on p "**********" at bounding box center [393, 257] width 171 height 12
click at [360, 258] on p "**********" at bounding box center [393, 257] width 171 height 12
click at [327, 256] on p "**********" at bounding box center [393, 257] width 171 height 12
click at [372, 257] on p "**********" at bounding box center [393, 257] width 171 height 12
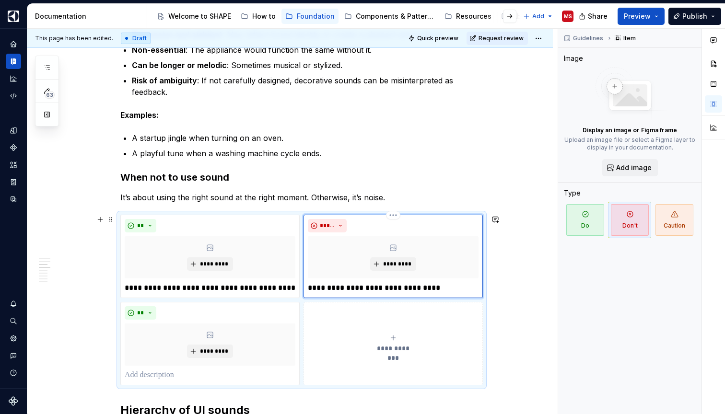
scroll to position [515, 0]
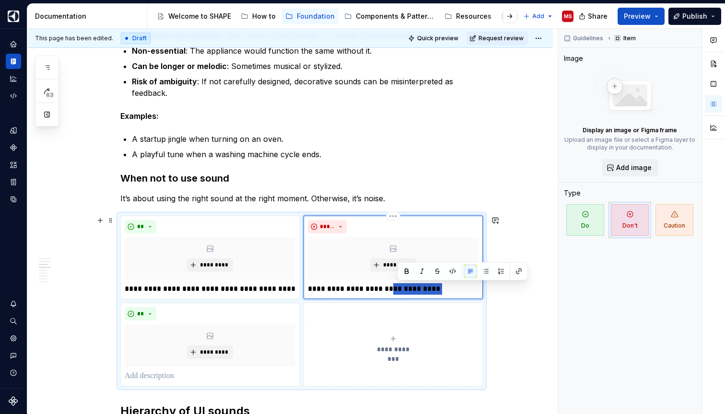
drag, startPoint x: 398, startPoint y: 289, endPoint x: 459, endPoint y: 291, distance: 60.4
click at [458, 290] on p "**********" at bounding box center [393, 289] width 171 height 12
type textarea "*"
click at [208, 378] on p at bounding box center [210, 377] width 171 height 12
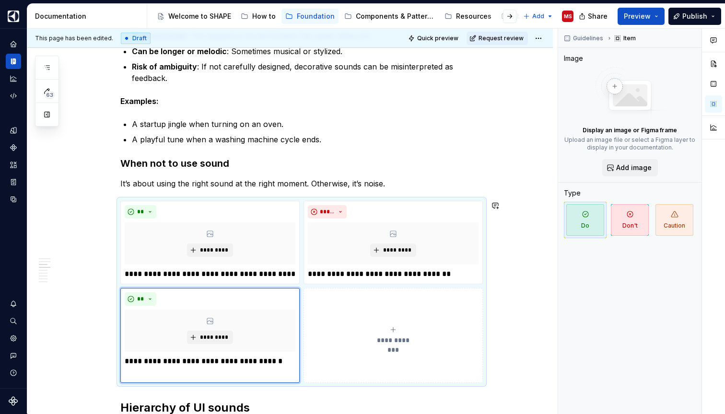
scroll to position [542, 0]
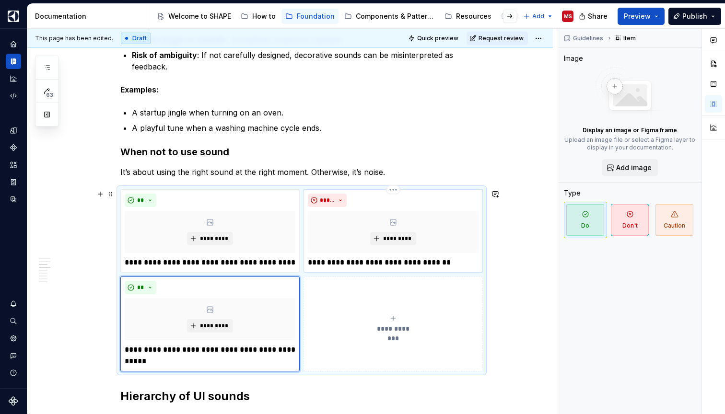
click at [368, 263] on p "**********" at bounding box center [393, 263] width 171 height 12
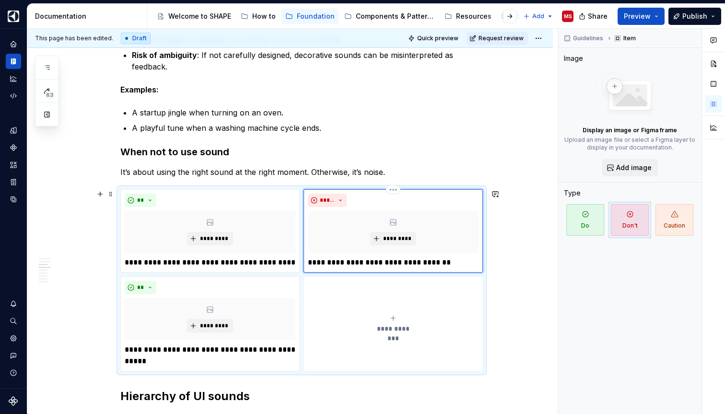
click at [434, 264] on p "**********" at bounding box center [393, 263] width 171 height 12
click at [459, 264] on p "**********" at bounding box center [393, 263] width 171 height 12
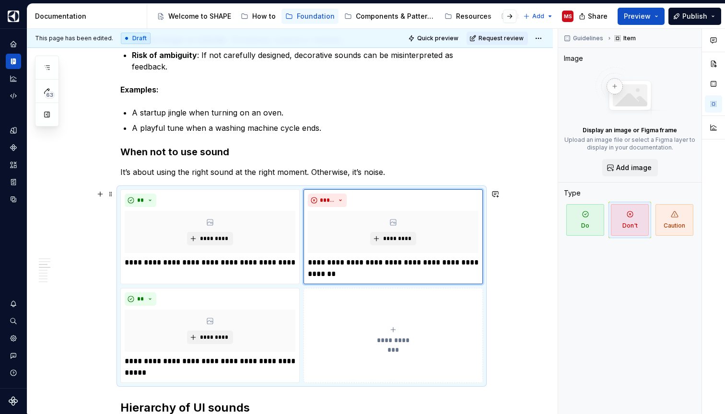
click at [458, 344] on div "**********" at bounding box center [393, 335] width 171 height 19
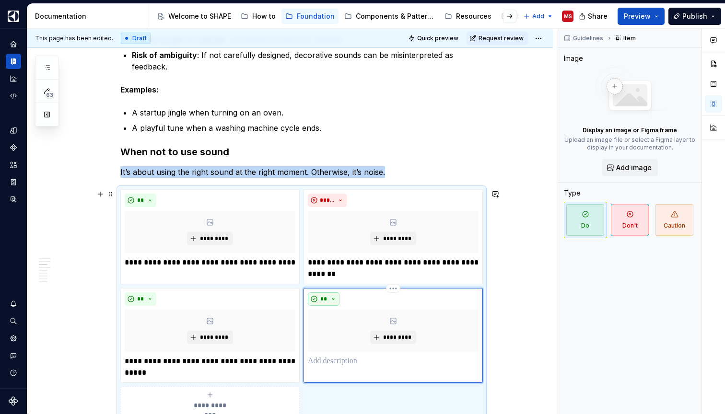
click at [335, 296] on button "**" at bounding box center [324, 298] width 32 height 13
type textarea "*"
click at [336, 336] on span "Don't" at bounding box center [353, 332] width 81 height 15
click at [341, 361] on p at bounding box center [393, 362] width 171 height 12
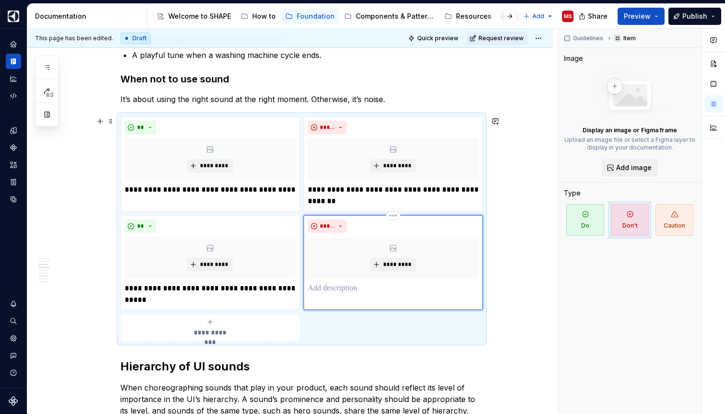
scroll to position [616, 0]
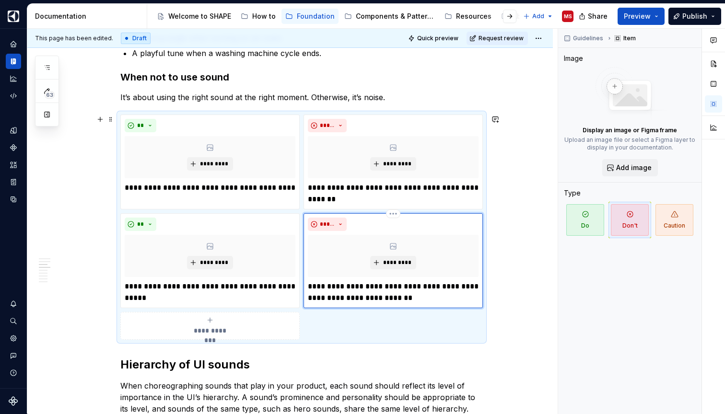
click at [378, 299] on p "**********" at bounding box center [393, 292] width 171 height 23
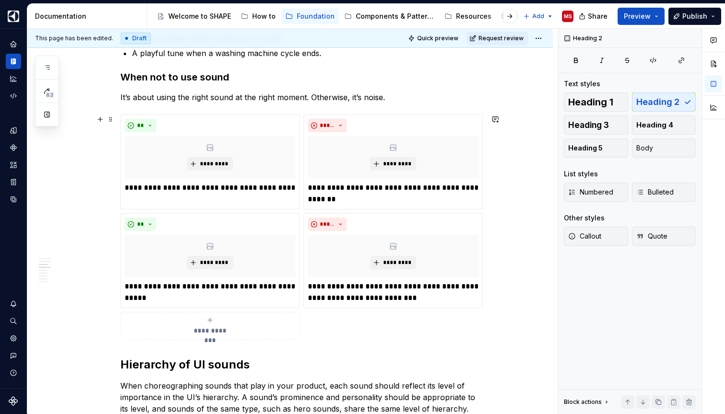
click at [540, 301] on div "We use UI sounds to make interactions more intuitive and delightful. Sound as f…" at bounding box center [289, 351] width 525 height 1609
click at [441, 37] on span "Quick preview" at bounding box center [437, 39] width 41 height 8
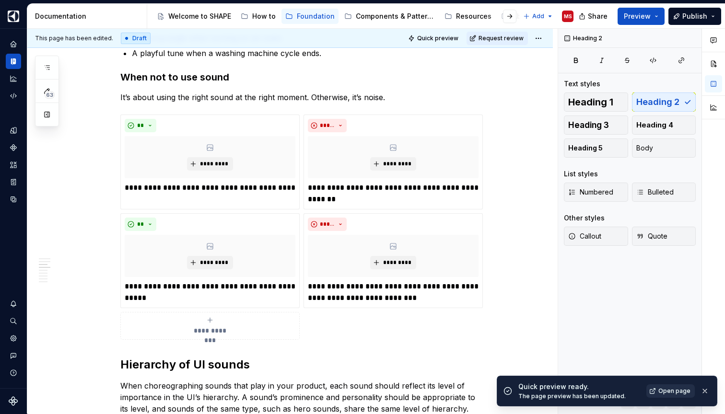
click at [667, 390] on span "Open page" at bounding box center [674, 391] width 32 height 8
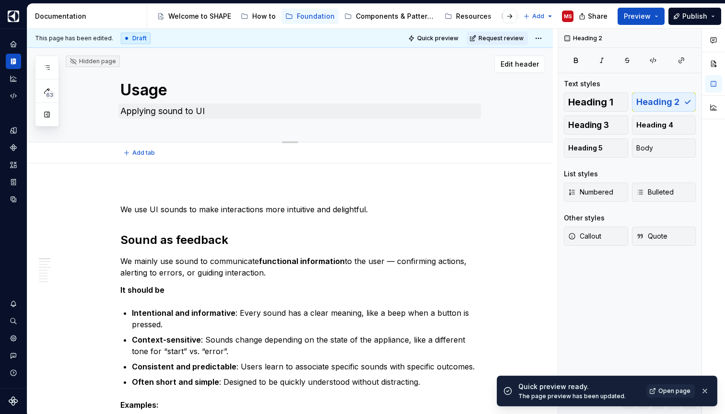
scroll to position [0, 0]
click at [187, 109] on textarea "Applying sound to UI" at bounding box center [299, 111] width 362 height 15
type textarea "*"
type textarea "Applying sounds to UI"
type textarea "*"
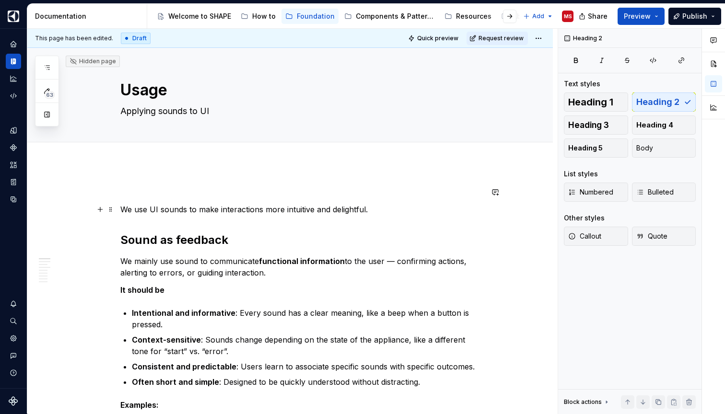
type textarea "Applying sounds to UI"
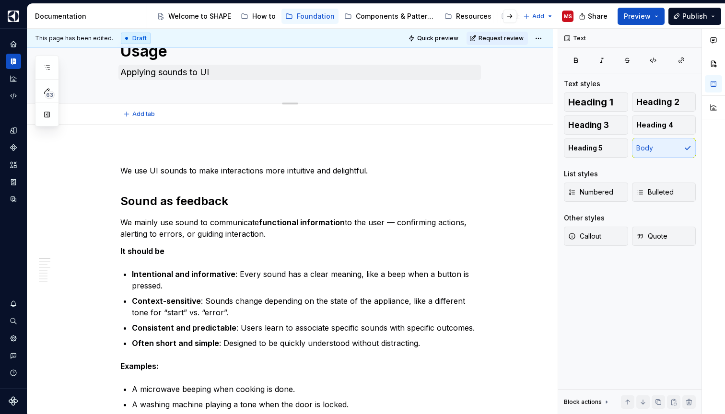
scroll to position [40, 0]
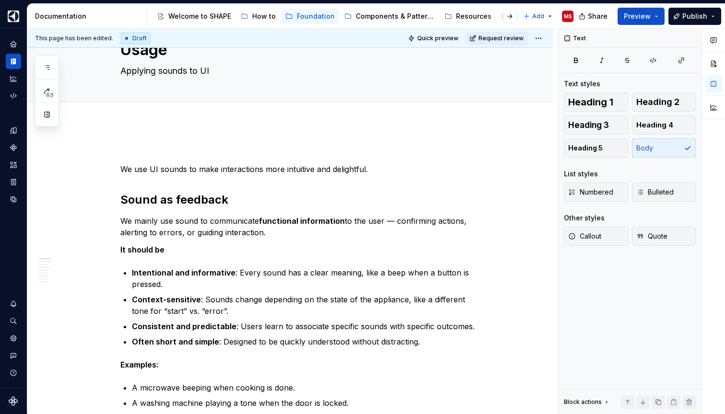
click at [441, 35] on span "Quick preview" at bounding box center [437, 39] width 41 height 8
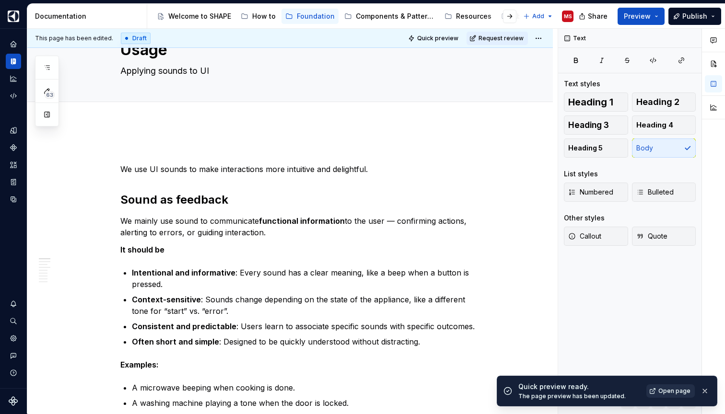
click at [667, 392] on span "Open page" at bounding box center [674, 391] width 32 height 8
click at [656, 14] on button "Preview" at bounding box center [640, 16] width 47 height 17
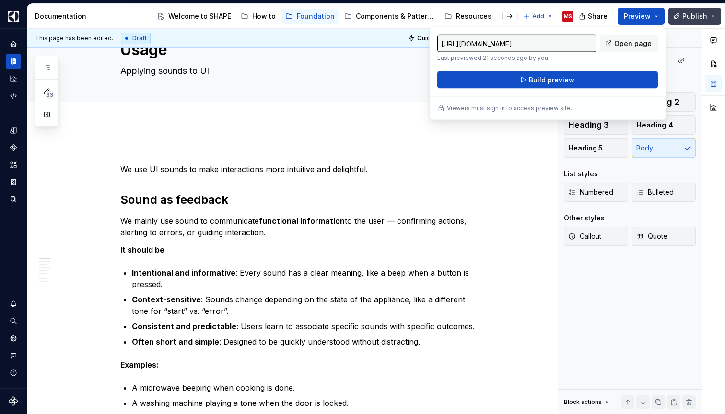
click at [703, 20] on span "Publish" at bounding box center [694, 17] width 25 height 10
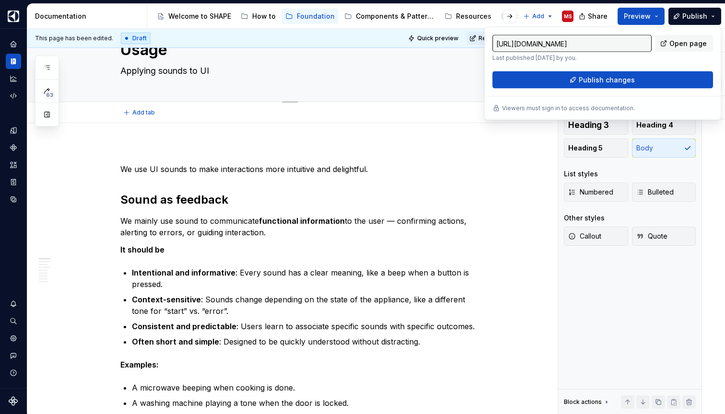
click at [418, 73] on textarea "Applying sounds to UI" at bounding box center [299, 70] width 362 height 15
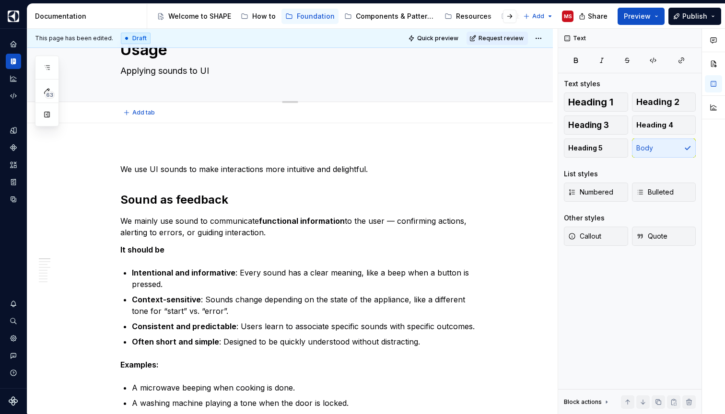
scroll to position [29, 0]
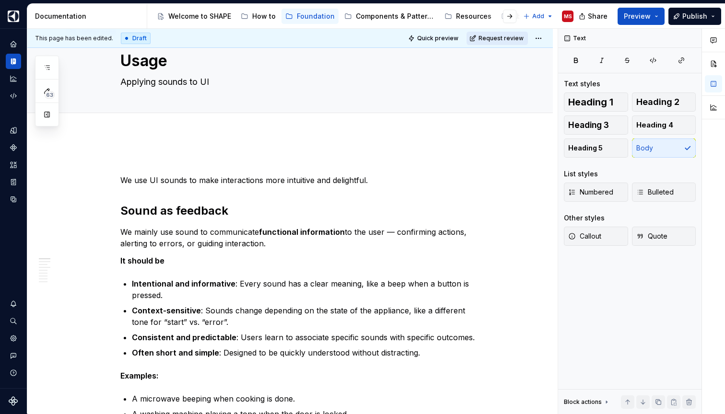
click at [507, 39] on span "Request review" at bounding box center [500, 39] width 45 height 8
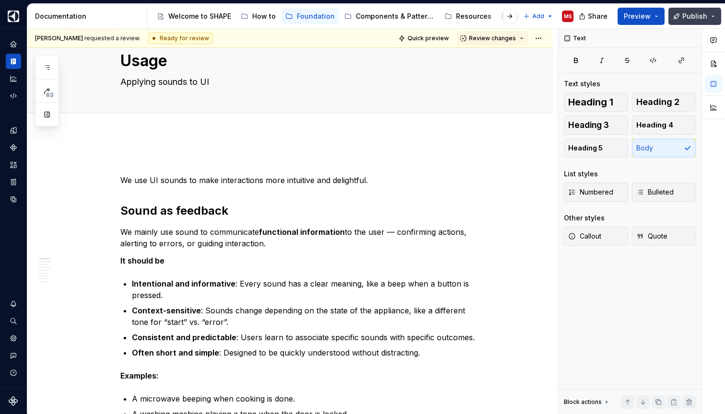
click at [712, 15] on button "Publish" at bounding box center [694, 16] width 53 height 17
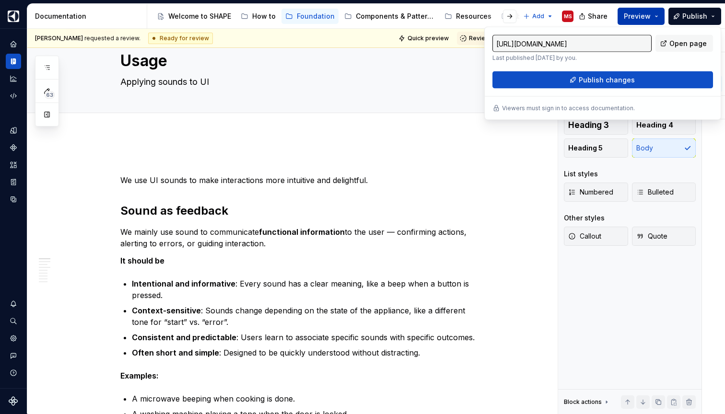
click at [653, 15] on button "Preview" at bounding box center [640, 16] width 47 height 17
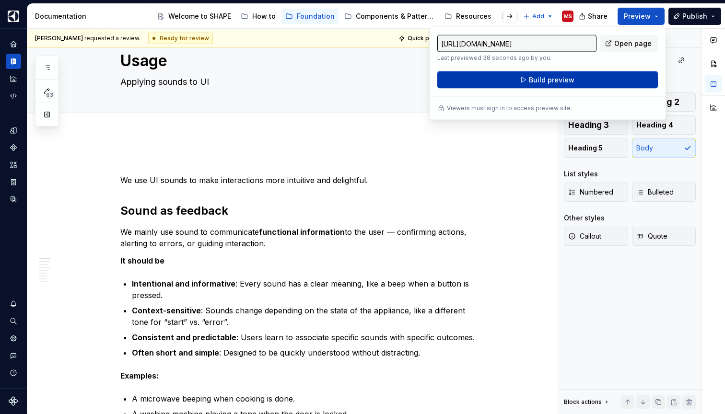
click at [565, 80] on span "Build preview" at bounding box center [552, 80] width 46 height 10
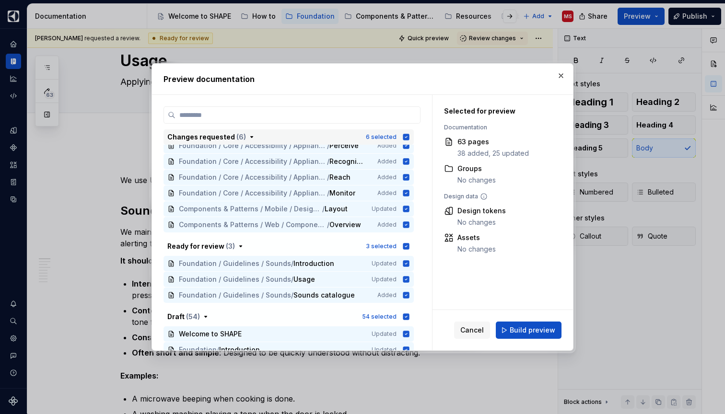
scroll to position [5, 0]
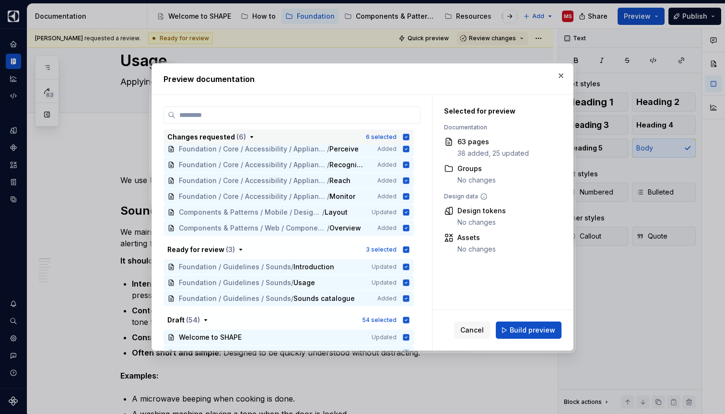
click at [409, 136] on icon "button" at bounding box center [406, 137] width 6 height 6
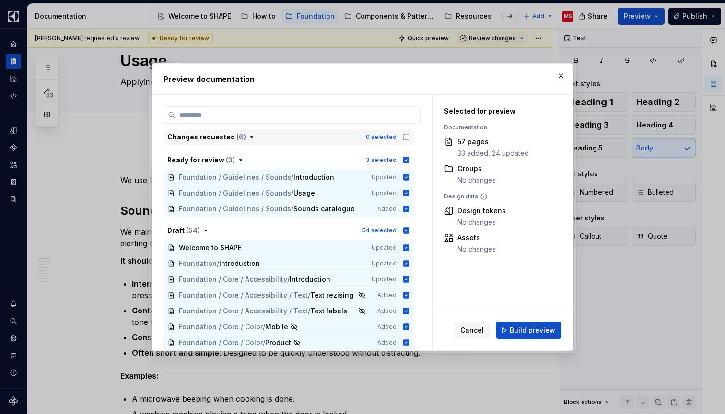
scroll to position [95, 0]
click at [473, 326] on span "Cancel" at bounding box center [471, 330] width 23 height 10
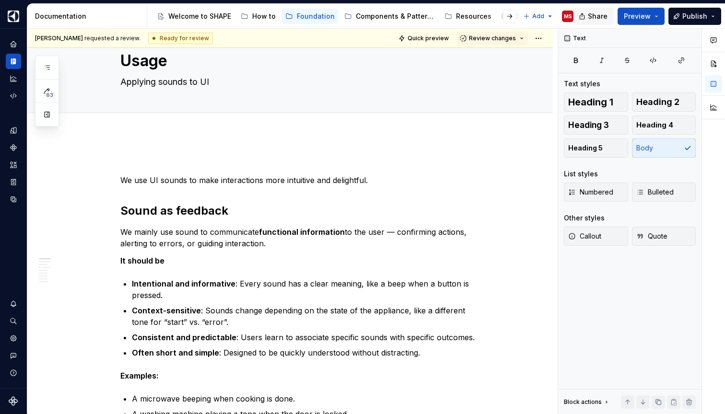
click at [604, 15] on span "Share" at bounding box center [598, 17] width 20 height 10
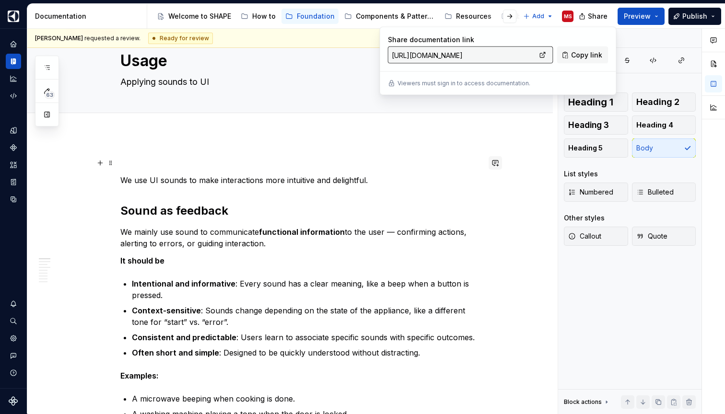
click at [497, 161] on button "button" at bounding box center [494, 162] width 13 height 13
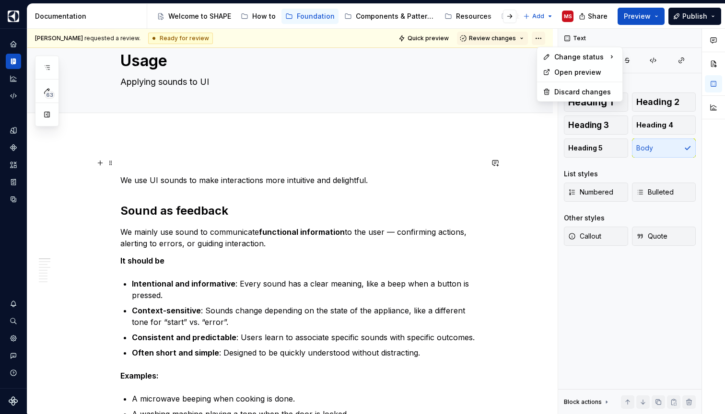
click at [544, 38] on html "SHAPE Design System MS Dataset APPLIANCE Documentation Accessibility guide for …" at bounding box center [362, 207] width 725 height 414
click at [507, 95] on html "SHAPE Design System MS Dataset APPLIANCE Documentation Accessibility guide for …" at bounding box center [362, 207] width 725 height 414
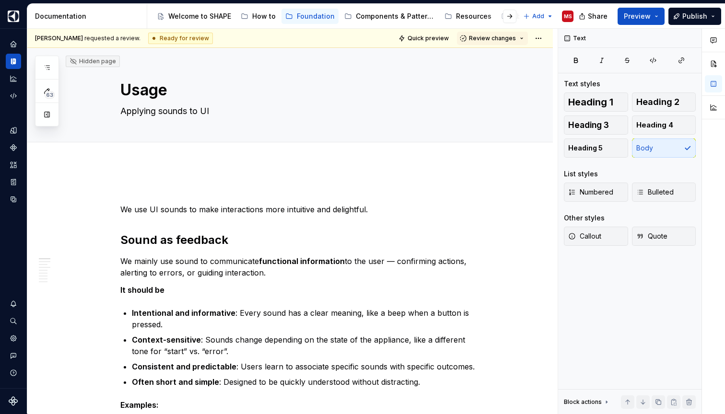
click at [510, 178] on div "[PERSON_NAME] requested a review. Ready for review Quick preview Review changes…" at bounding box center [292, 221] width 530 height 385
click at [657, 14] on button "Preview" at bounding box center [640, 16] width 47 height 17
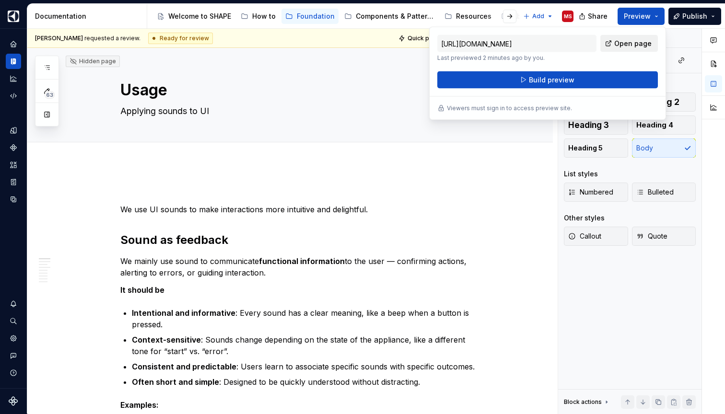
click at [628, 44] on span "Open page" at bounding box center [632, 44] width 37 height 10
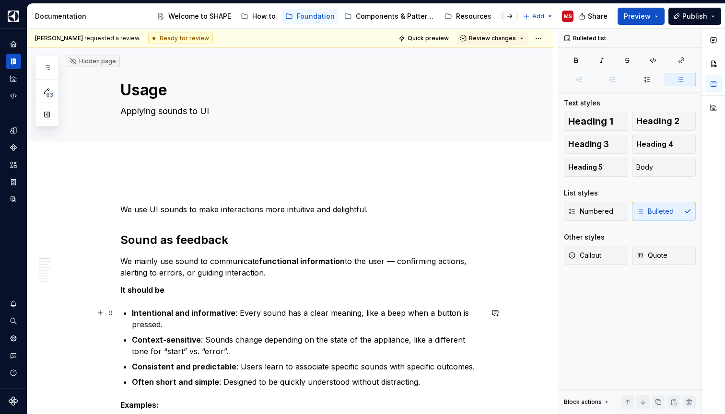
click at [466, 327] on p "Intentional and informative : Every sound has a clear meaning, like a beep when…" at bounding box center [307, 318] width 351 height 23
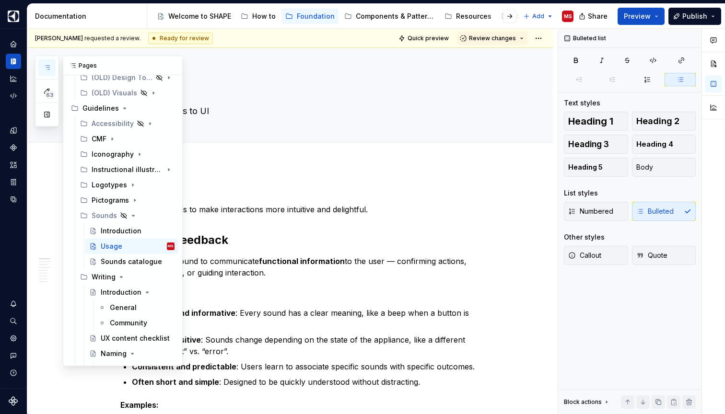
click at [52, 68] on button "button" at bounding box center [46, 67] width 17 height 17
click at [118, 227] on div "Introduction" at bounding box center [121, 231] width 41 height 10
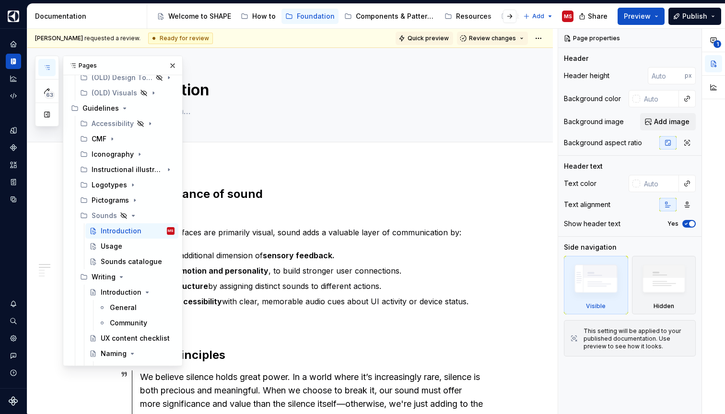
click at [441, 38] on span "Quick preview" at bounding box center [427, 39] width 41 height 8
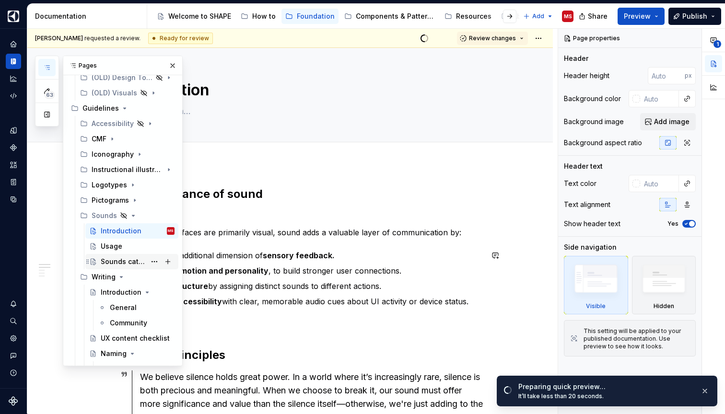
click at [116, 262] on div "Sounds catalogue" at bounding box center [123, 262] width 45 height 10
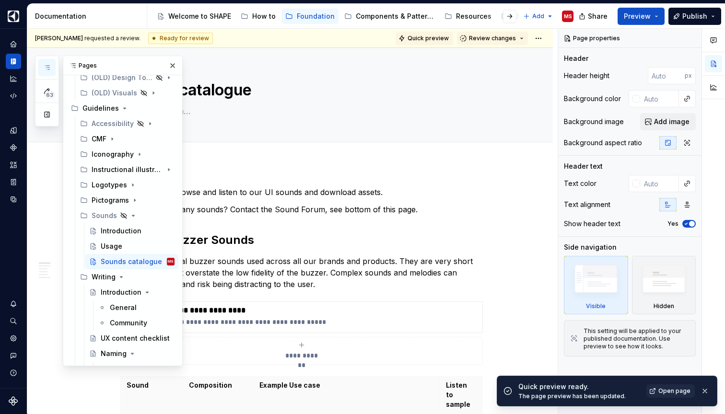
click at [434, 40] on span "Quick preview" at bounding box center [427, 39] width 41 height 8
click at [117, 244] on div "Usage" at bounding box center [112, 247] width 22 height 10
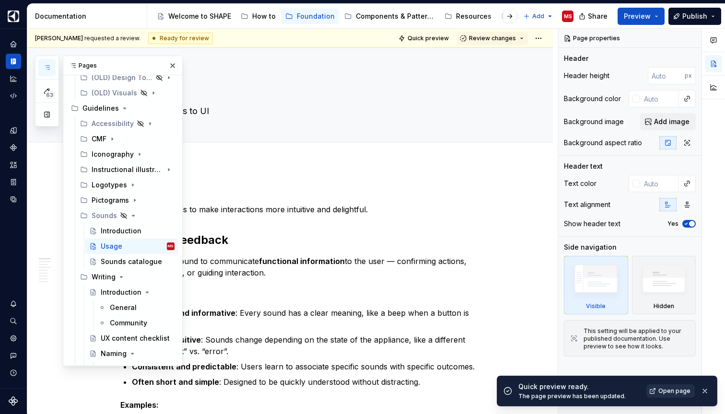
click at [668, 391] on span "Open page" at bounding box center [674, 391] width 32 height 8
click at [116, 243] on div "Usage" at bounding box center [112, 247] width 22 height 10
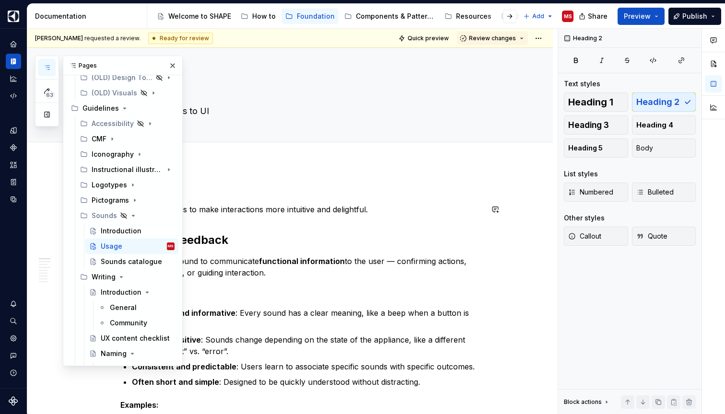
click at [434, 38] on span "Quick preview" at bounding box center [427, 39] width 41 height 8
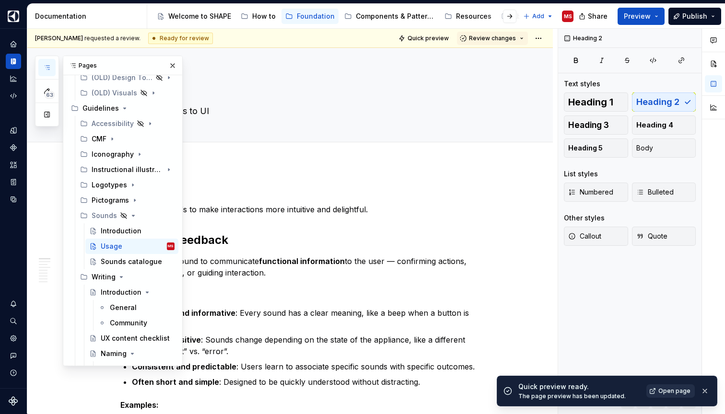
click at [664, 390] on span "Open page" at bounding box center [674, 391] width 32 height 8
click at [174, 63] on button "button" at bounding box center [172, 65] width 13 height 13
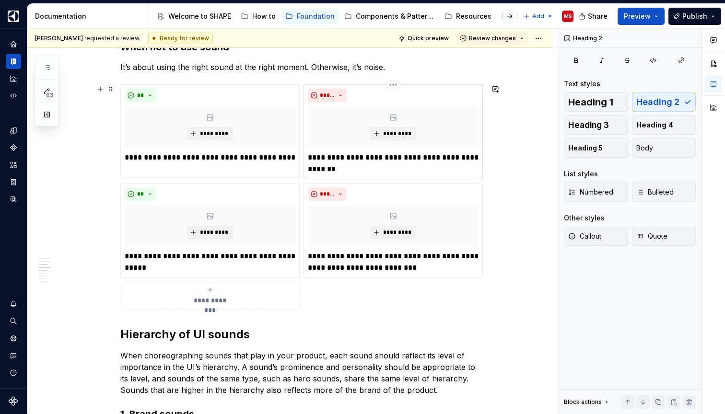
scroll to position [649, 0]
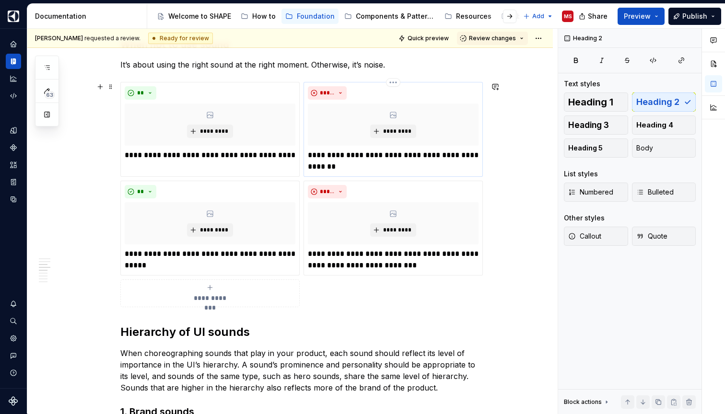
click at [335, 154] on p "**********" at bounding box center [393, 161] width 171 height 23
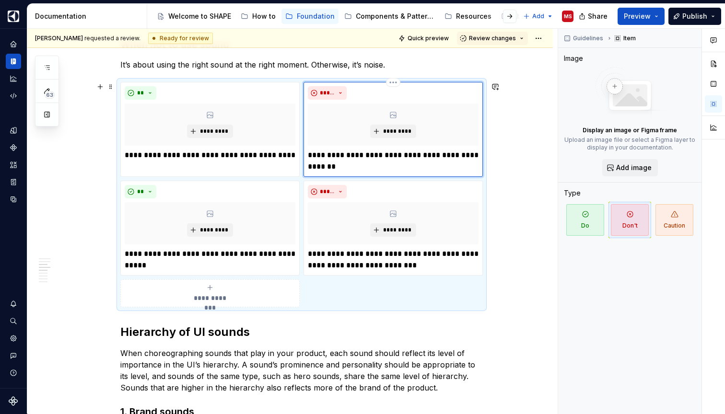
type textarea "*"
click at [409, 156] on p "**********" at bounding box center [393, 161] width 171 height 23
click at [316, 152] on p "**********" at bounding box center [393, 161] width 171 height 23
click at [314, 251] on p "**********" at bounding box center [393, 259] width 171 height 23
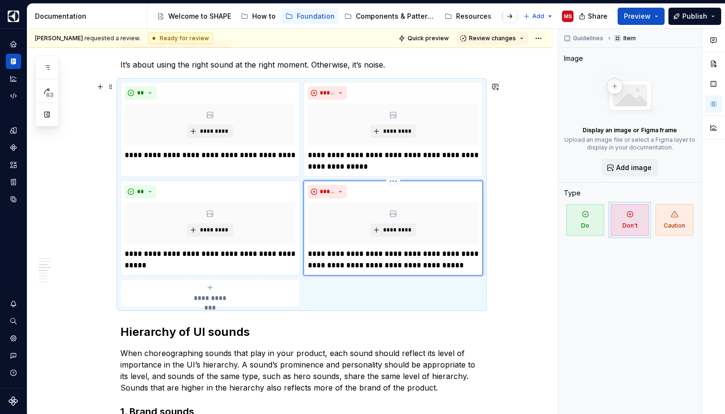
click at [392, 253] on p "**********" at bounding box center [393, 259] width 171 height 23
click at [441, 267] on p "**********" at bounding box center [393, 259] width 171 height 23
type textarea "*"
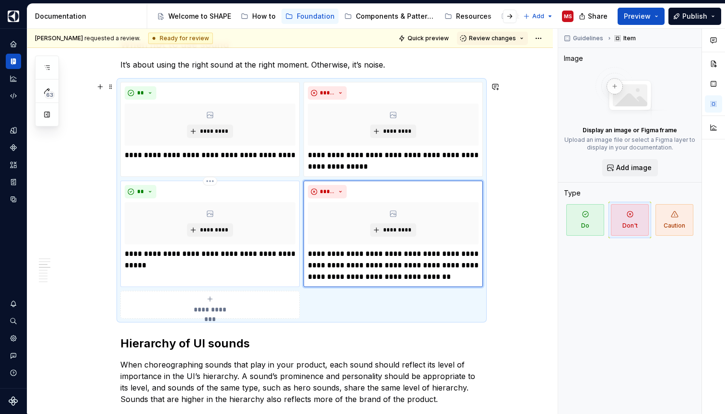
click at [241, 266] on p "**********" at bounding box center [210, 259] width 171 height 23
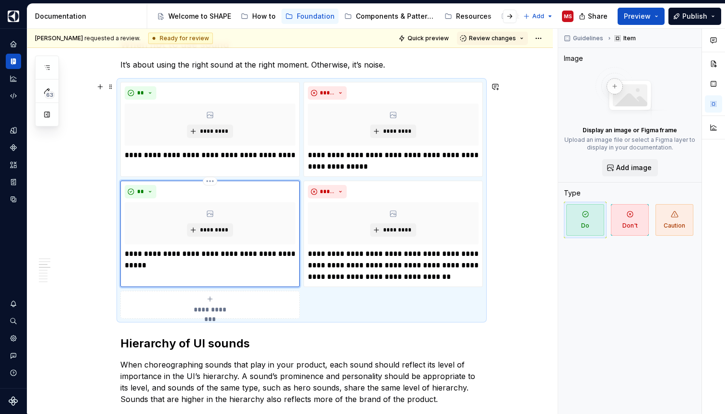
click at [128, 254] on p "**********" at bounding box center [210, 259] width 171 height 23
click at [183, 266] on p "**********" at bounding box center [210, 259] width 171 height 23
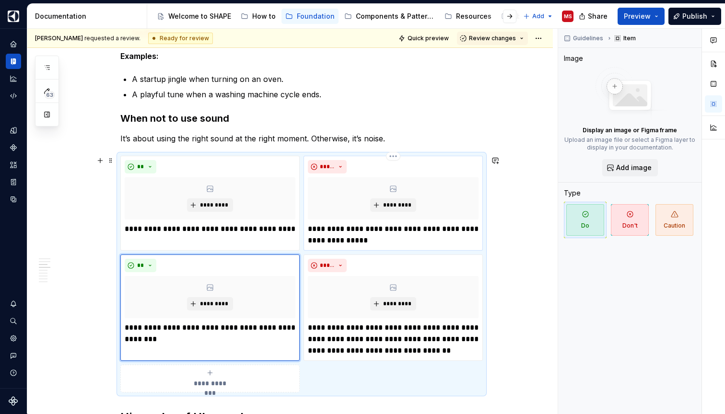
scroll to position [572, 0]
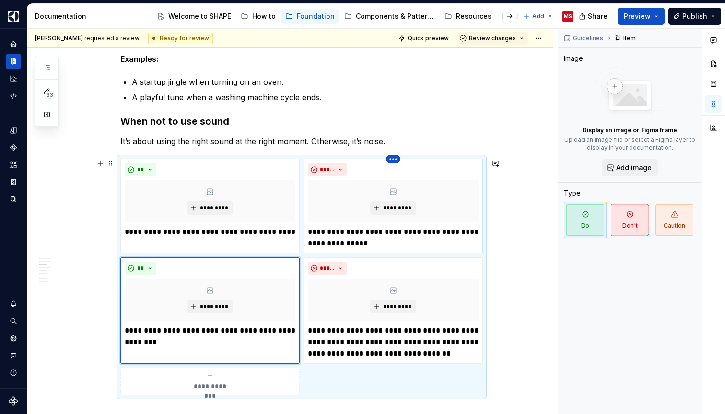
click at [394, 159] on html "SHAPE Design System MS Dataset APPLIANCE Documentation Accessibility guide for …" at bounding box center [362, 207] width 725 height 414
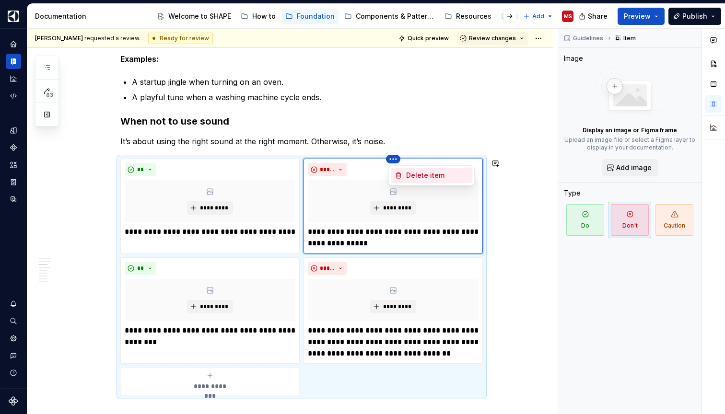
click at [408, 174] on div "Delete item" at bounding box center [437, 176] width 62 height 10
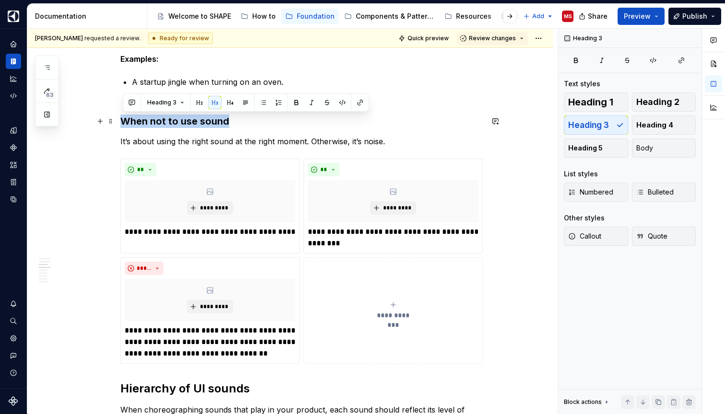
drag, startPoint x: 240, startPoint y: 120, endPoint x: 119, endPoint y: 120, distance: 120.8
click at [119, 120] on div "We use UI sounds to make interactions more intuitive and delightful. Sound as f…" at bounding box center [289, 385] width 525 height 1589
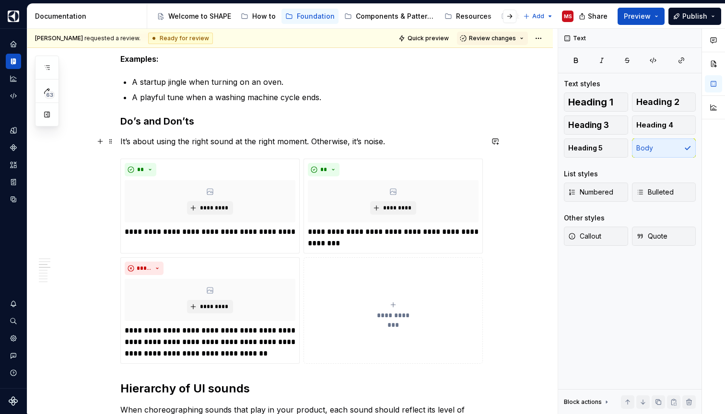
click at [276, 143] on p "It’s about using the right sound at the right moment. Otherwise, it’s noise." at bounding box center [301, 142] width 362 height 12
click at [249, 120] on h3 "Do’s and Don’ts" at bounding box center [301, 121] width 362 height 13
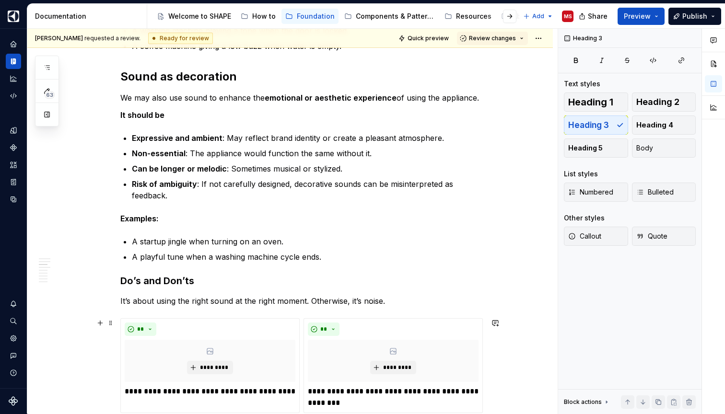
scroll to position [401, 0]
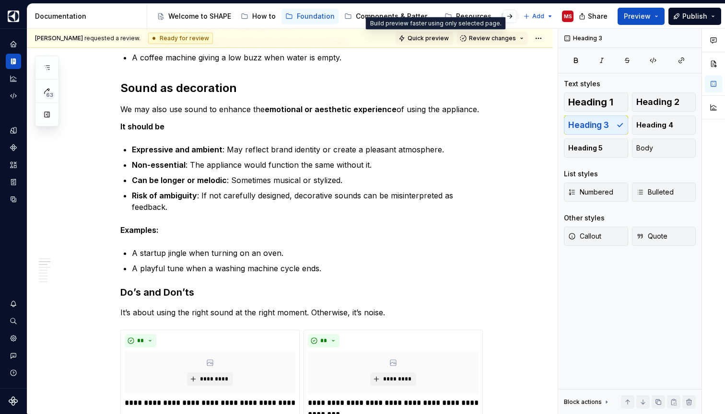
click at [426, 34] on button "Quick preview" at bounding box center [424, 38] width 58 height 13
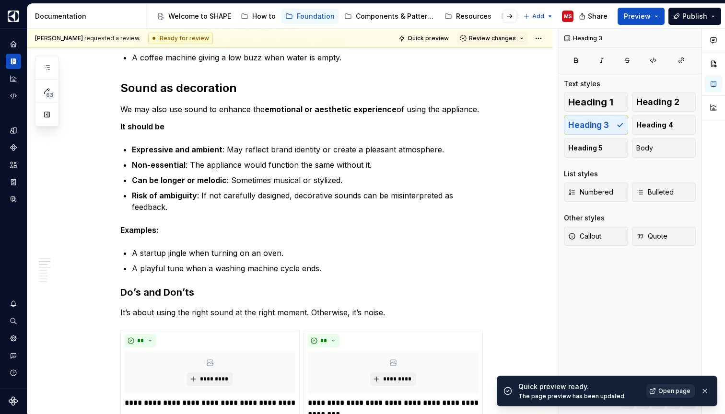
click at [674, 389] on span "Open page" at bounding box center [674, 391] width 32 height 8
click at [40, 70] on button "button" at bounding box center [46, 67] width 17 height 17
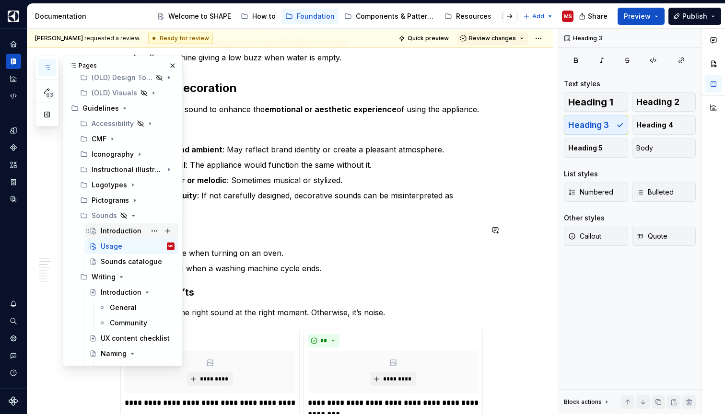
click at [122, 227] on div "Introduction" at bounding box center [121, 231] width 41 height 10
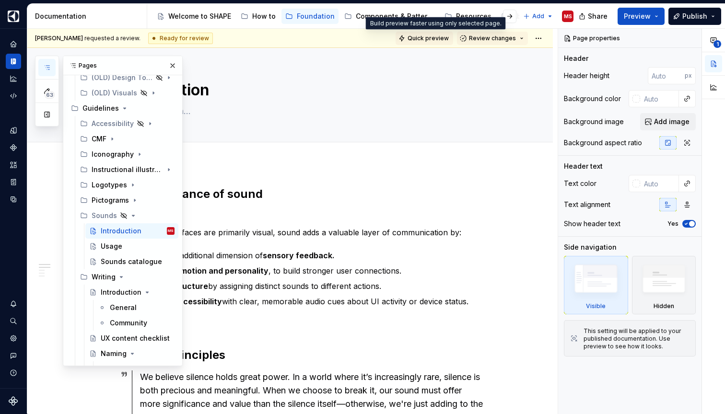
click at [429, 37] on span "Quick preview" at bounding box center [427, 39] width 41 height 8
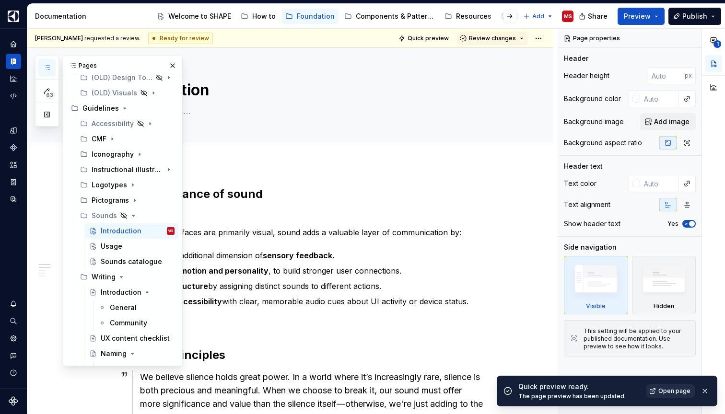
click at [667, 391] on span "Open page" at bounding box center [674, 391] width 32 height 8
click at [120, 259] on div "Sounds catalogue" at bounding box center [123, 262] width 45 height 10
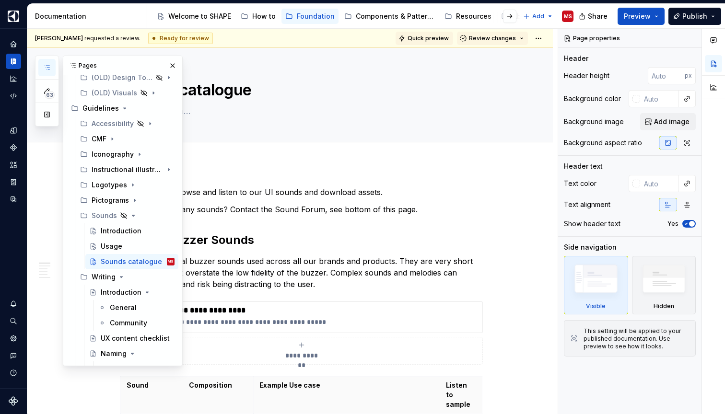
click at [435, 36] on span "Quick preview" at bounding box center [427, 39] width 41 height 8
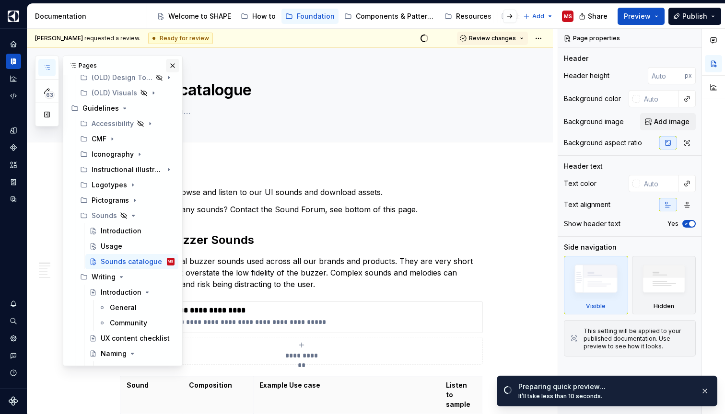
click at [170, 66] on button "button" at bounding box center [172, 65] width 13 height 13
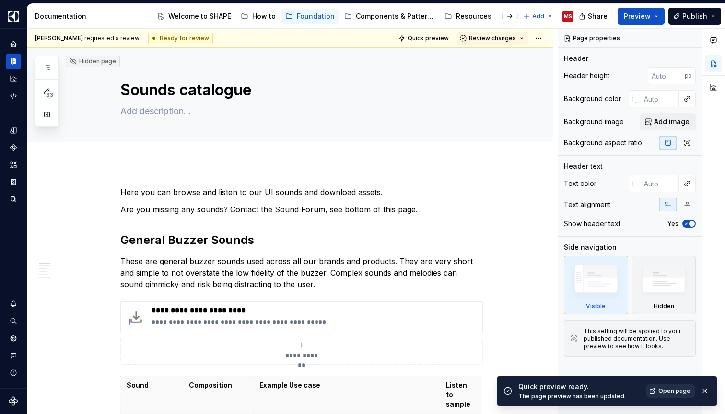
click at [672, 392] on span "Open page" at bounding box center [674, 391] width 32 height 8
type textarea "*"
